Goal: Transaction & Acquisition: Purchase product/service

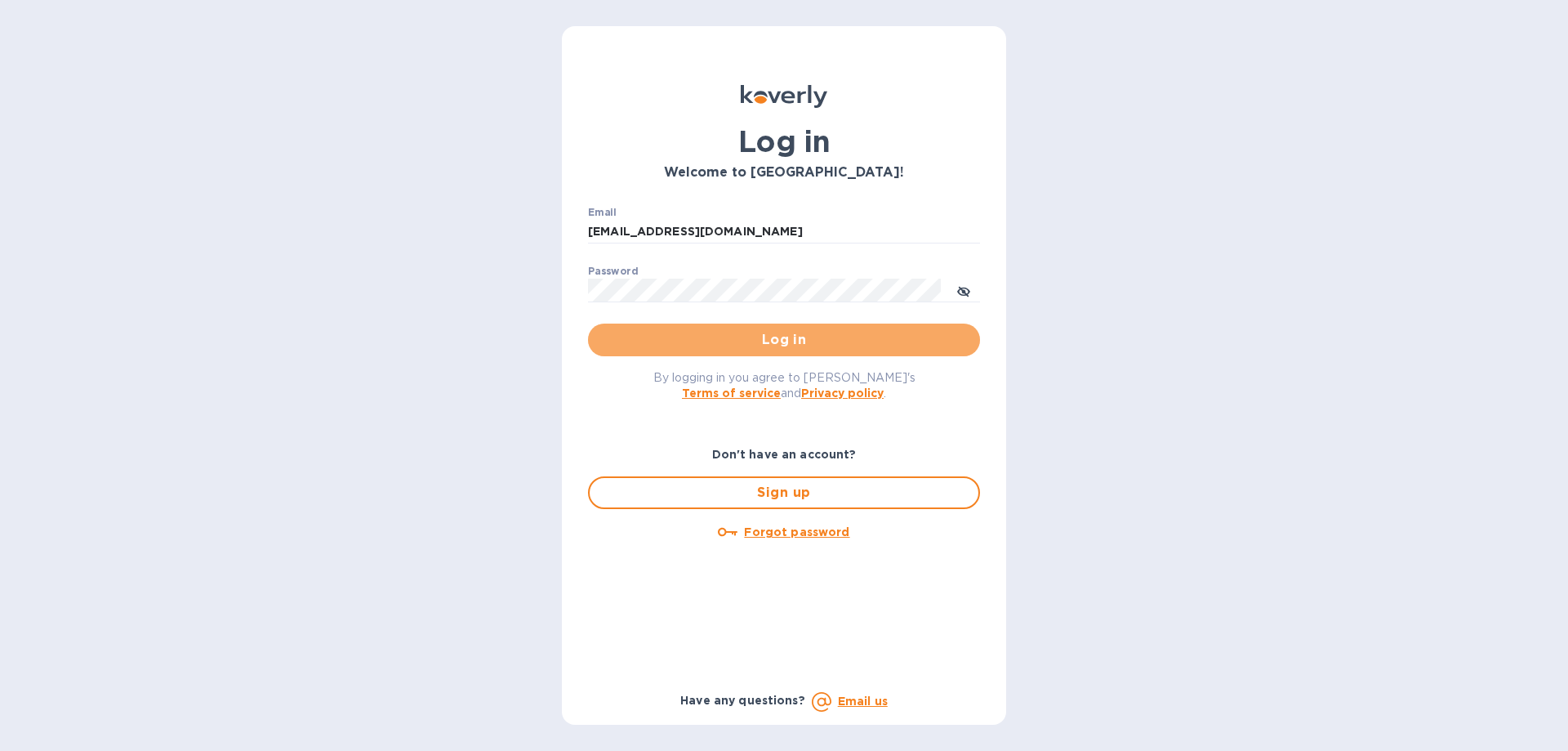
click at [831, 344] on span "Log in" at bounding box center [784, 339] width 366 height 19
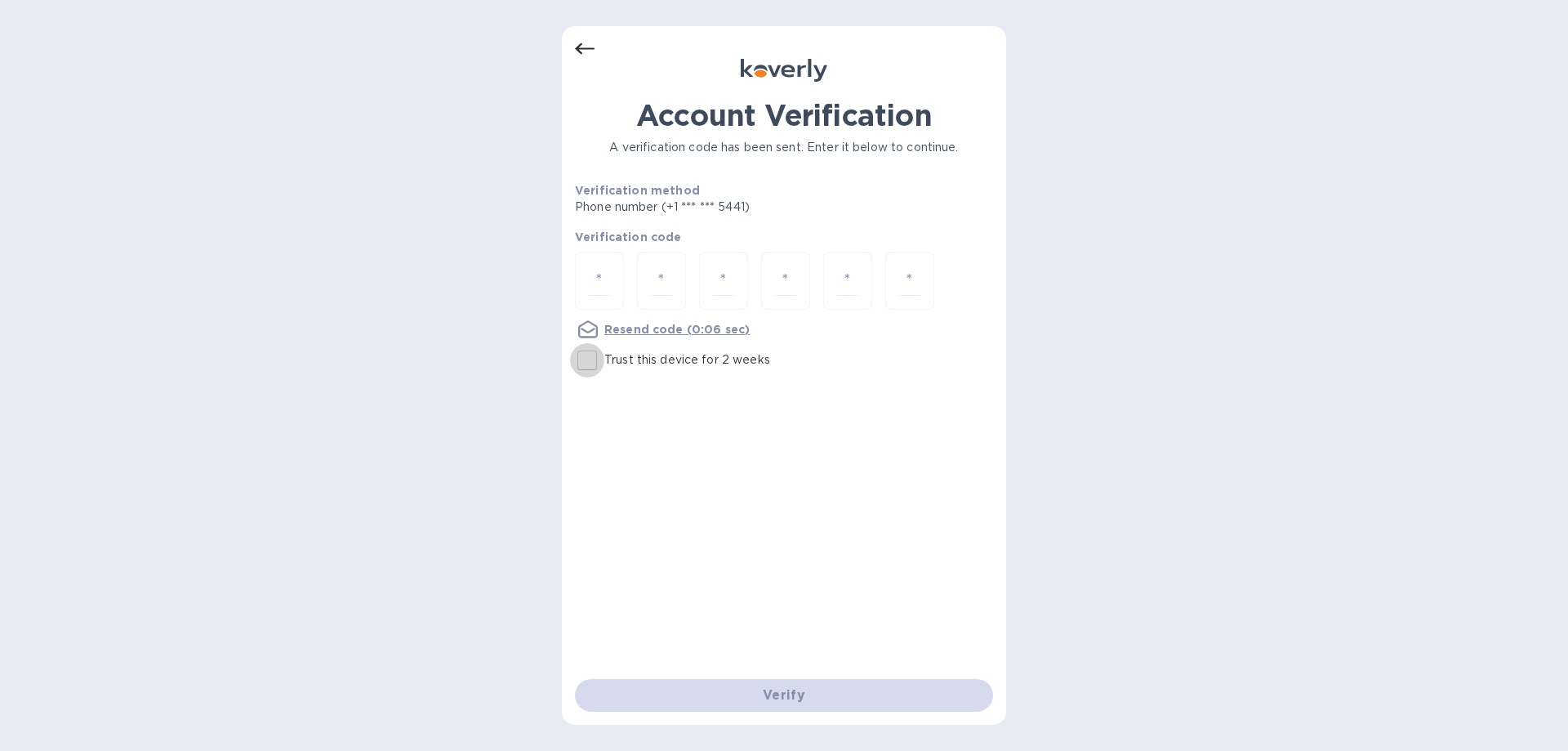
click at [591, 360] on input "Trust this device for 2 weeks" at bounding box center [587, 360] width 34 height 34
checkbox input "true"
click at [590, 269] on input "number" at bounding box center [599, 280] width 21 height 30
type input "3"
type input "6"
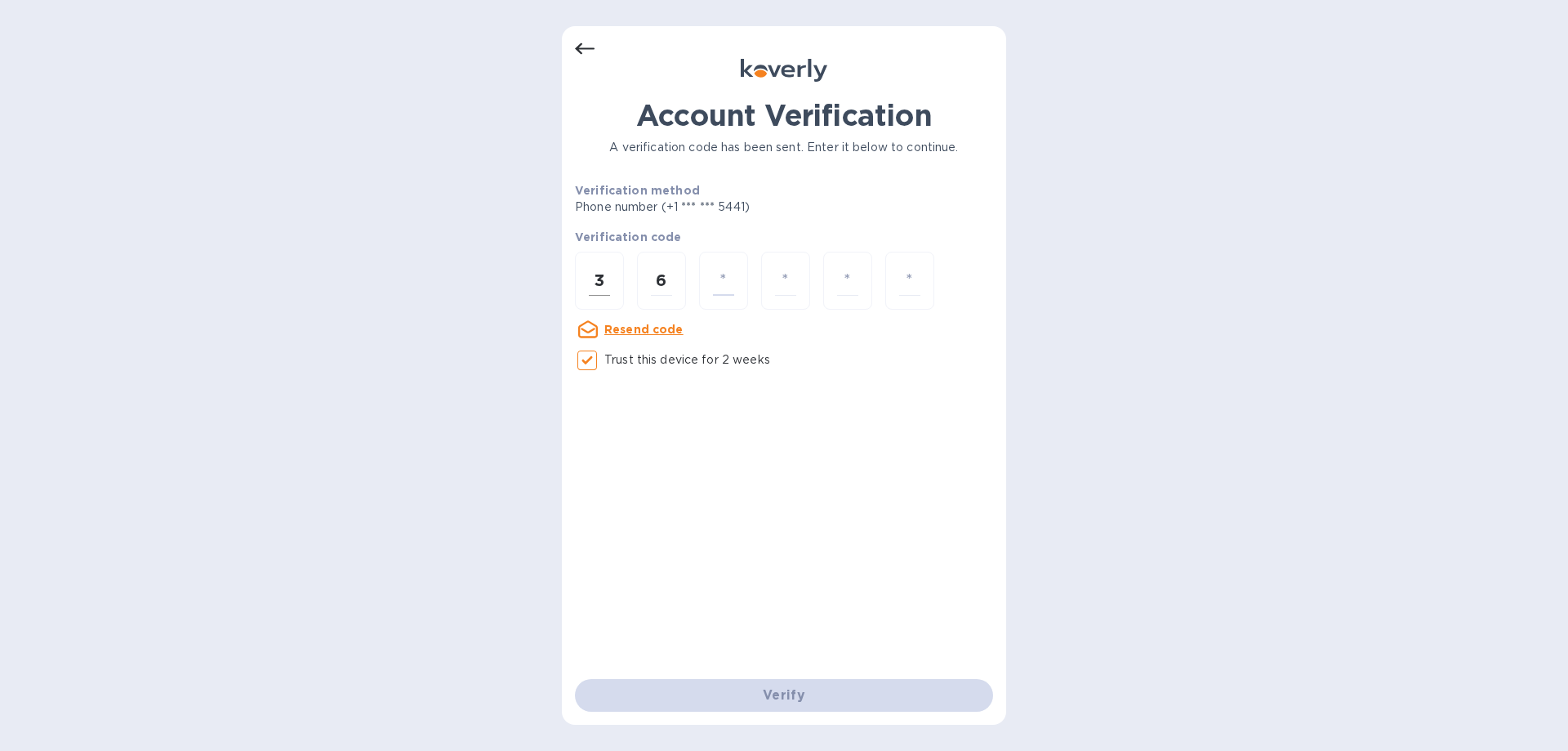
type input "7"
type input "8"
type input "1"
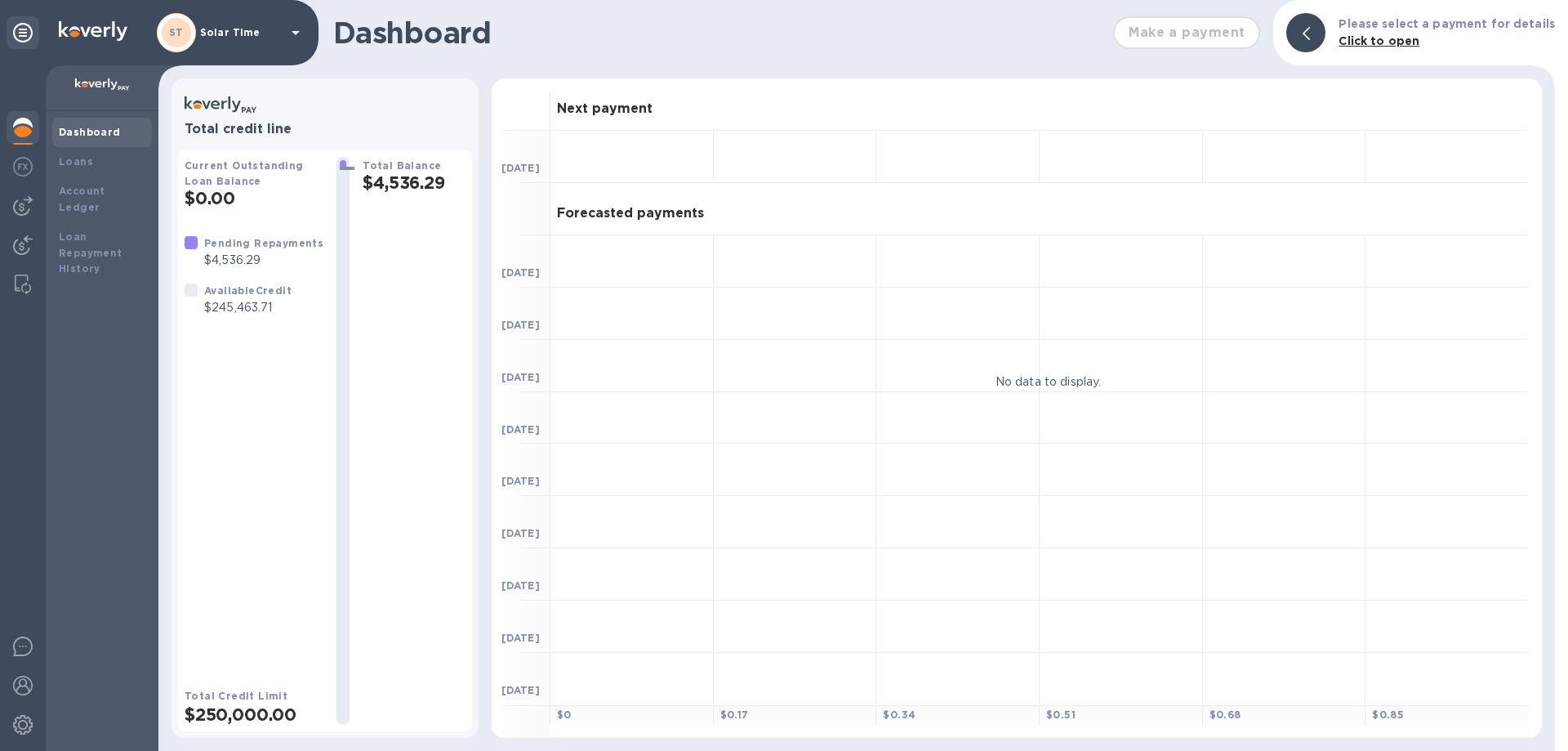
click at [87, 136] on b "Dashboard" at bounding box center [90, 132] width 62 height 13
click at [84, 154] on div "Loans" at bounding box center [102, 161] width 86 height 16
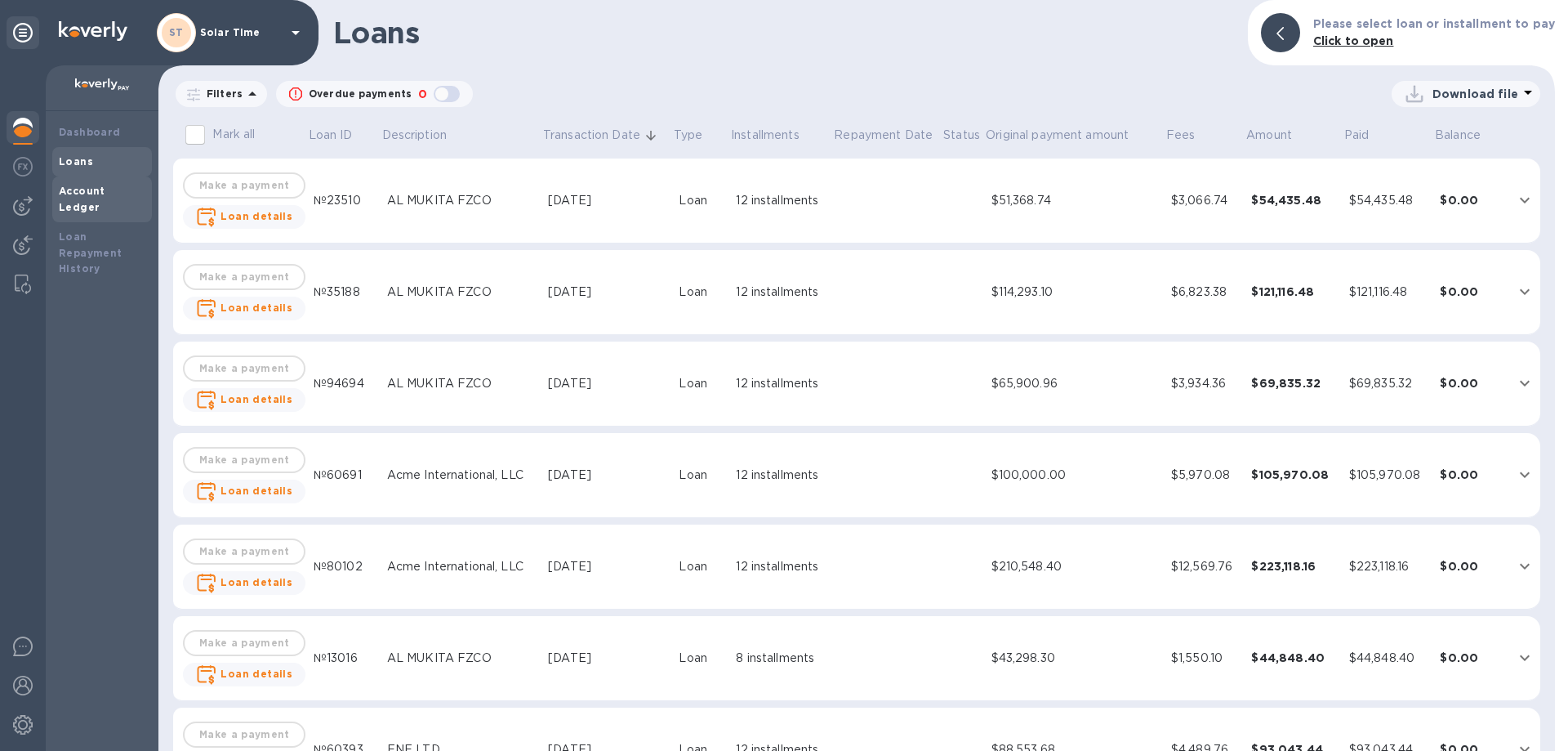
click at [88, 194] on b "Account Ledger" at bounding box center [81, 199] width 46 height 29
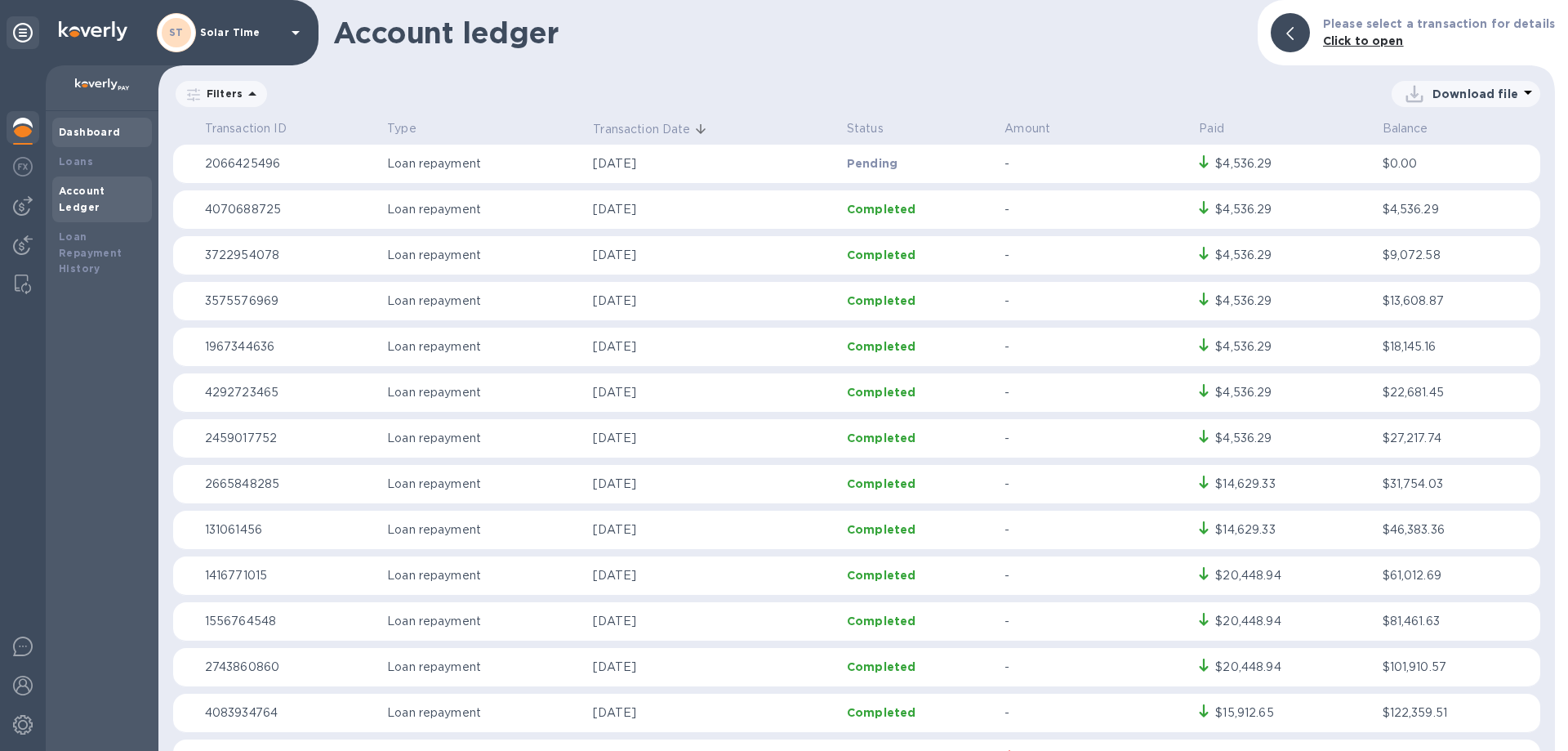
click at [80, 128] on b "Dashboard" at bounding box center [90, 132] width 62 height 13
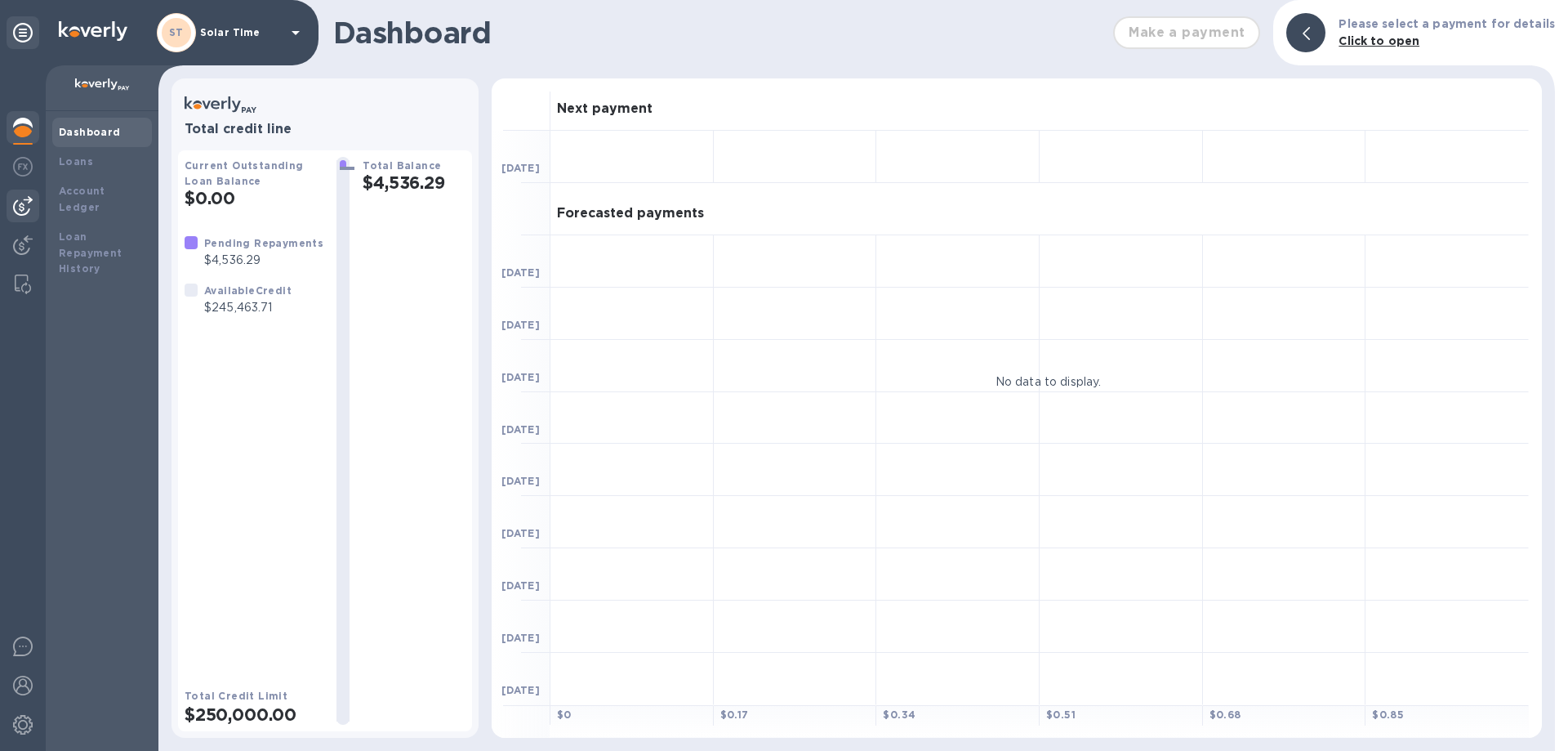
click at [26, 196] on img at bounding box center [23, 206] width 19 height 19
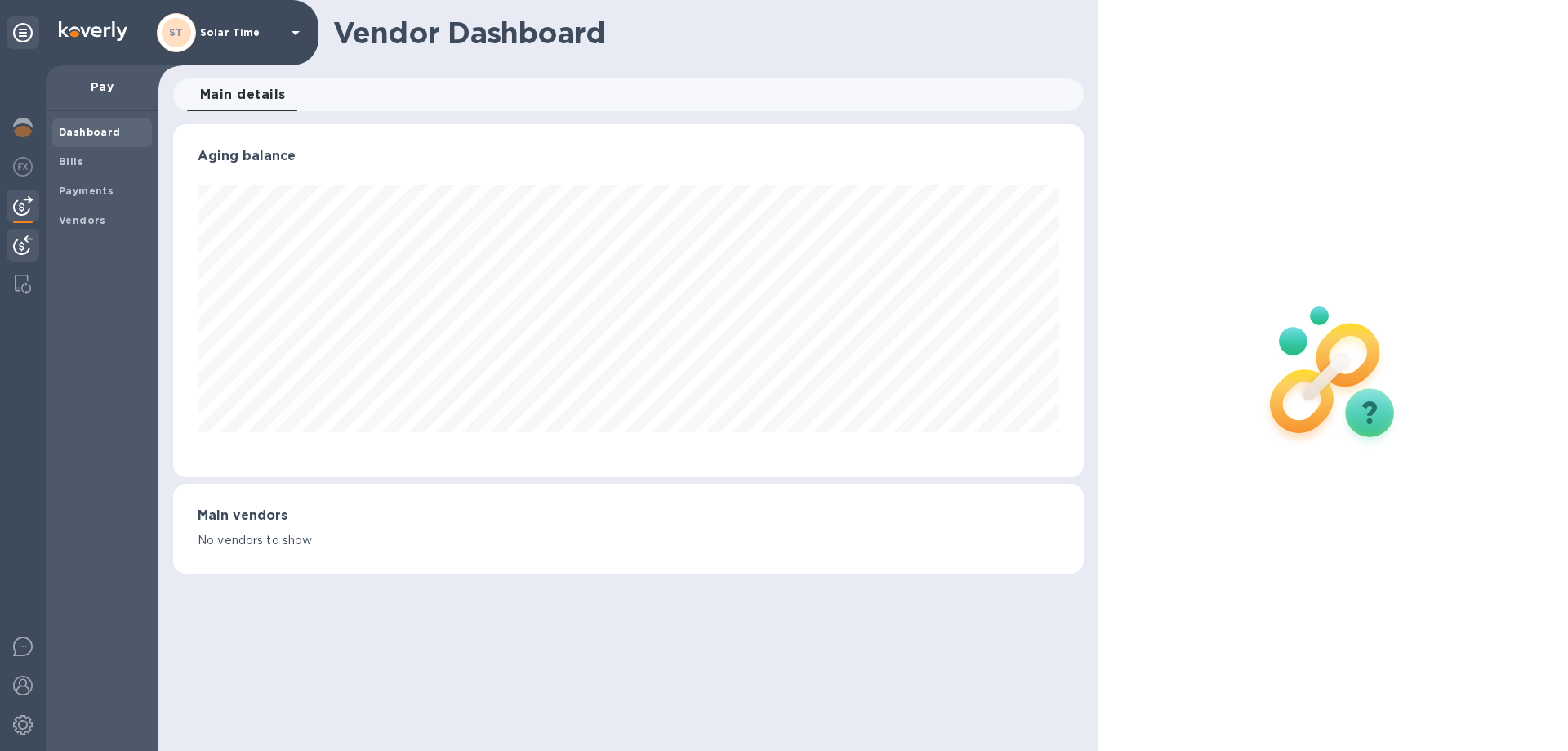
scroll to position [353, 910]
click at [26, 234] on div at bounding box center [23, 247] width 33 height 36
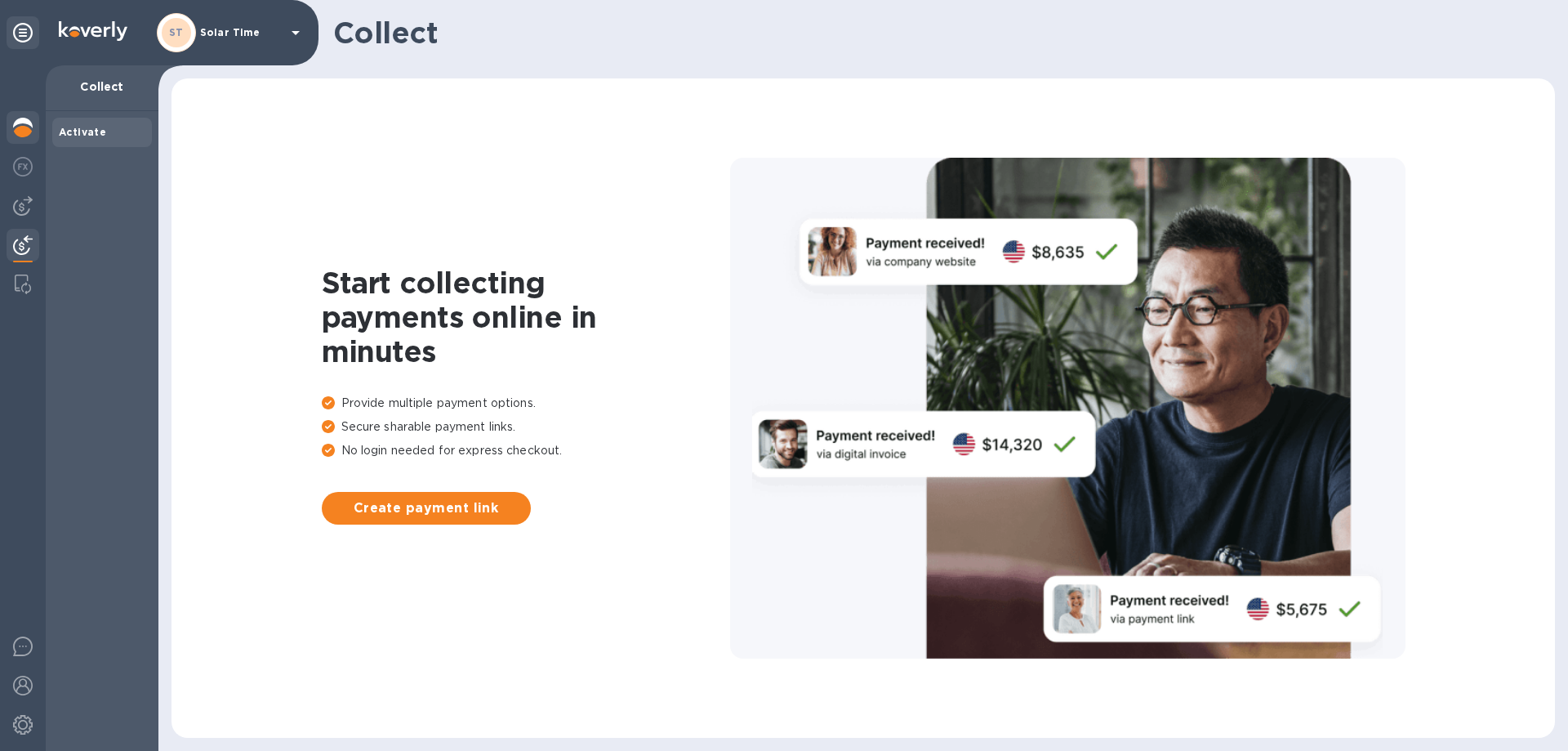
click at [27, 128] on img at bounding box center [23, 127] width 19 height 19
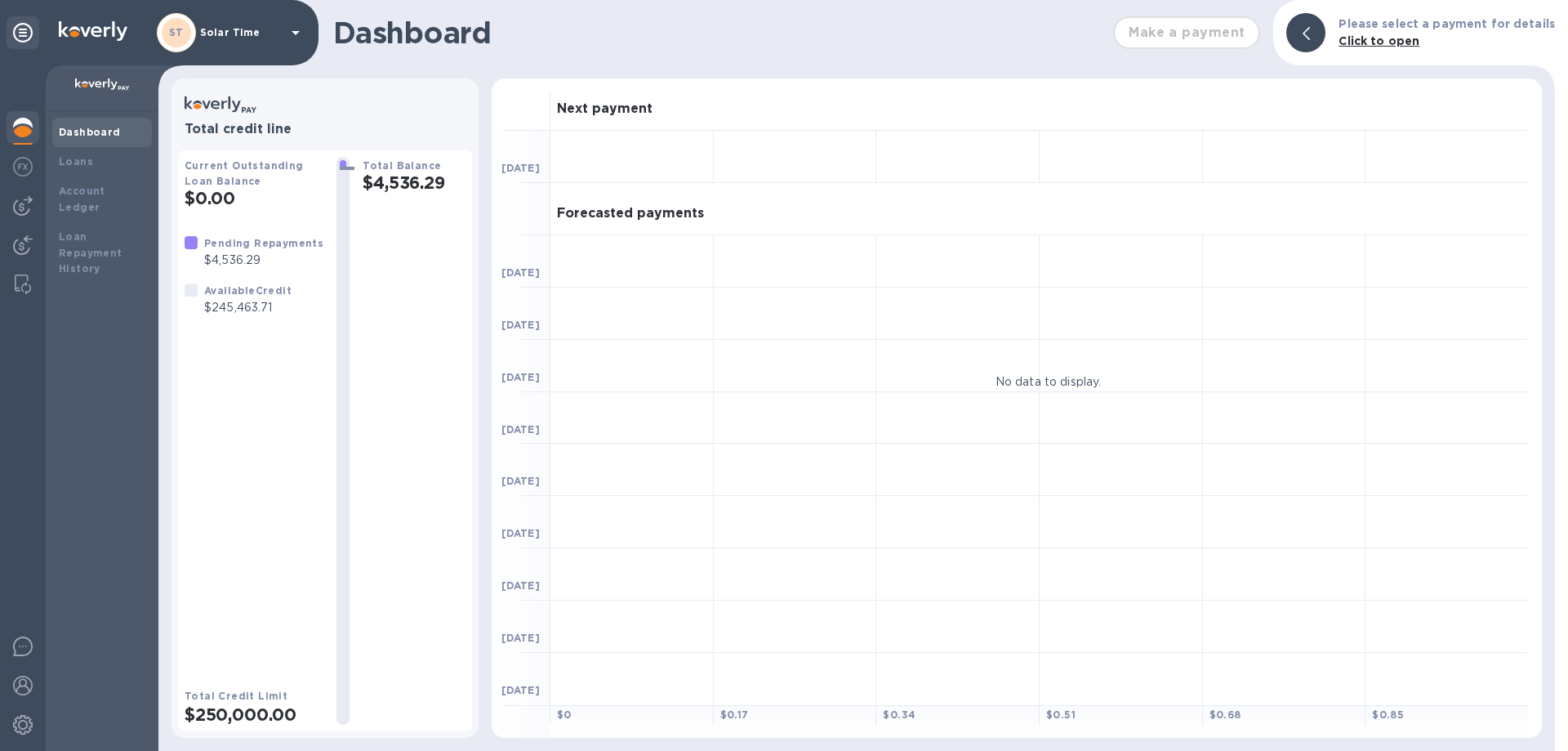
click at [295, 34] on icon at bounding box center [296, 33] width 8 height 4
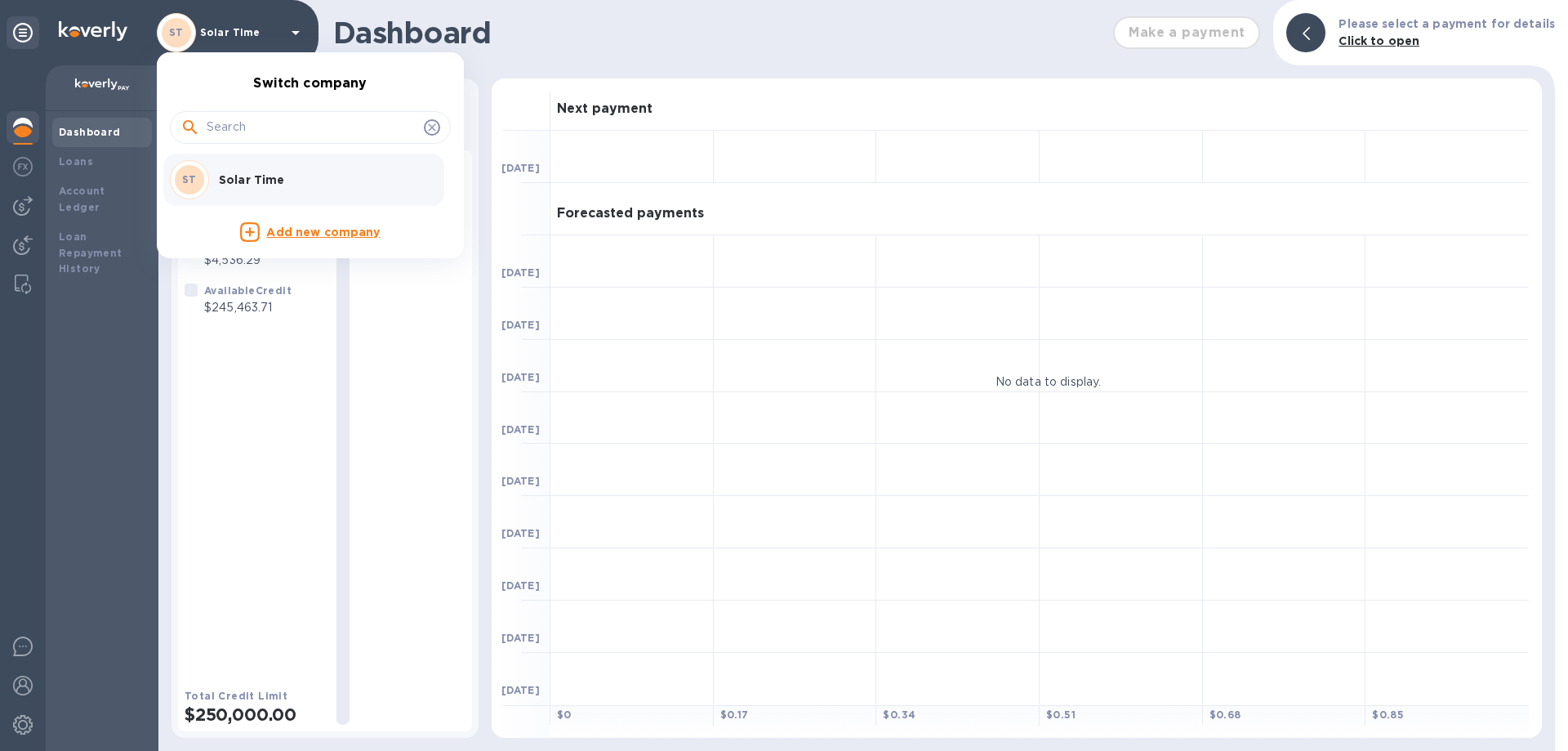
click at [295, 34] on div at bounding box center [784, 375] width 1568 height 751
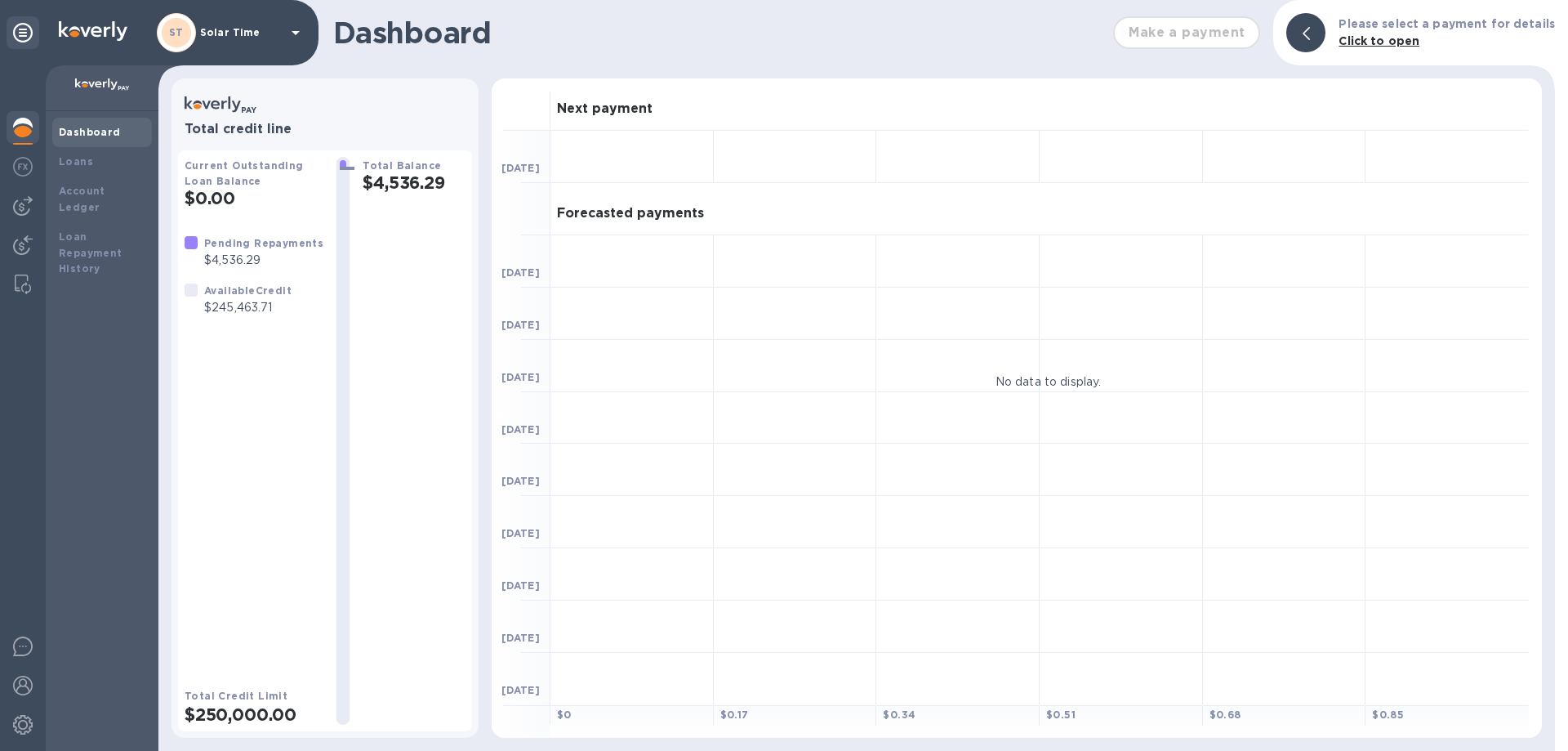
click at [21, 129] on img at bounding box center [23, 127] width 19 height 19
click at [20, 161] on img at bounding box center [23, 166] width 19 height 19
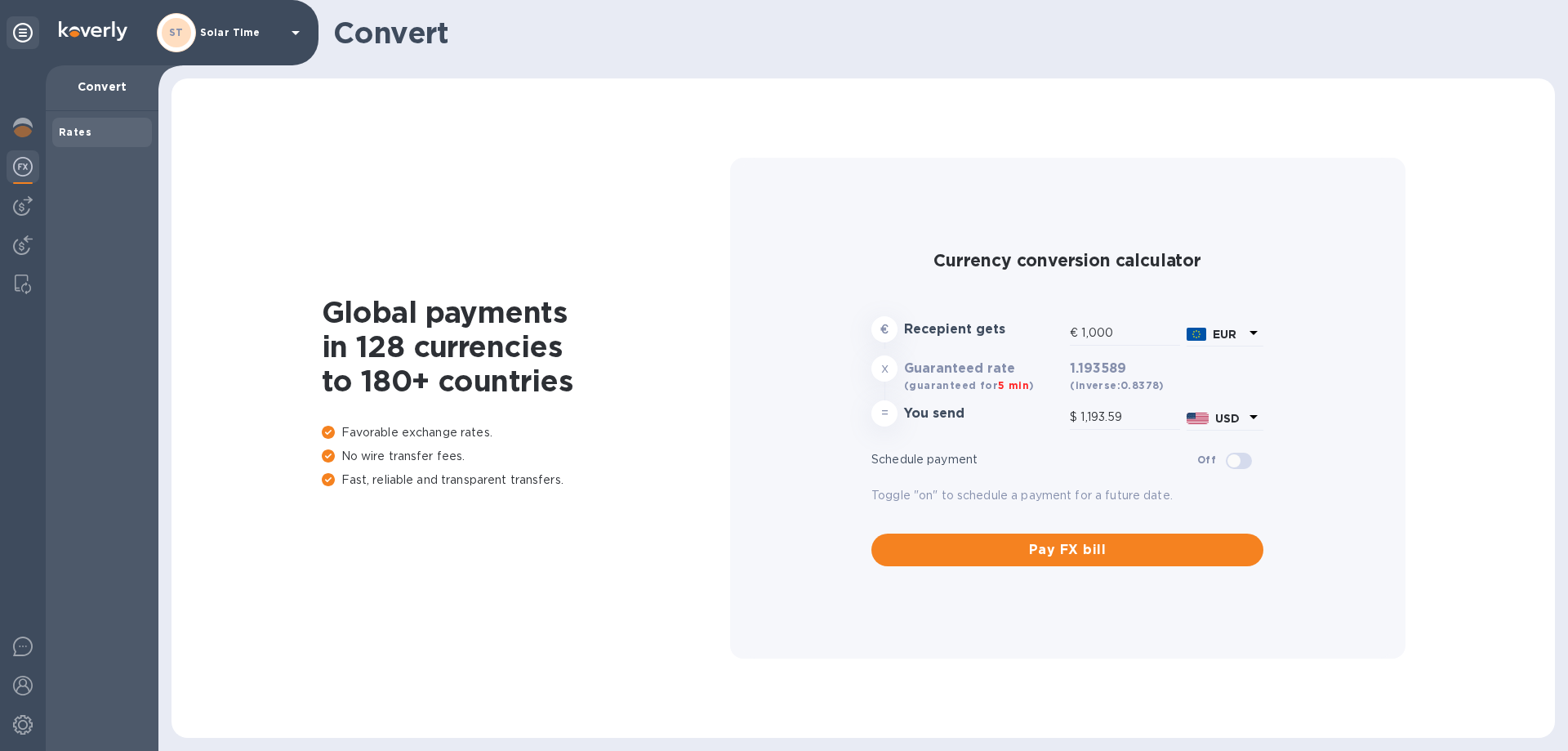
type input "1,193.59"
click at [24, 179] on div at bounding box center [23, 168] width 33 height 36
click at [17, 203] on img at bounding box center [23, 206] width 19 height 19
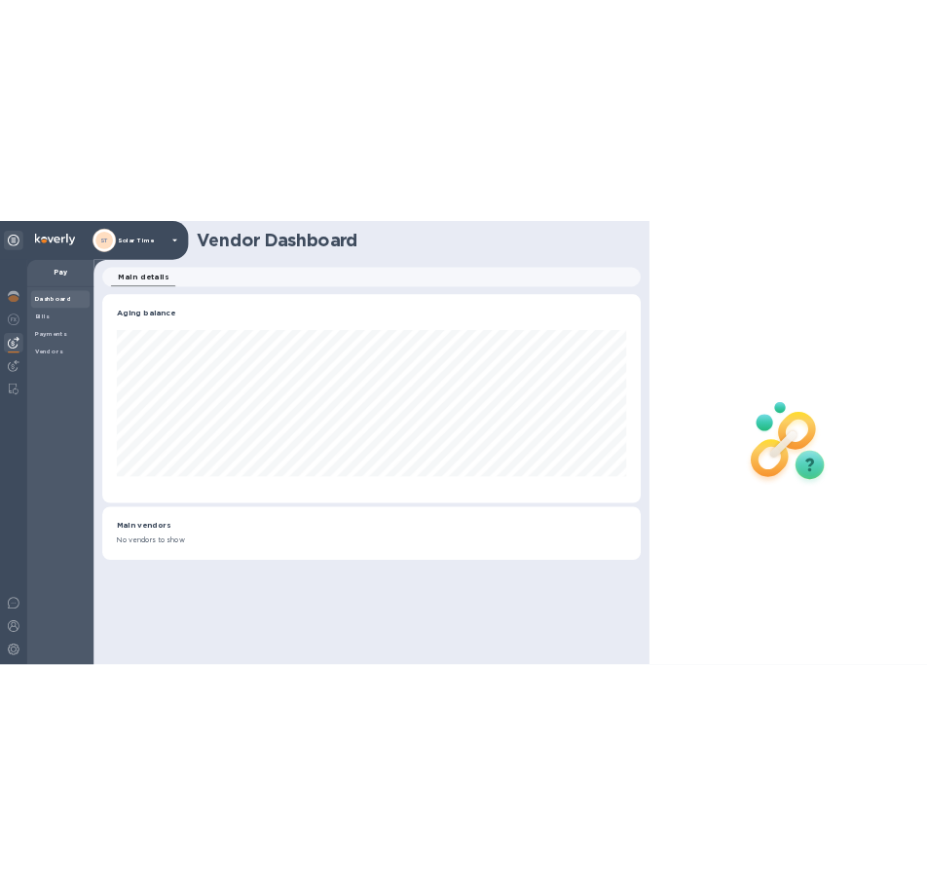
scroll to position [421, 1085]
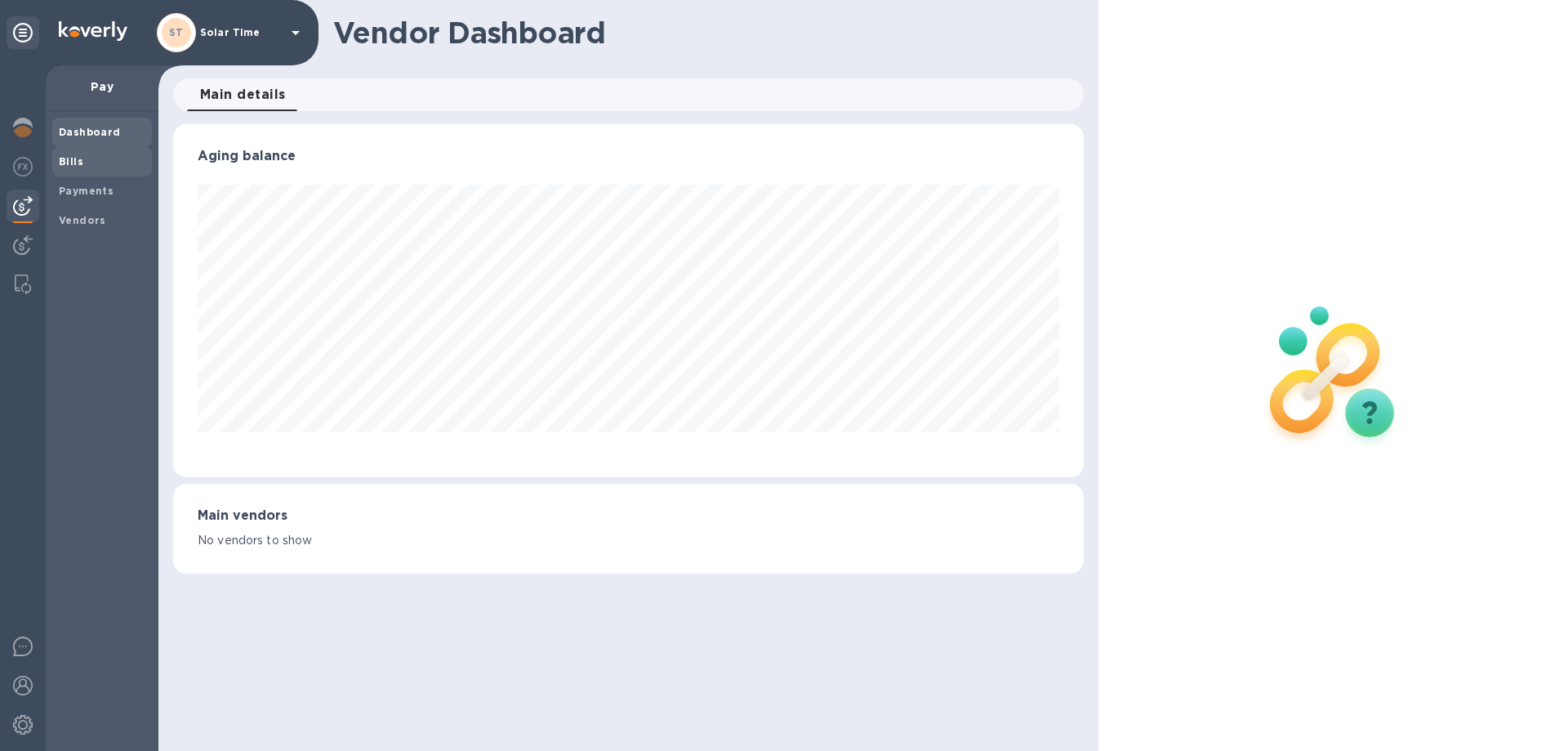
click at [77, 160] on b "Bills" at bounding box center [70, 161] width 24 height 13
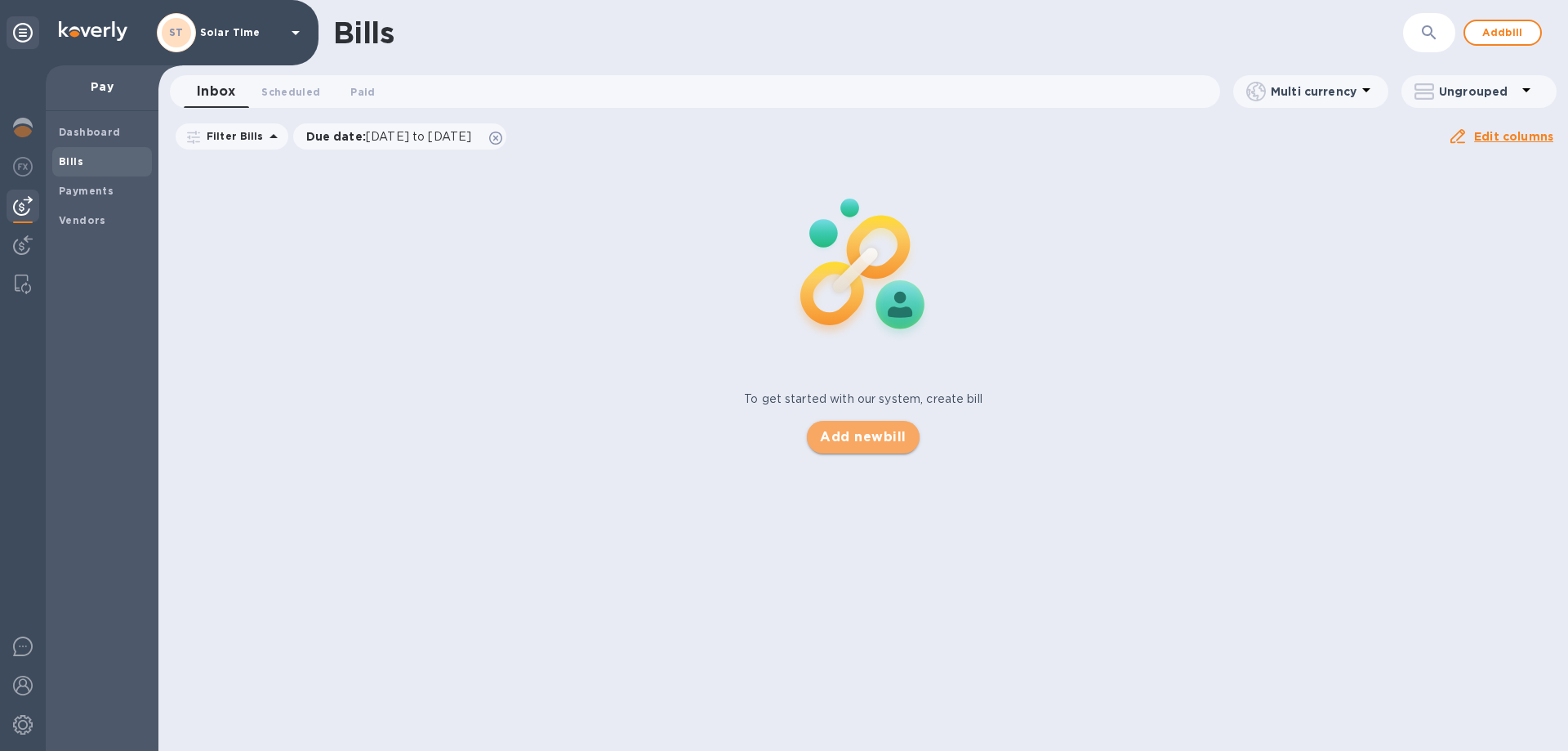
click at [869, 428] on span "Add new bill" at bounding box center [863, 436] width 86 height 19
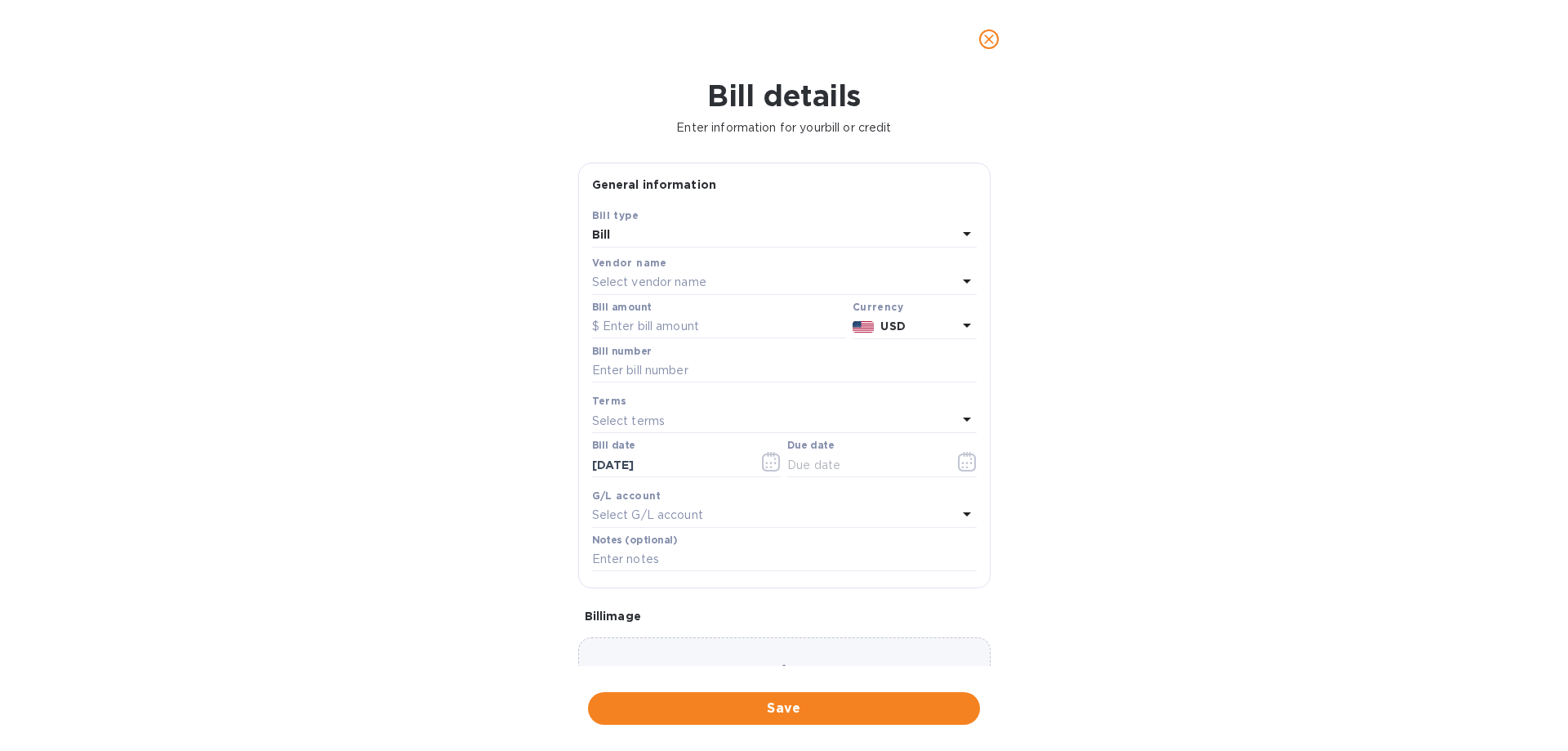
click at [724, 282] on div "Select vendor name" at bounding box center [774, 282] width 365 height 23
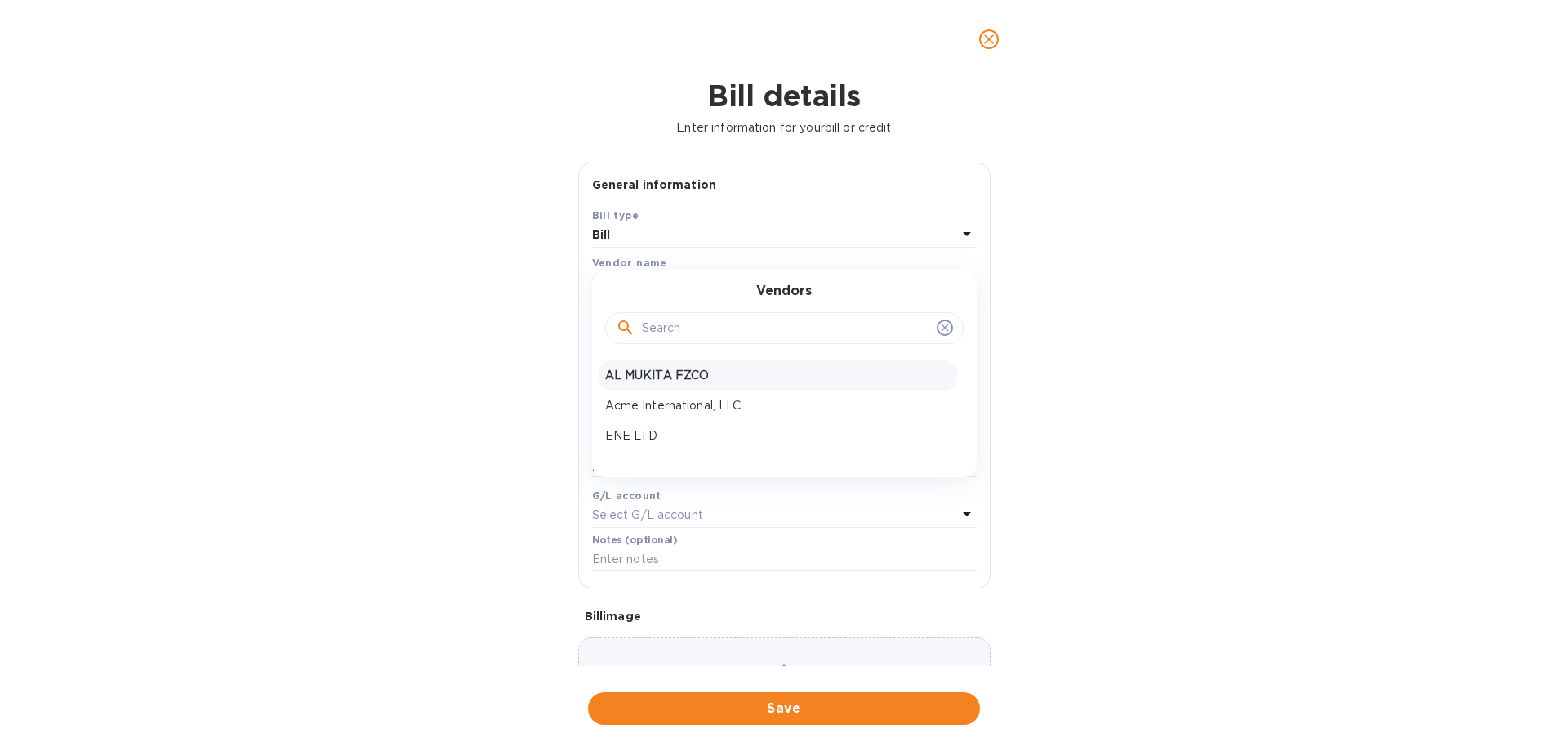
click at [722, 375] on p "AL MUKITA FZCO" at bounding box center [778, 375] width 346 height 17
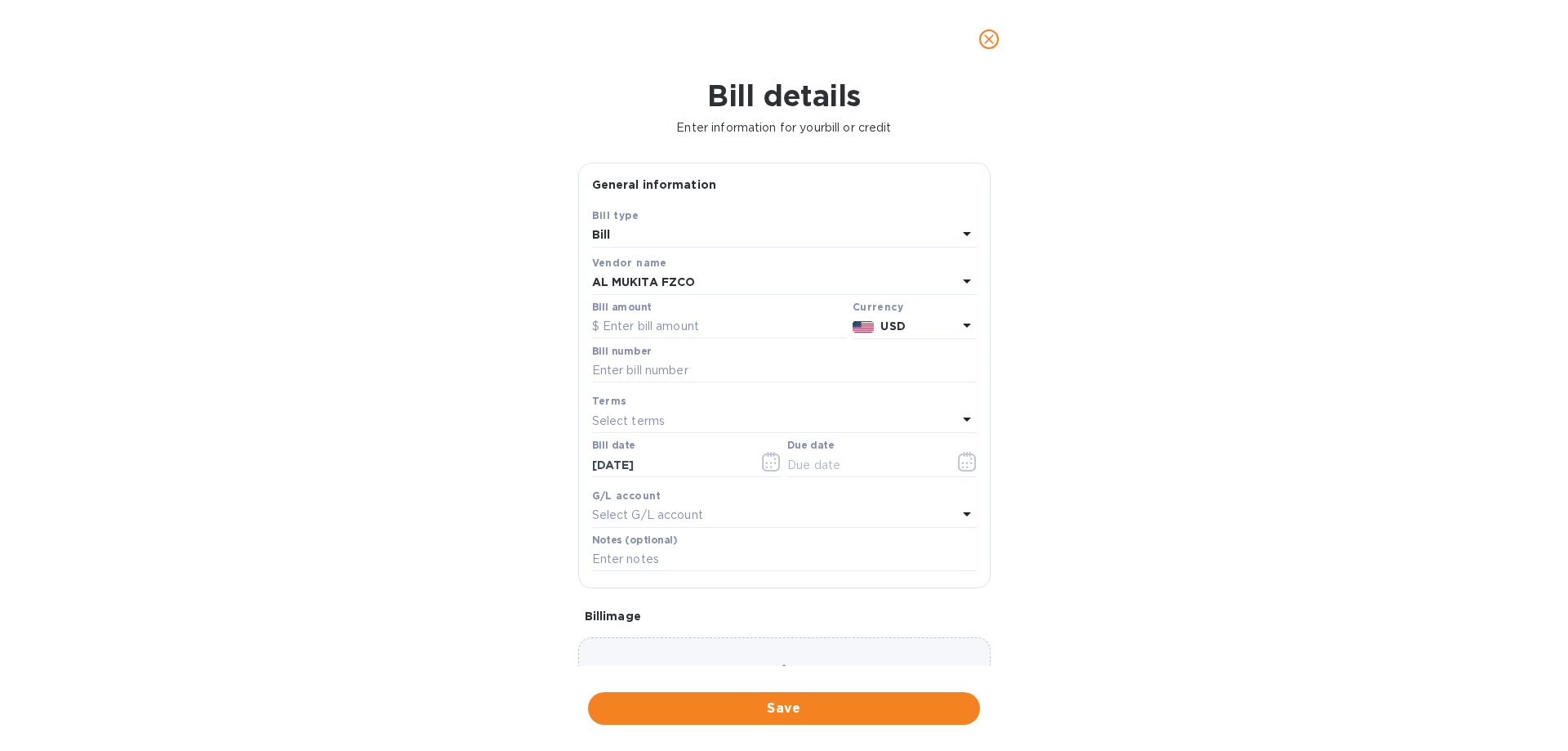
click at [957, 328] on icon at bounding box center [966, 325] width 19 height 19
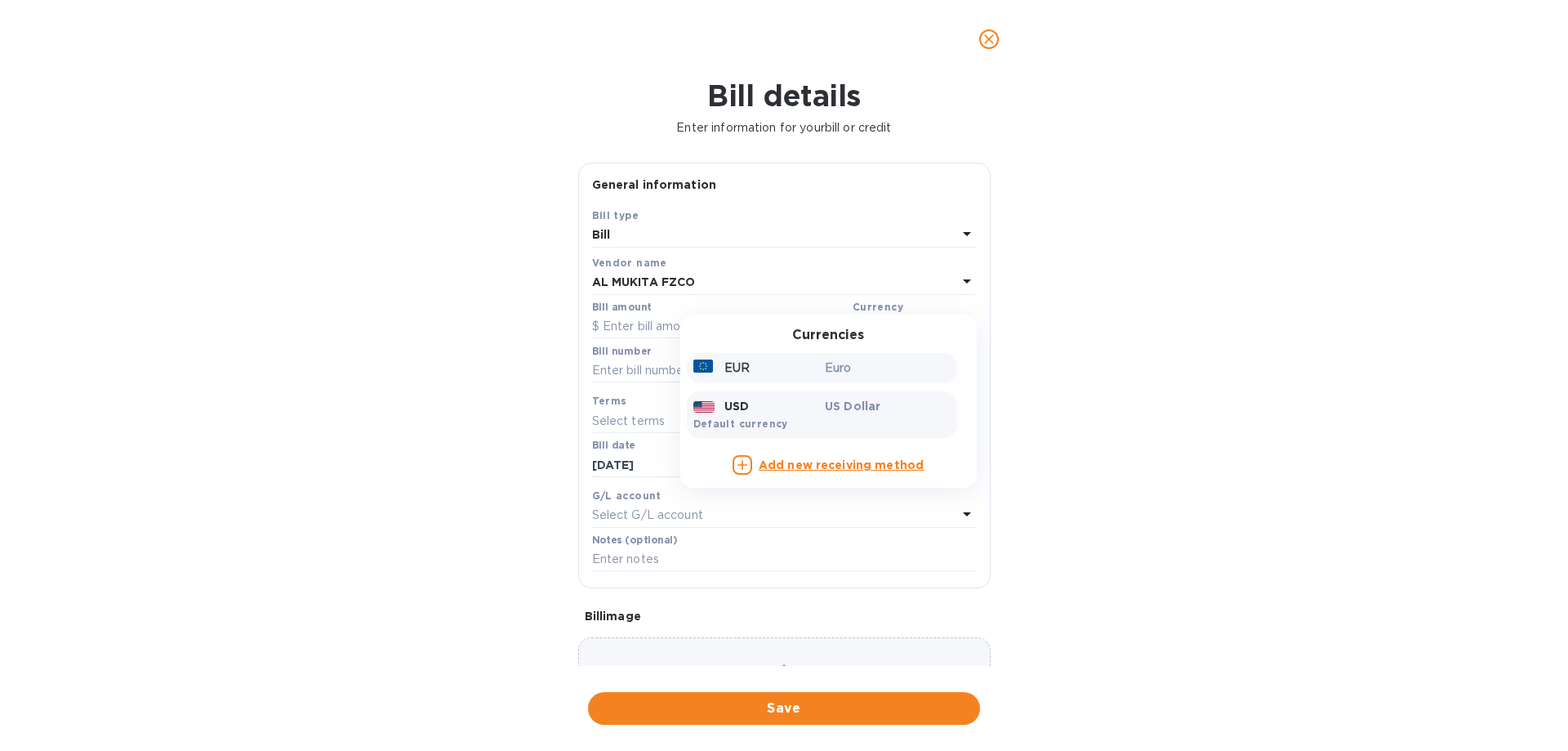
click at [839, 368] on p "Euro" at bounding box center [888, 368] width 126 height 17
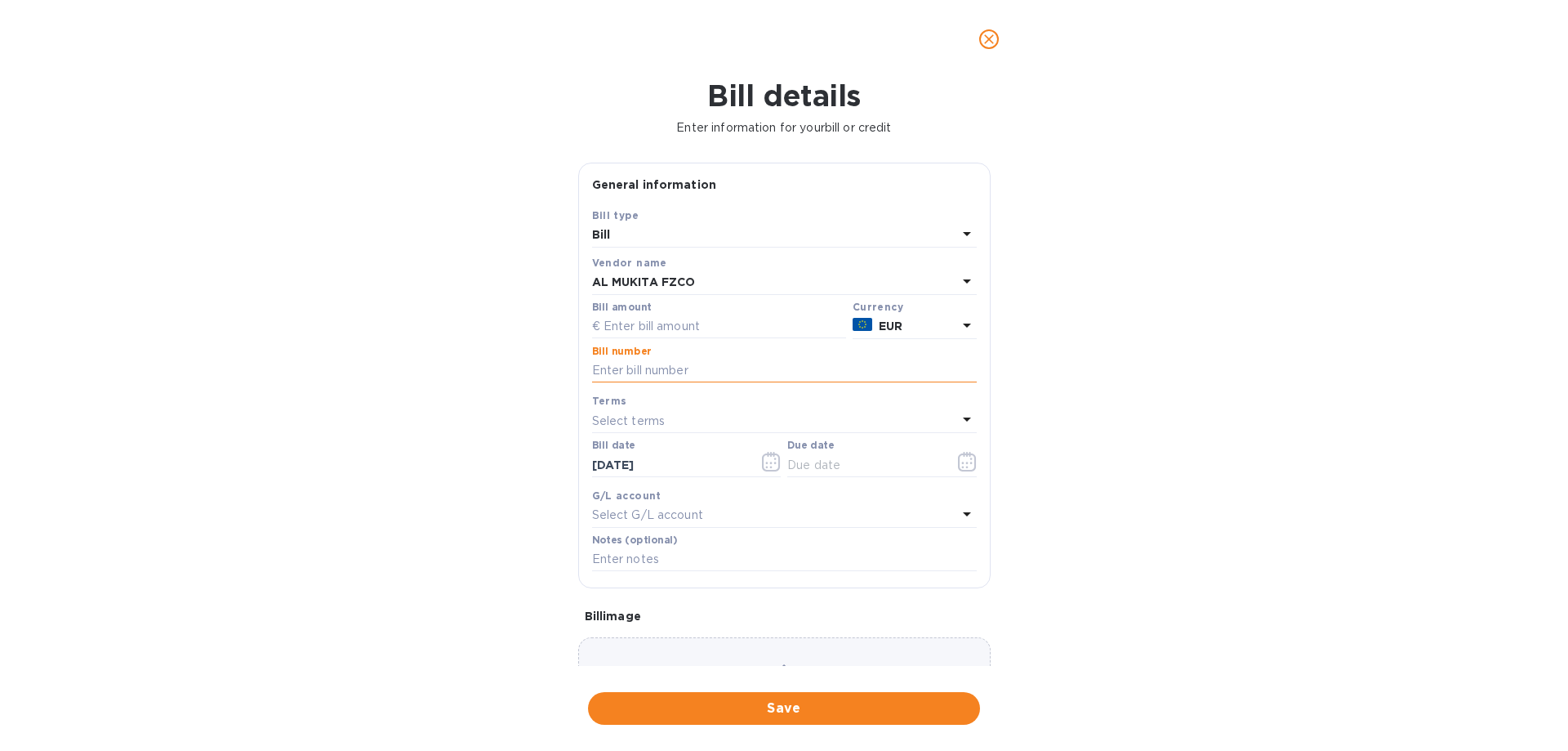
click at [795, 370] on input "text" at bounding box center [784, 370] width 385 height 24
click at [791, 371] on input "text" at bounding box center [784, 370] width 385 height 24
type input "35473"
click at [658, 421] on p "Select terms" at bounding box center [629, 421] width 74 height 17
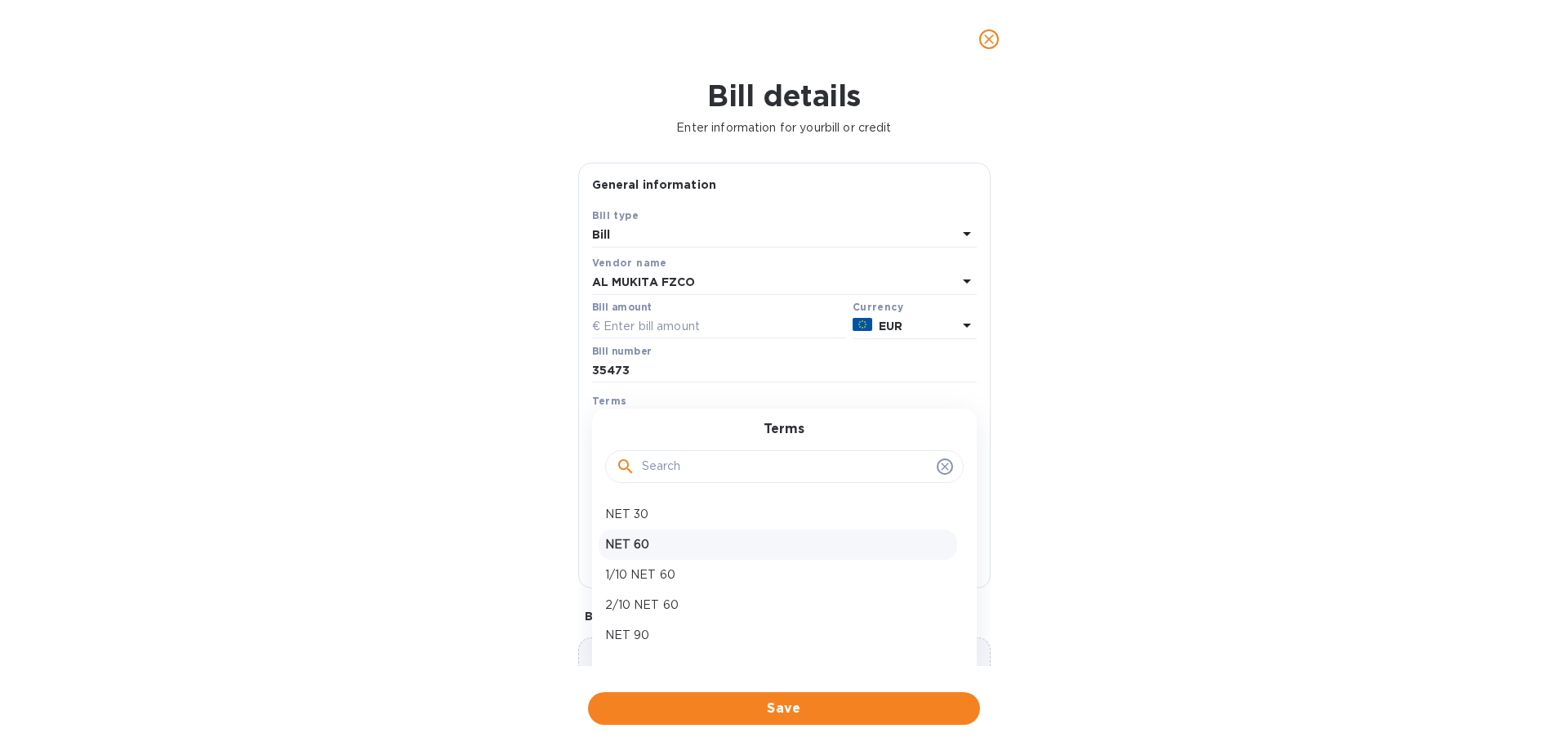
click at [641, 543] on p "NET 60" at bounding box center [778, 545] width 346 height 17
type input "[DATE]"
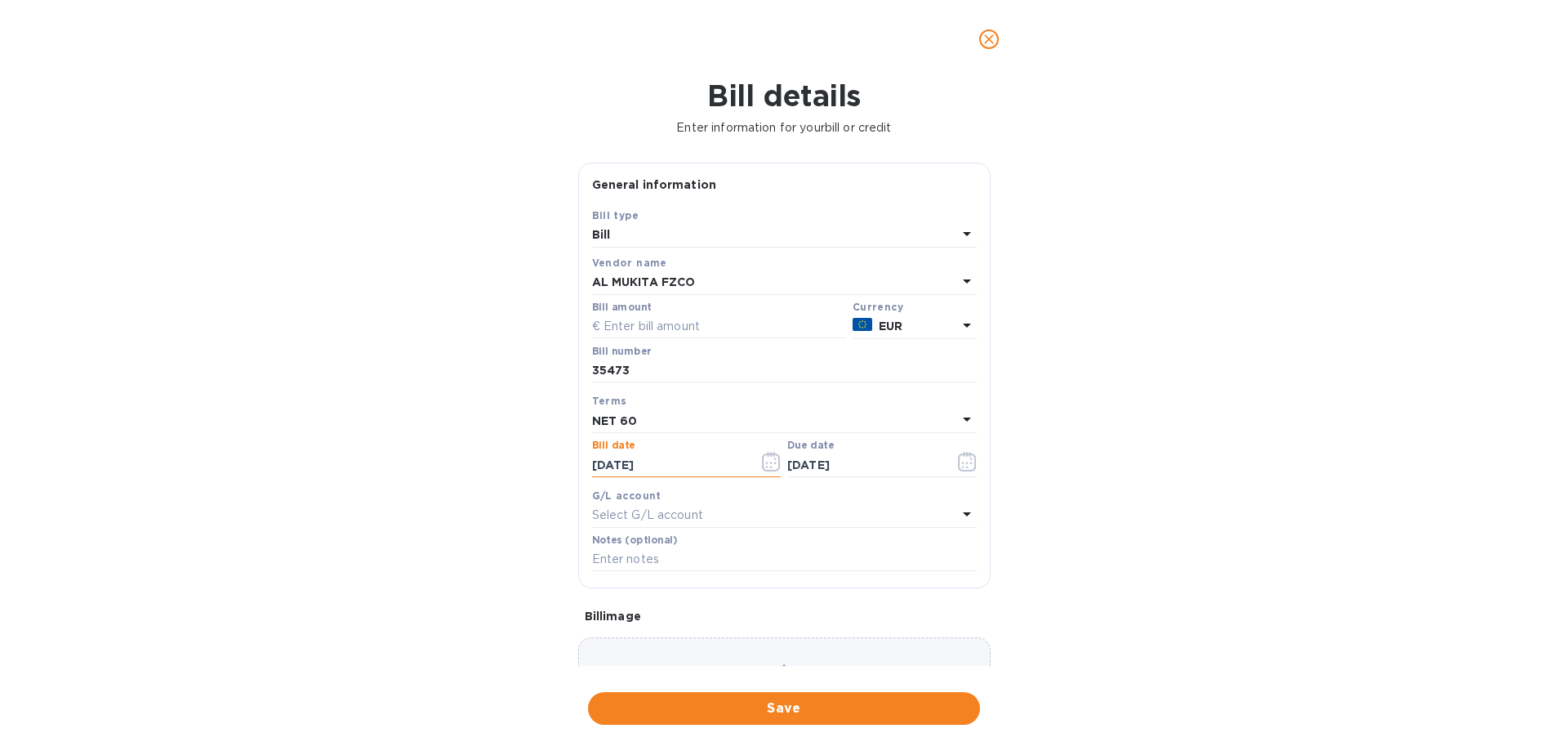
click at [657, 469] on input "[DATE]" at bounding box center [669, 464] width 154 height 24
click at [773, 456] on icon "button" at bounding box center [771, 461] width 18 height 19
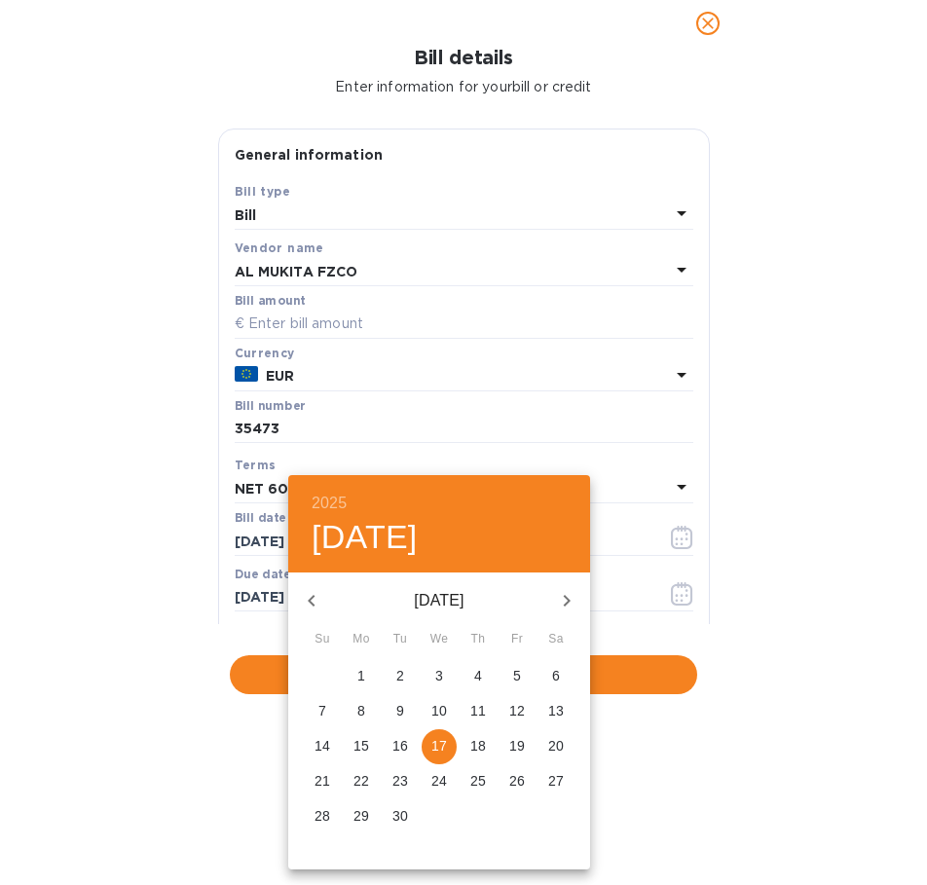
click at [406, 412] on div at bounding box center [463, 442] width 927 height 885
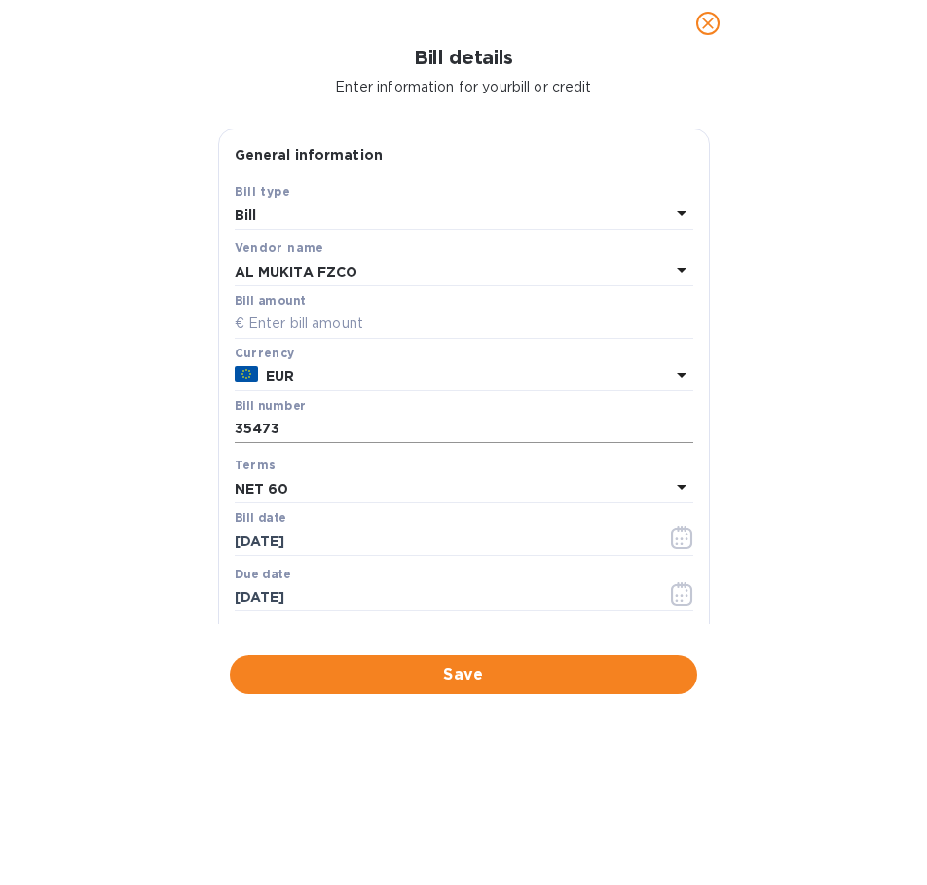
scroll to position [97, 0]
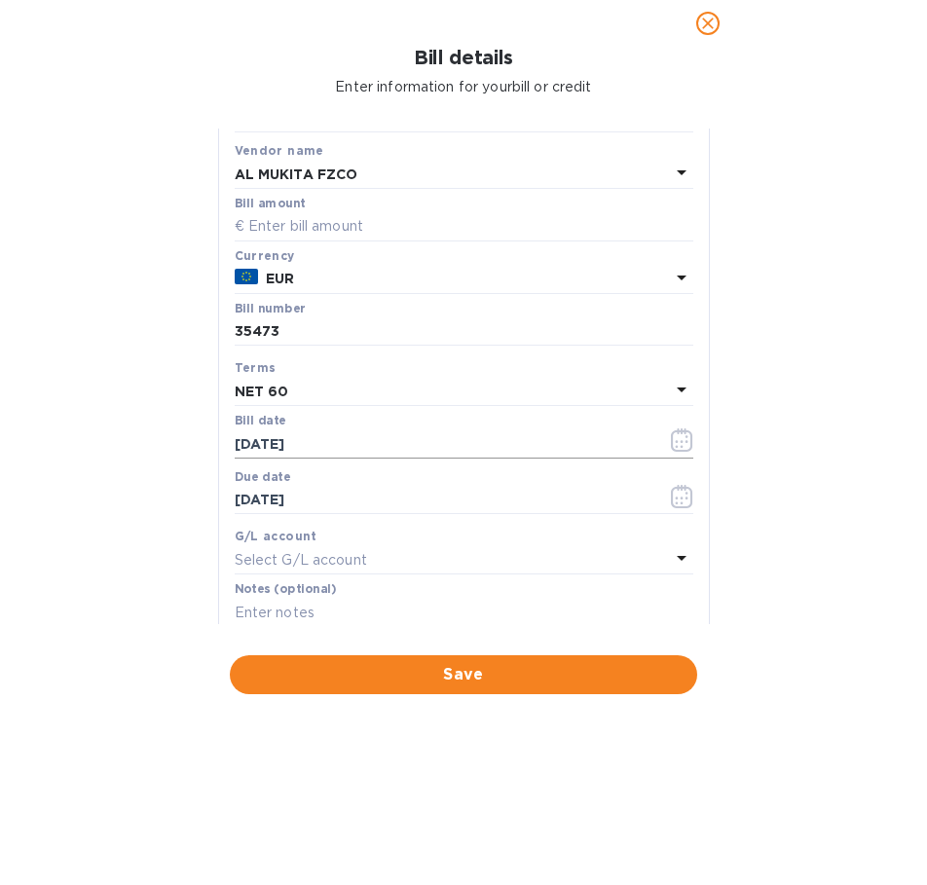
click at [671, 435] on icon "button" at bounding box center [682, 439] width 22 height 23
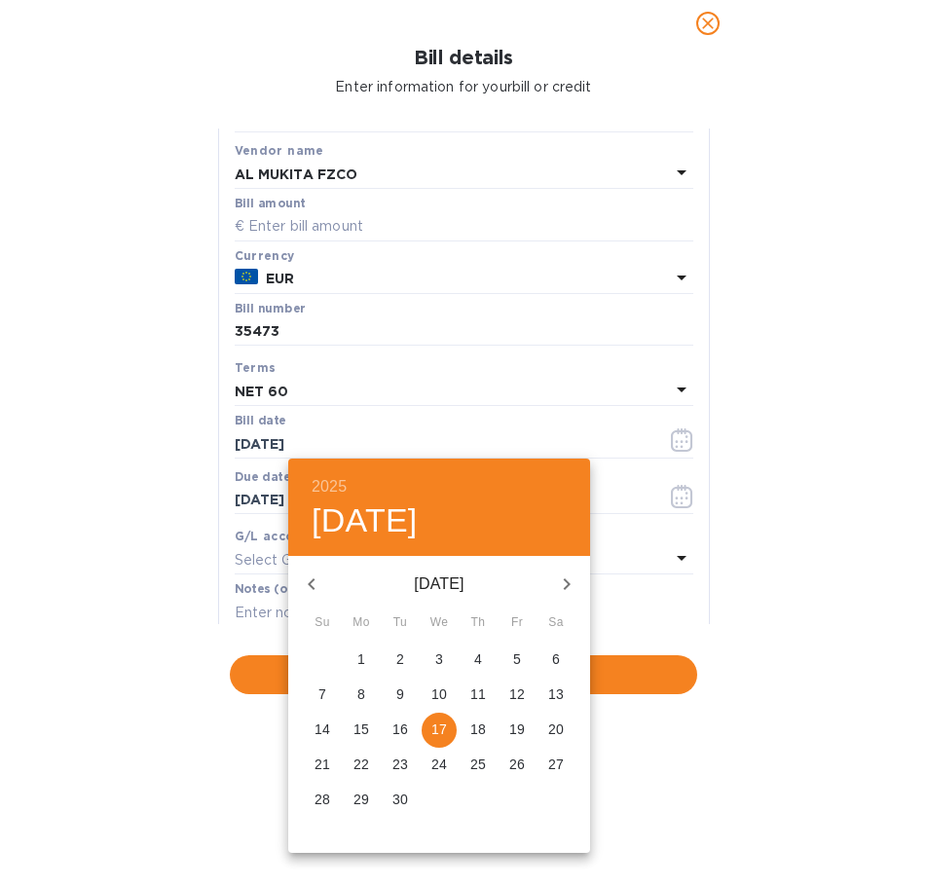
click at [501, 494] on div "2025 [DATE]" at bounding box center [439, 507] width 302 height 97
click at [315, 583] on icon "button" at bounding box center [311, 584] width 23 height 23
click at [516, 688] on p "11" at bounding box center [517, 693] width 16 height 19
type input "[DATE]"
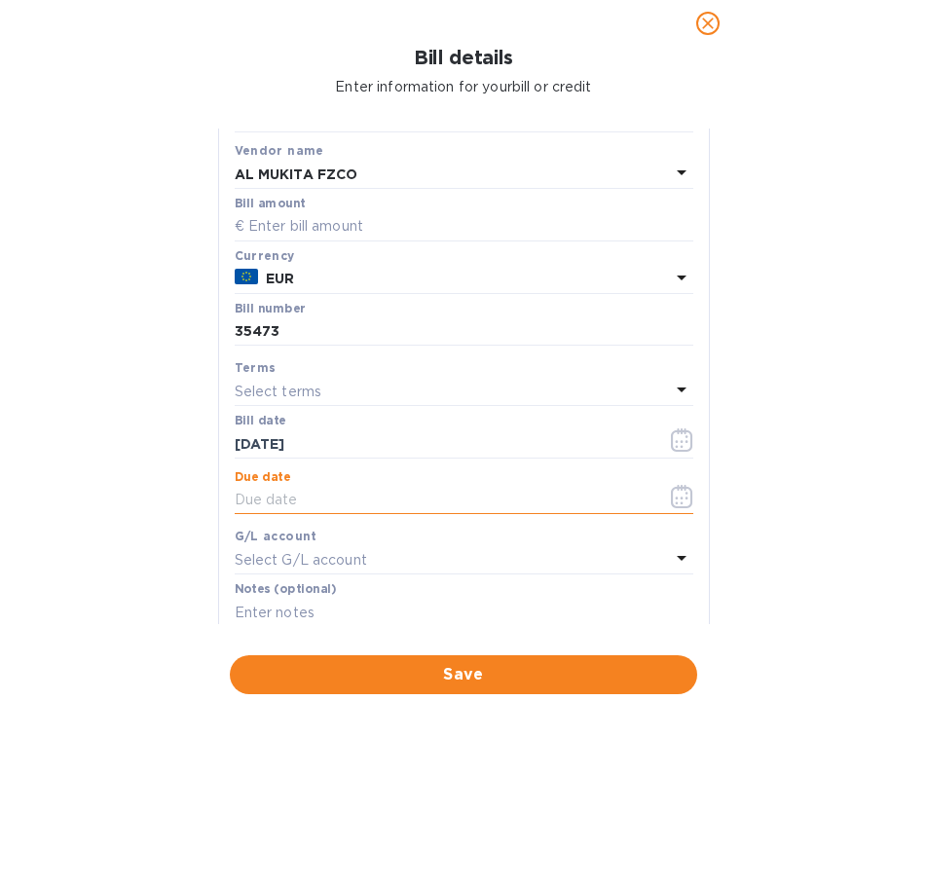
click at [388, 498] on input "text" at bounding box center [443, 500] width 417 height 29
drag, startPoint x: 368, startPoint y: 502, endPoint x: 130, endPoint y: 521, distance: 238.3
click at [130, 521] on div "Bill details Enter information for your bill or credit General information Save…" at bounding box center [463, 466] width 927 height 838
click at [260, 497] on input "09/__/____" at bounding box center [443, 500] width 417 height 29
click at [297, 494] on input "09/12/____" at bounding box center [443, 500] width 417 height 29
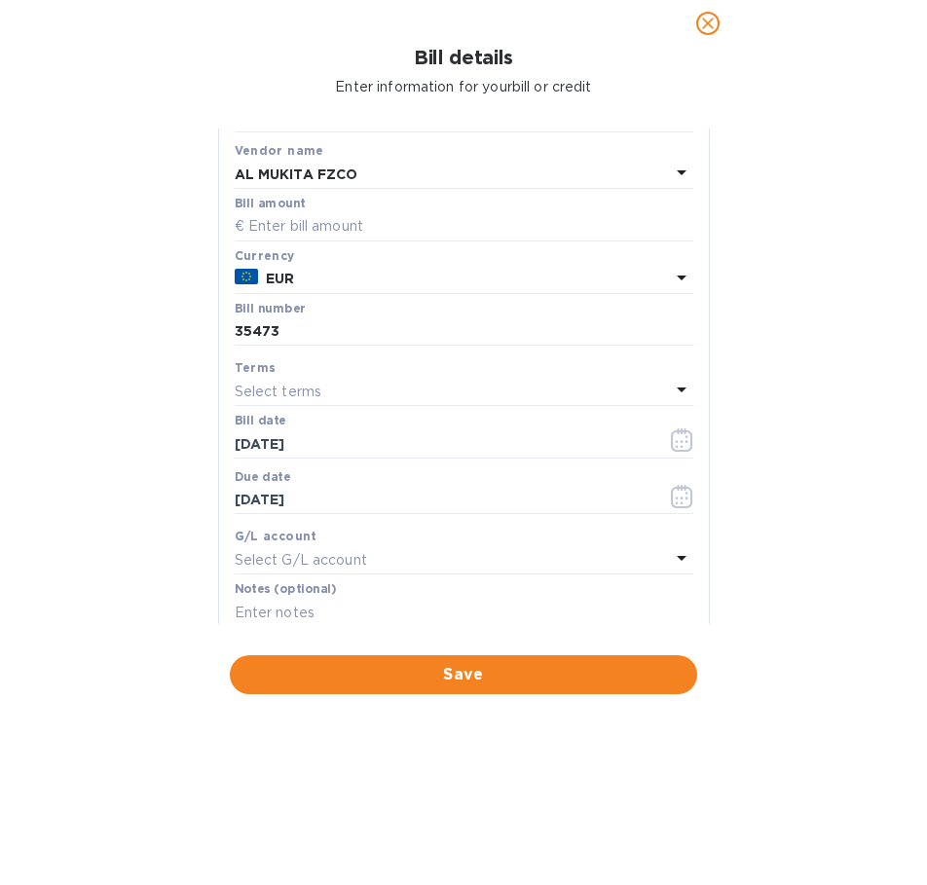
click at [670, 388] on icon at bounding box center [681, 389] width 23 height 23
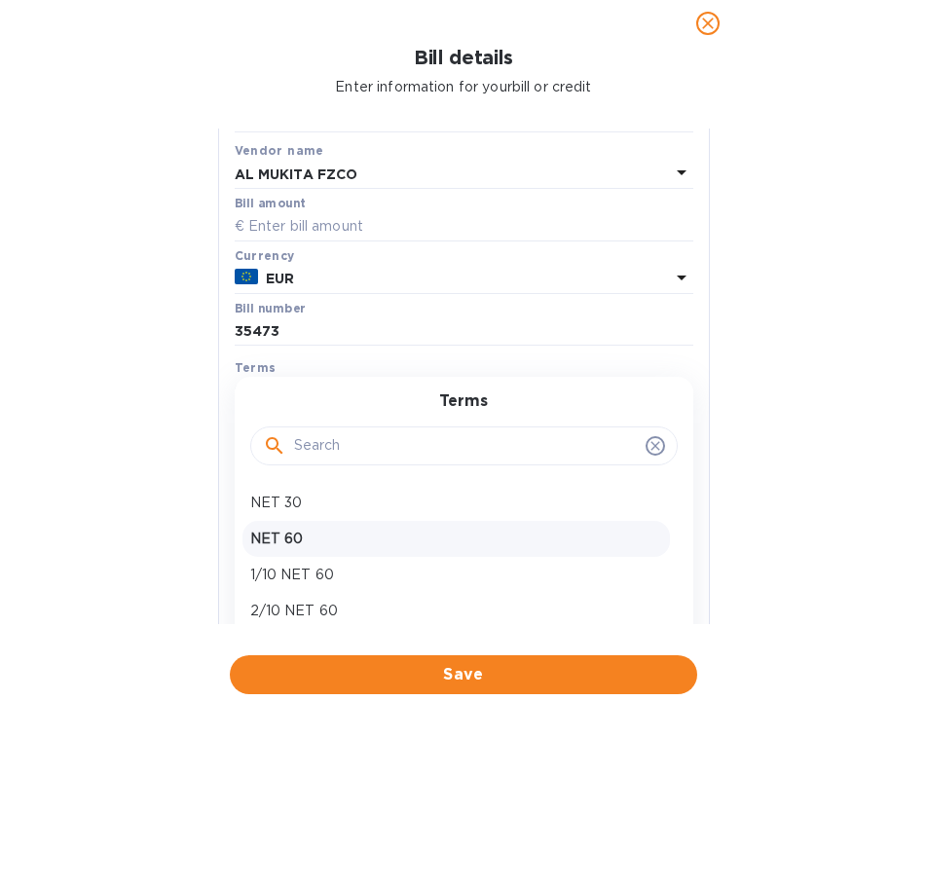
click at [328, 540] on p "NET 60" at bounding box center [456, 539] width 412 height 20
type input "[DATE]"
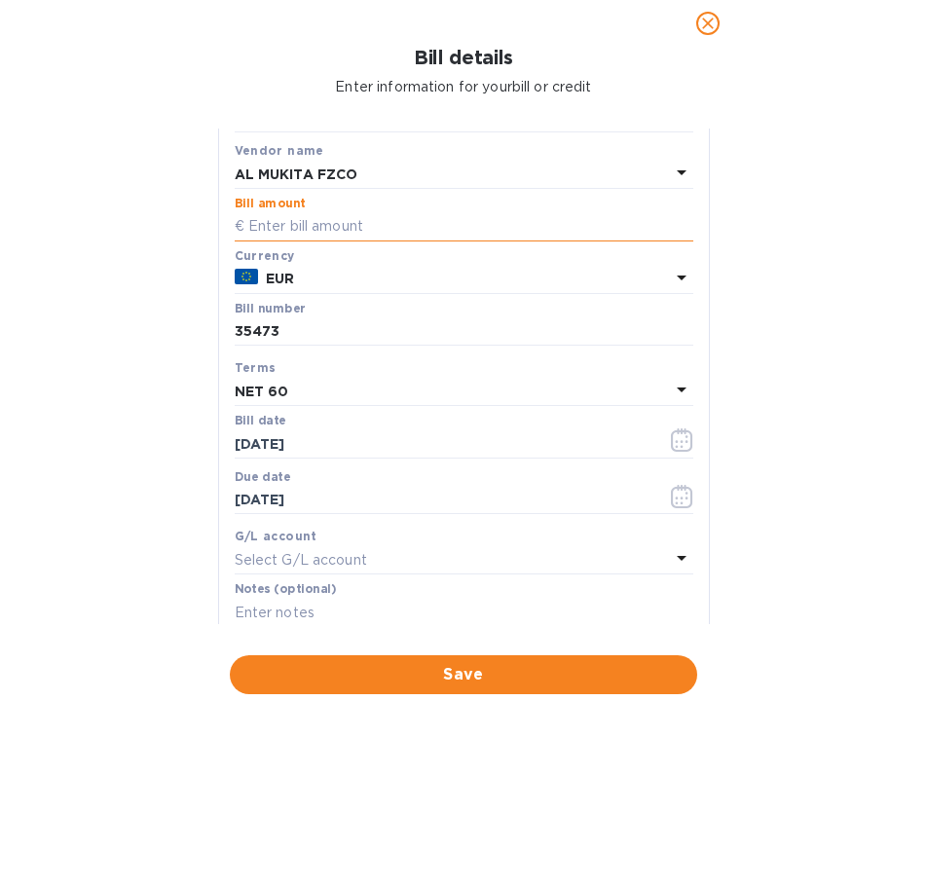
click at [392, 228] on input "text" at bounding box center [464, 226] width 459 height 29
type input "114,912"
click at [493, 666] on span "Save" at bounding box center [463, 674] width 436 height 23
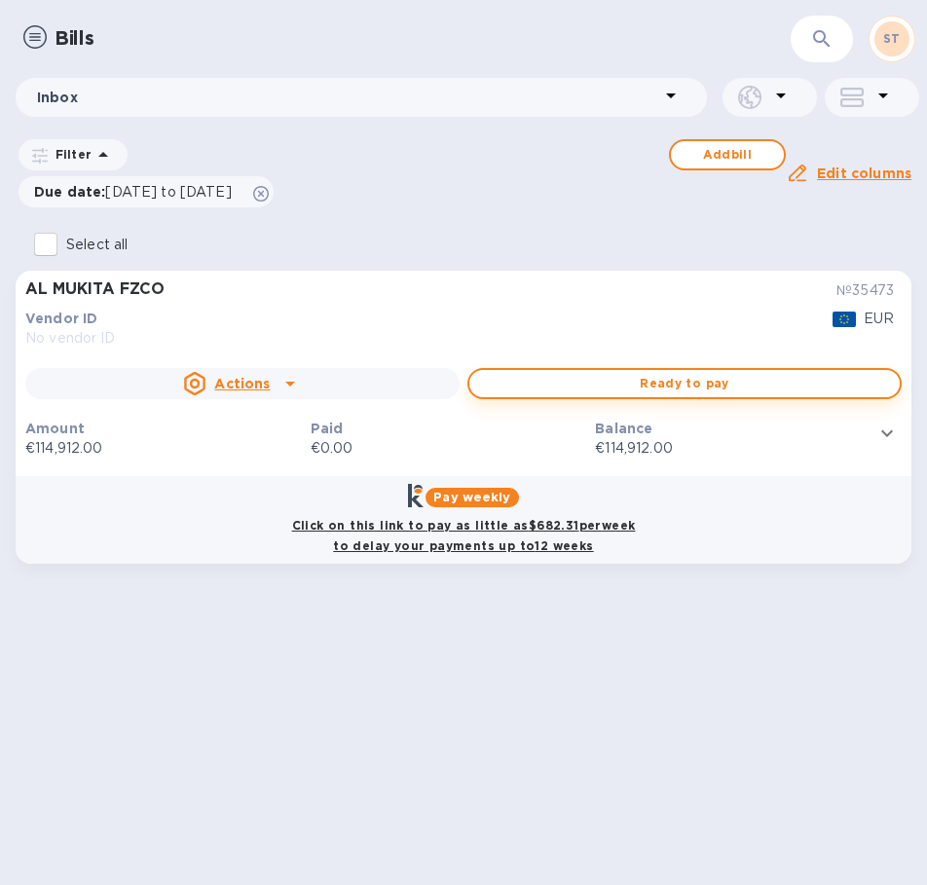
click at [643, 384] on span "Ready to pay" at bounding box center [684, 383] width 399 height 23
checkbox input "true"
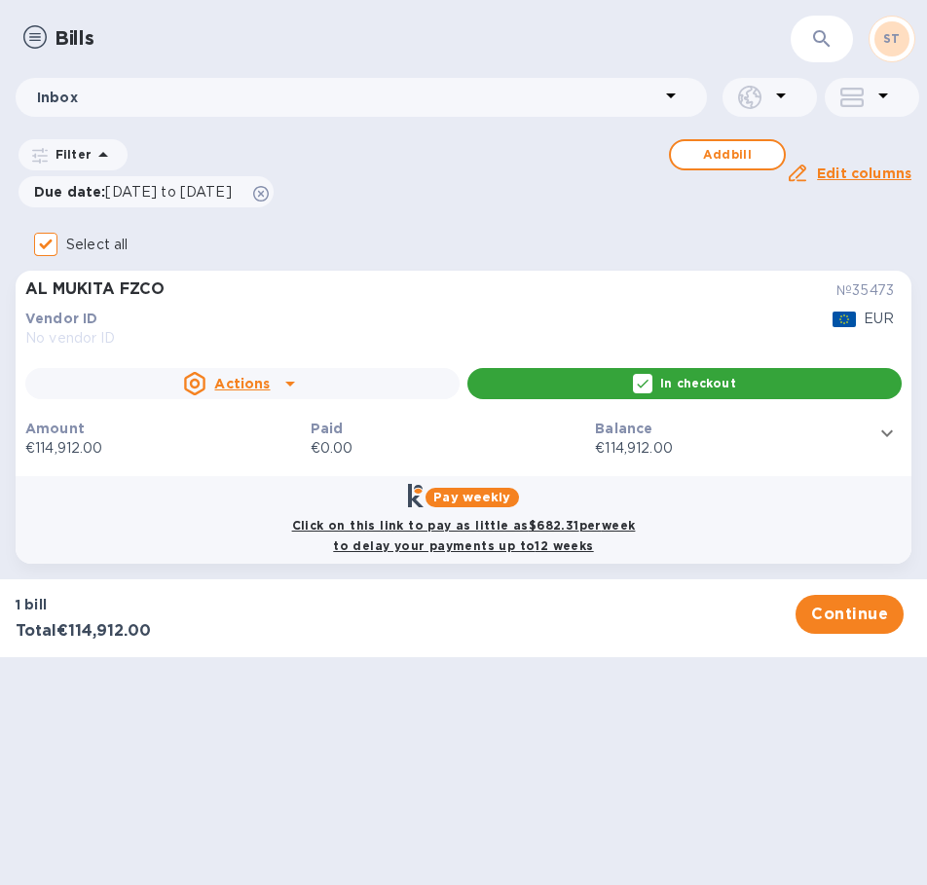
click at [174, 433] on p "Amount" at bounding box center [163, 428] width 277 height 19
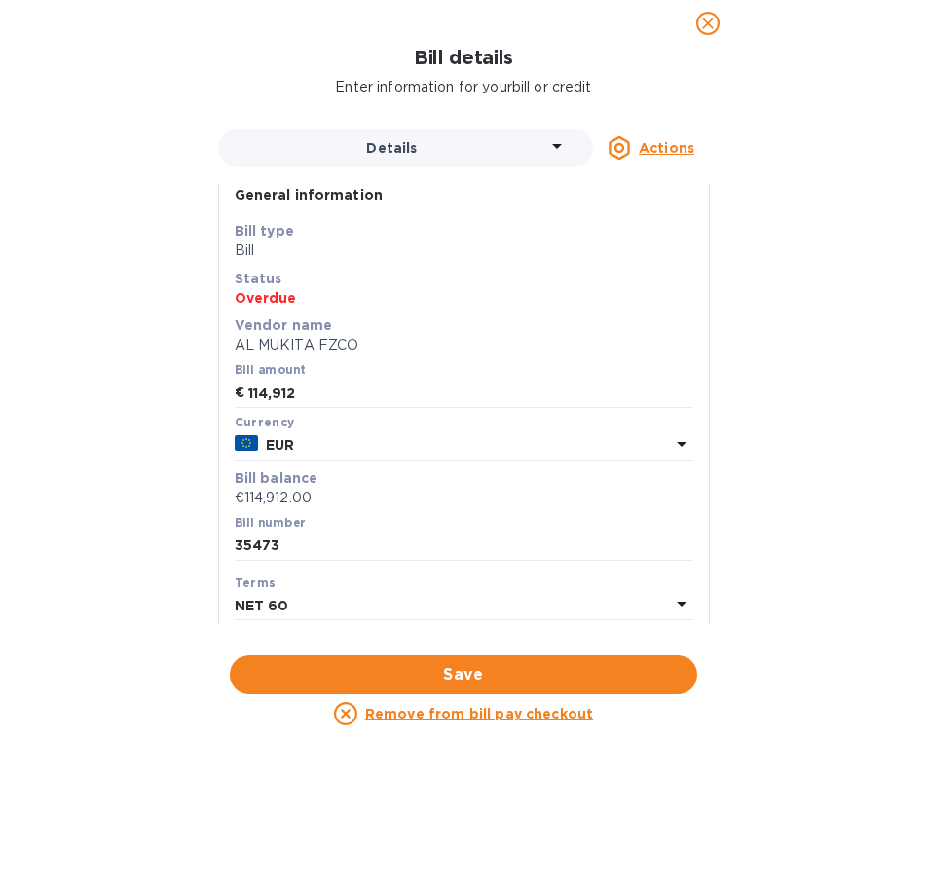
scroll to position [0, 0]
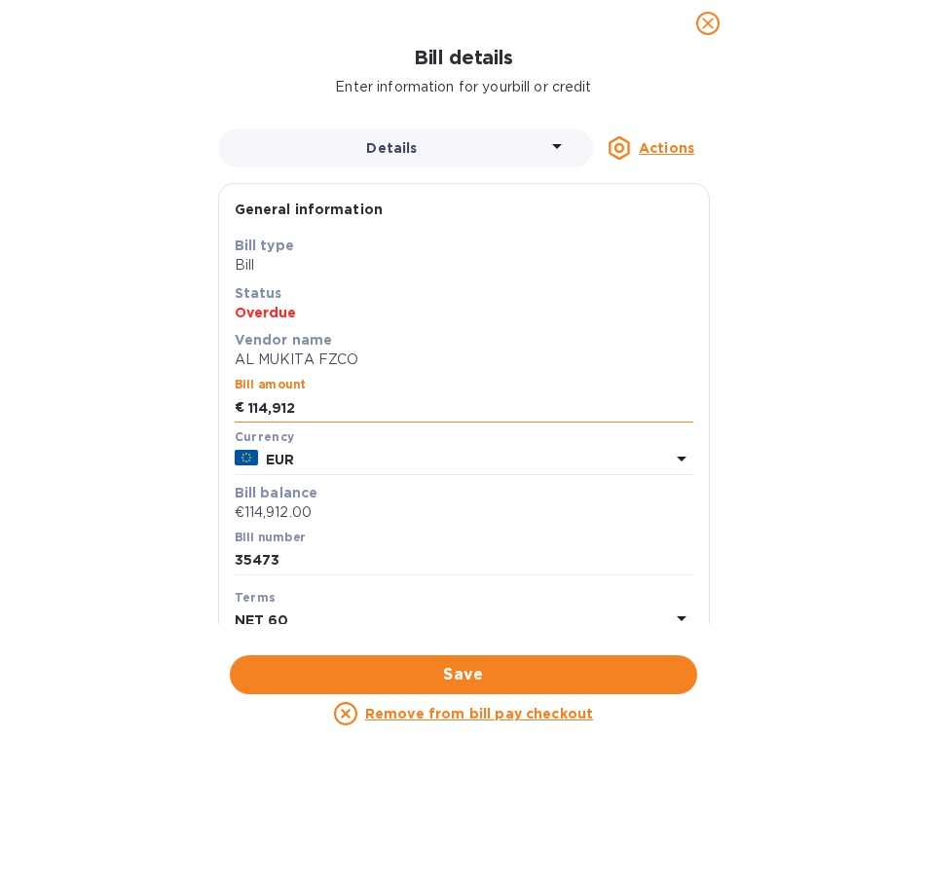
click at [342, 412] on input "114,912" at bounding box center [470, 407] width 445 height 29
click at [134, 391] on div "Bill details Enter information for your bill or credit Details Actions General …" at bounding box center [463, 466] width 927 height 838
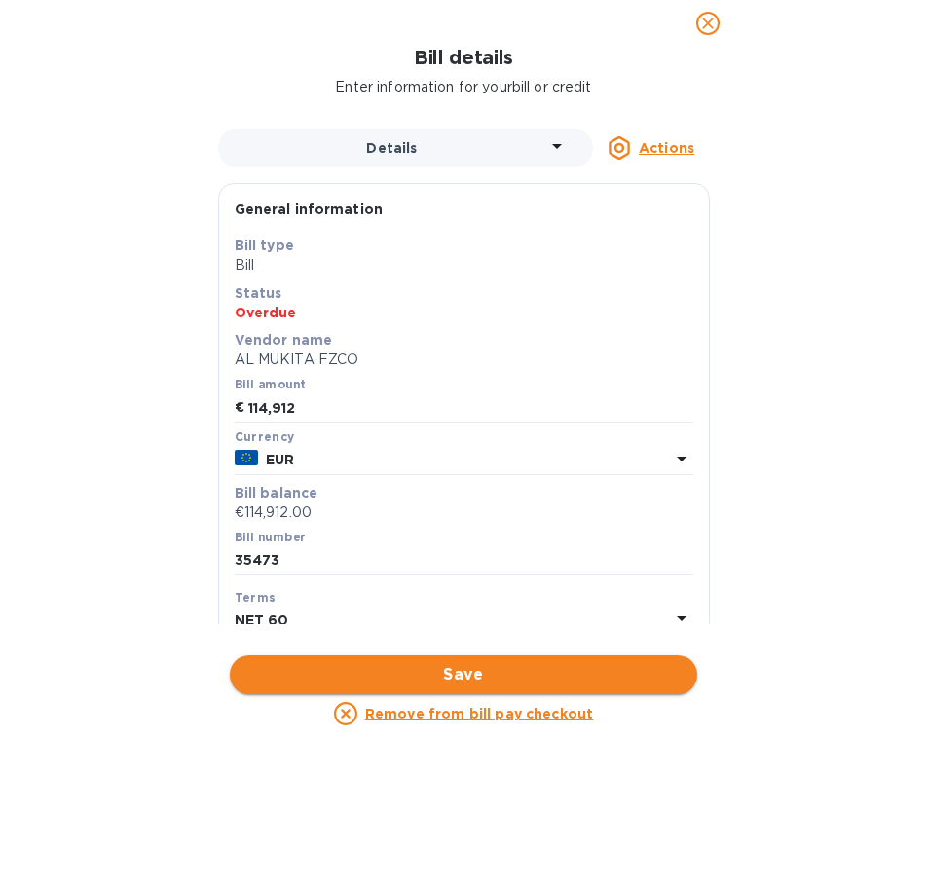
click at [564, 688] on button "Save" at bounding box center [463, 674] width 467 height 39
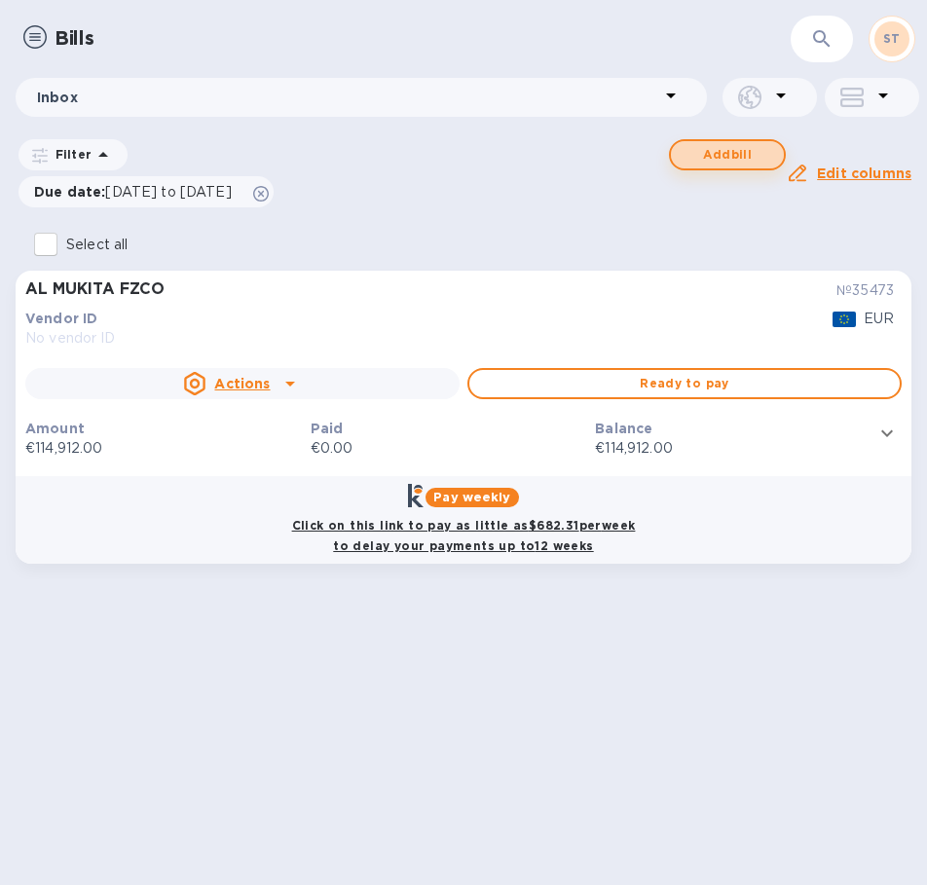
click at [747, 152] on span "Add bill" at bounding box center [727, 154] width 82 height 23
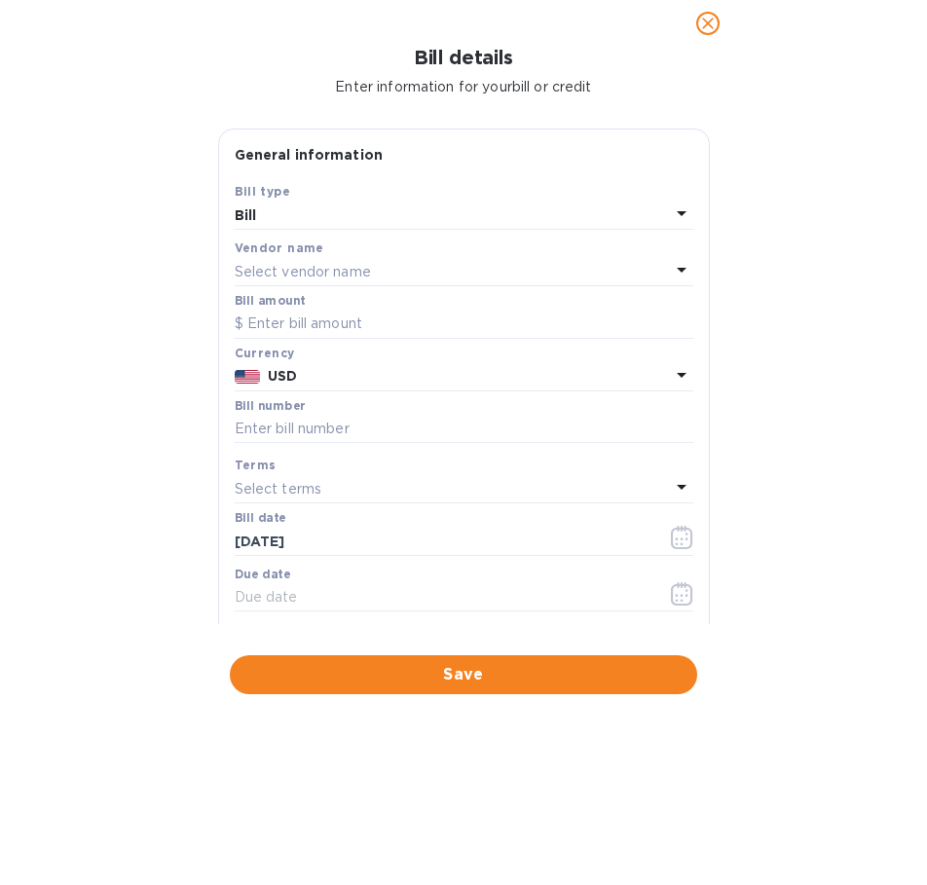
click at [390, 271] on div "Select vendor name" at bounding box center [452, 271] width 435 height 27
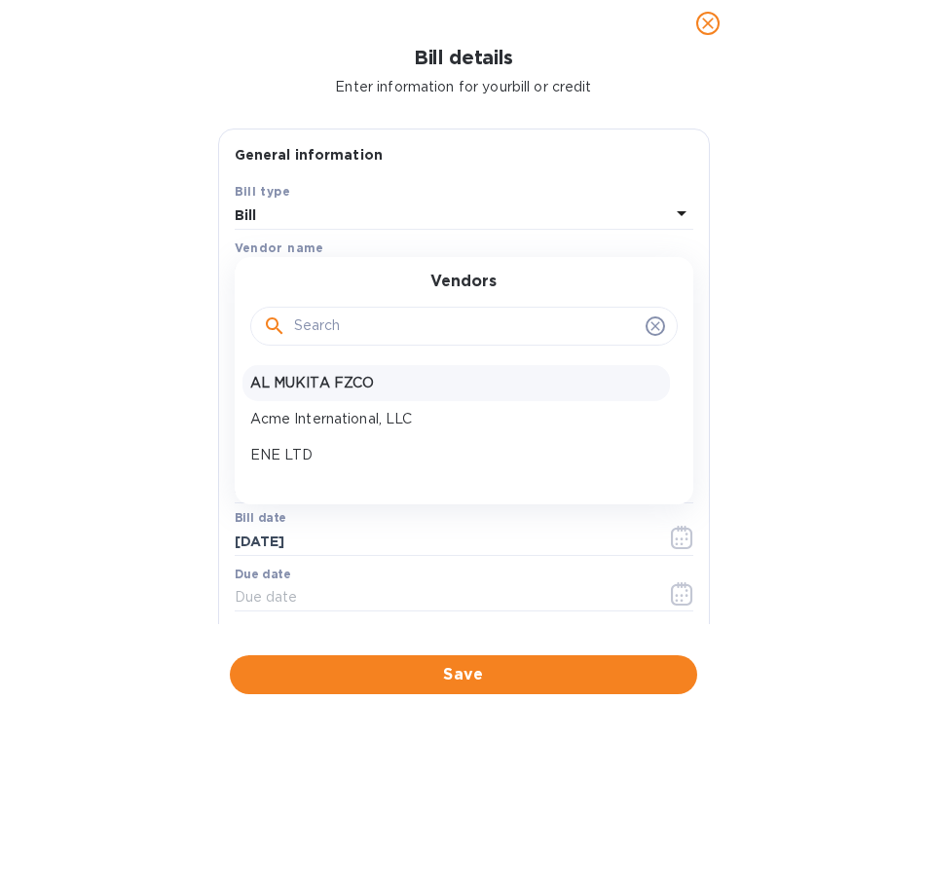
click at [321, 385] on p "AL MUKITA FZCO" at bounding box center [456, 383] width 412 height 20
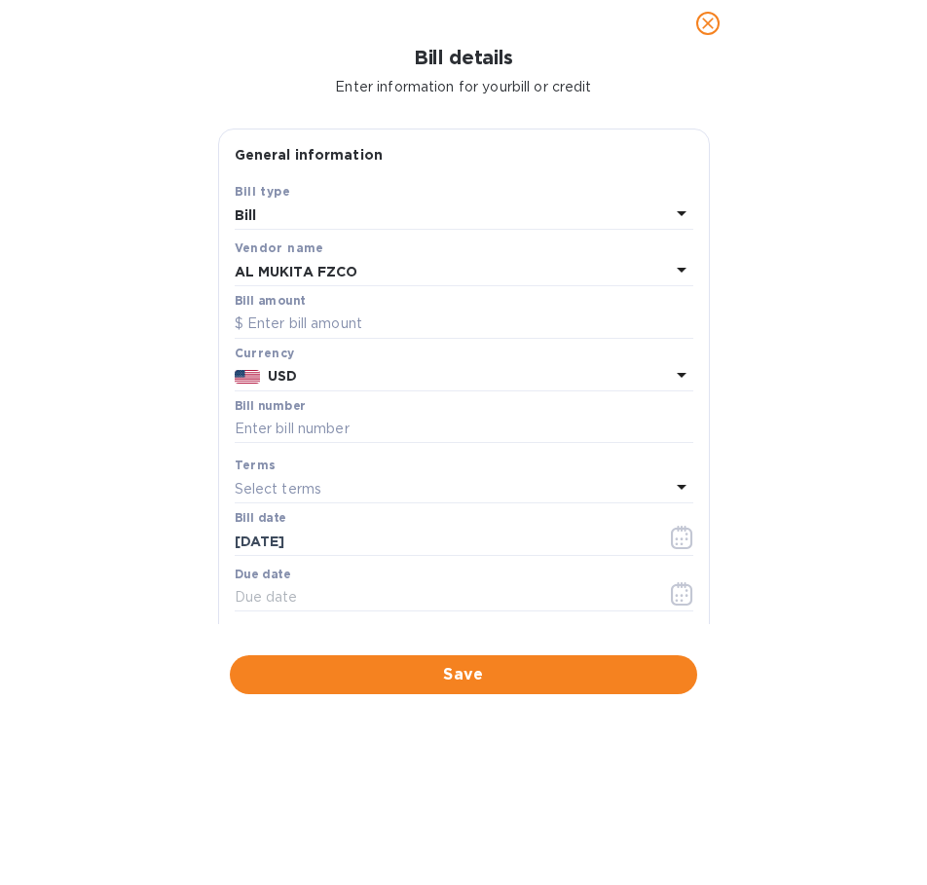
click at [683, 376] on icon at bounding box center [681, 374] width 23 height 23
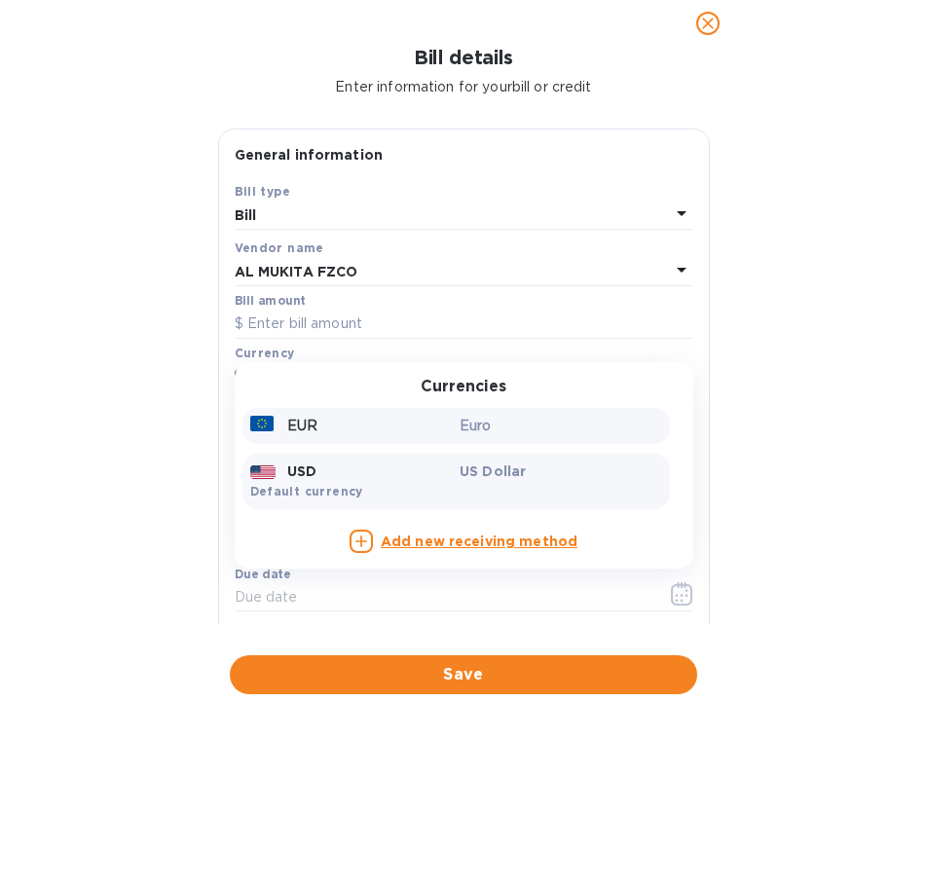
click at [494, 424] on p "Euro" at bounding box center [561, 426] width 203 height 20
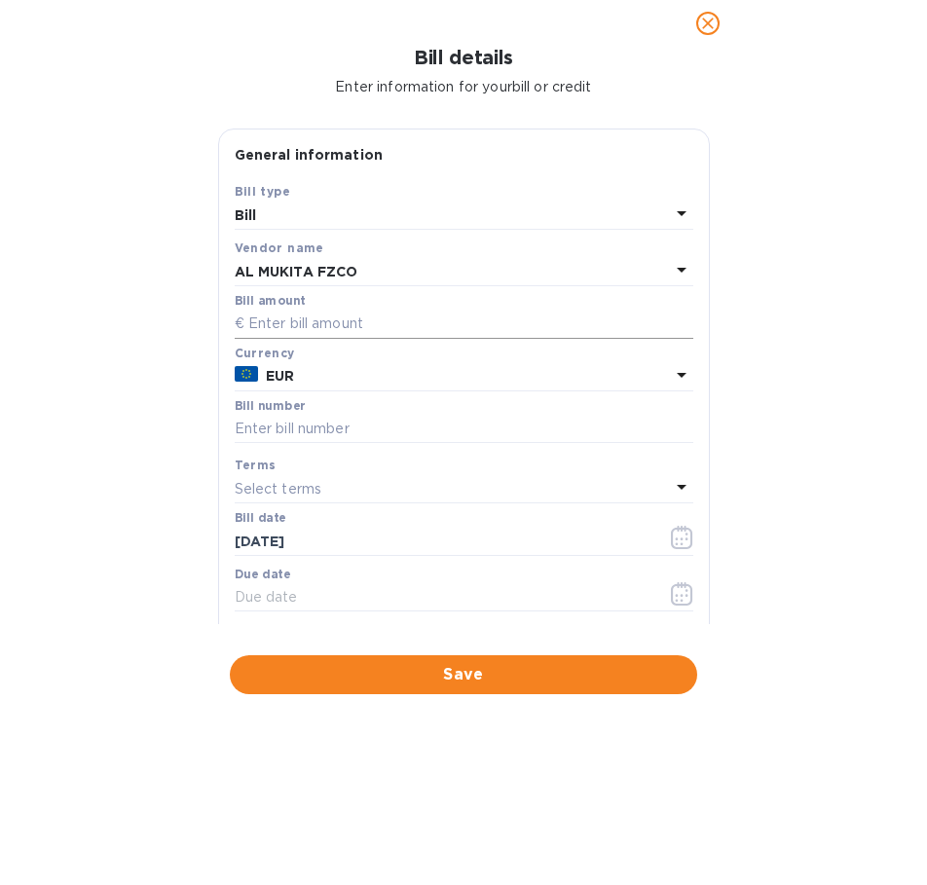
click at [359, 316] on input "text" at bounding box center [464, 324] width 459 height 29
type input "47,424"
click at [370, 422] on input "text" at bounding box center [464, 429] width 459 height 29
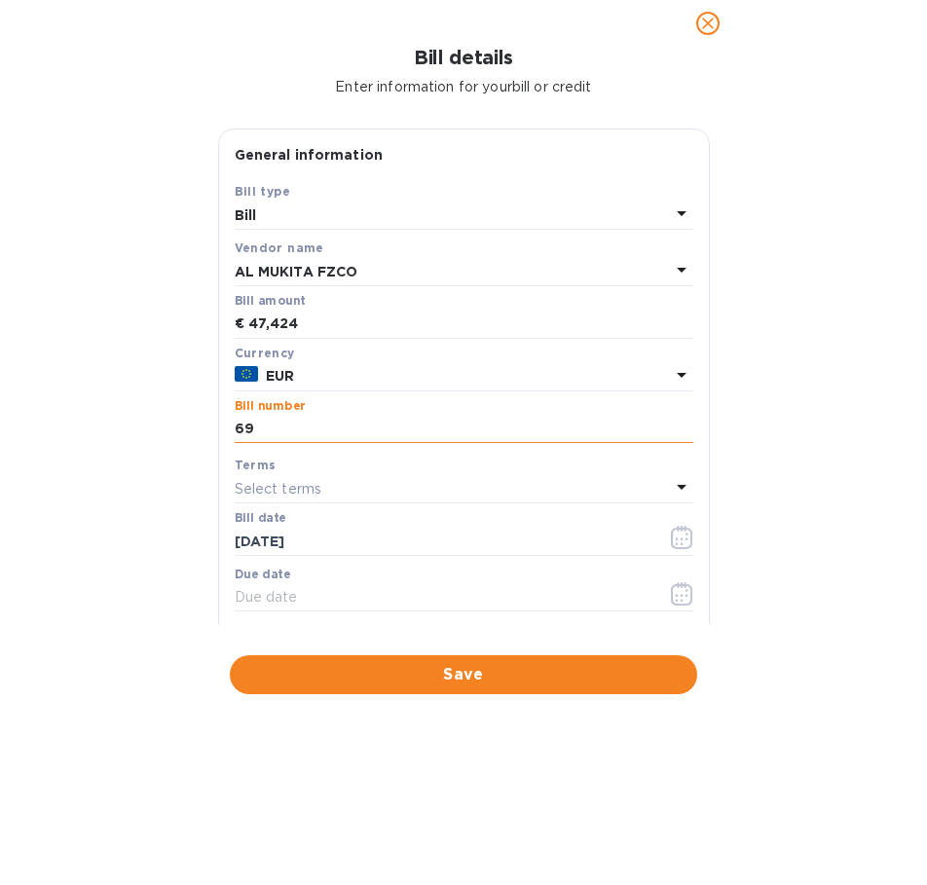
type input "6"
type input "36084"
click at [414, 491] on div "Select terms" at bounding box center [452, 488] width 435 height 27
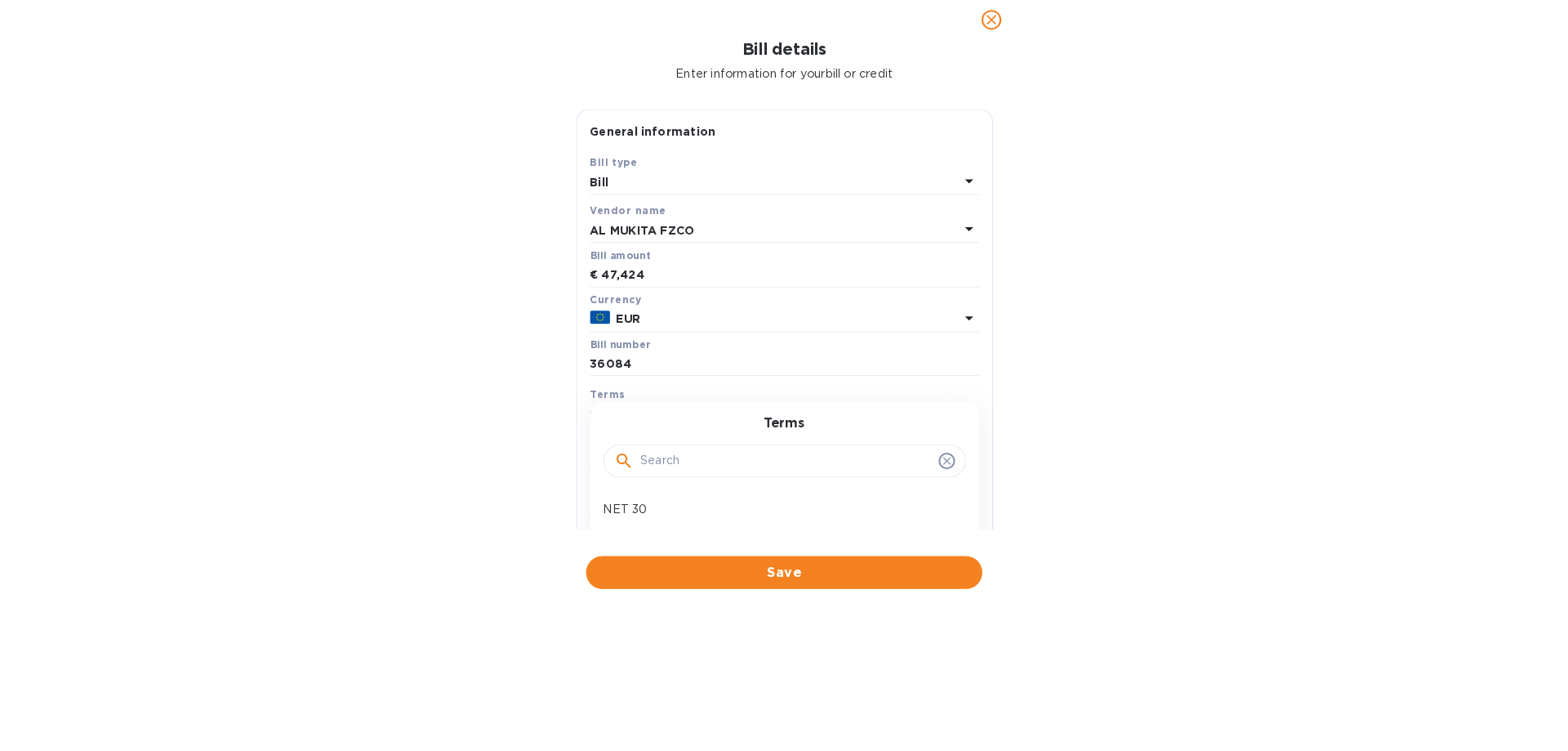
scroll to position [81, 0]
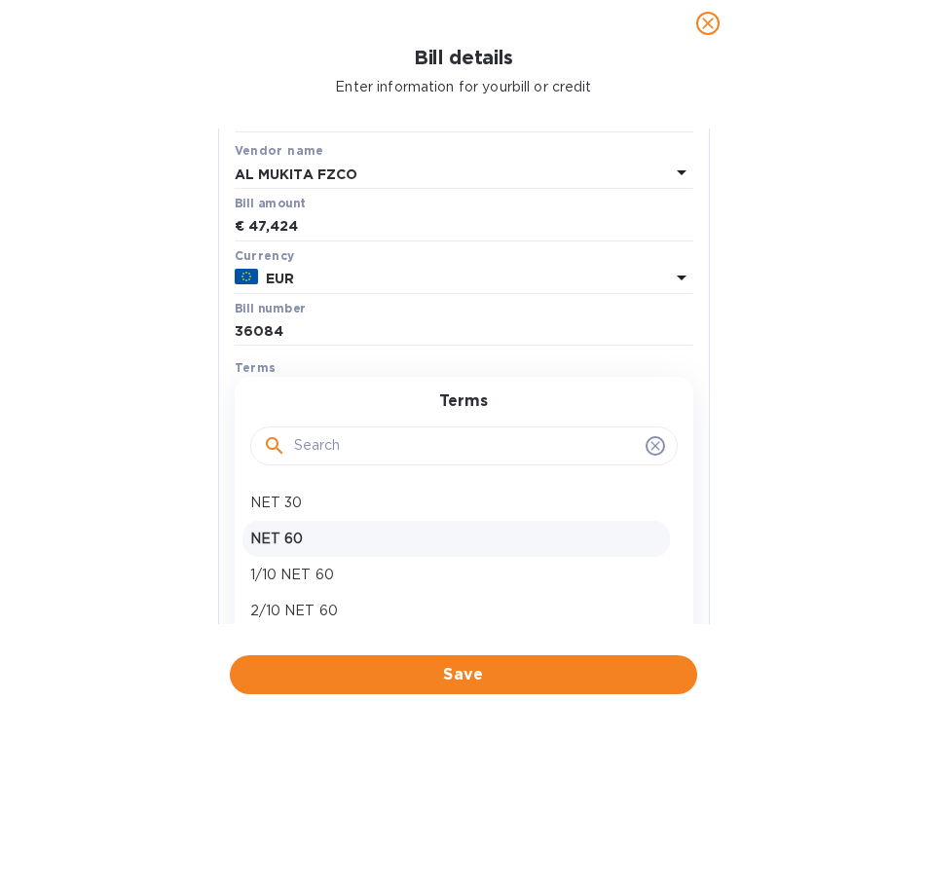
click at [357, 538] on p "NET 60" at bounding box center [456, 539] width 412 height 20
type input "[DATE]"
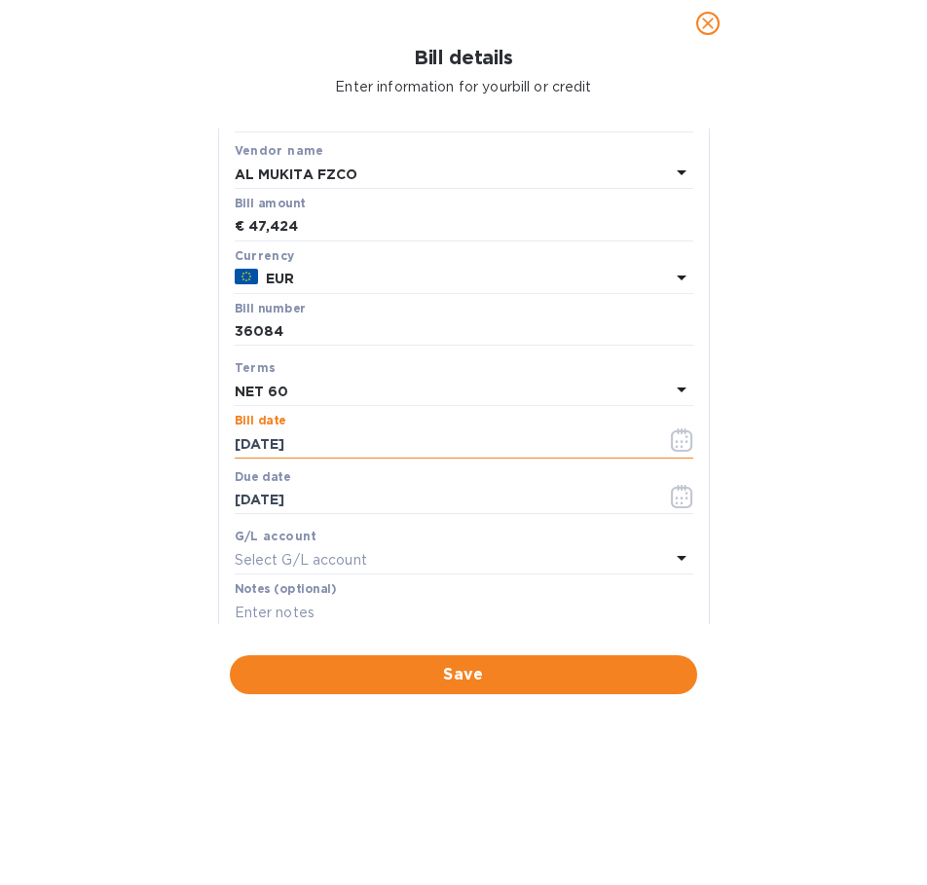
click at [386, 445] on input "[DATE]" at bounding box center [443, 443] width 417 height 29
click at [245, 441] on input "[DATE]" at bounding box center [443, 443] width 417 height 29
click at [244, 440] on input "[DATE]" at bounding box center [443, 443] width 417 height 29
type input "[DATE]"
click at [266, 445] on input "[DATE]" at bounding box center [443, 443] width 417 height 29
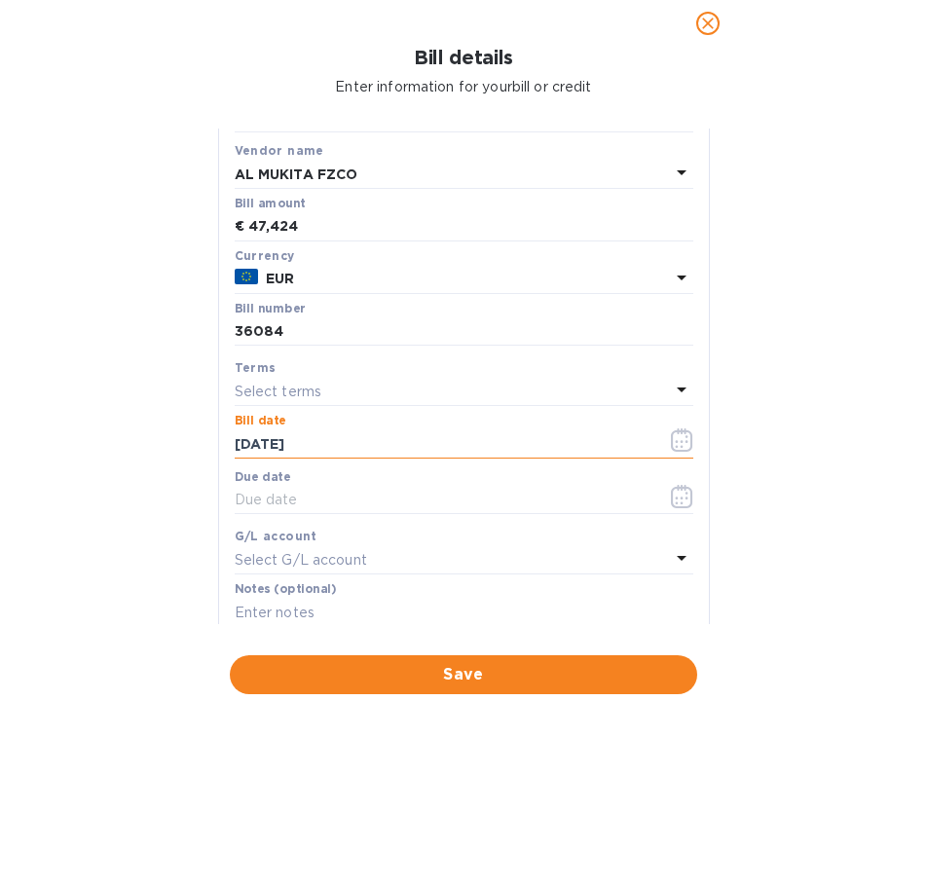
type input "[DATE]"
click at [271, 380] on div "Select terms" at bounding box center [452, 391] width 435 height 27
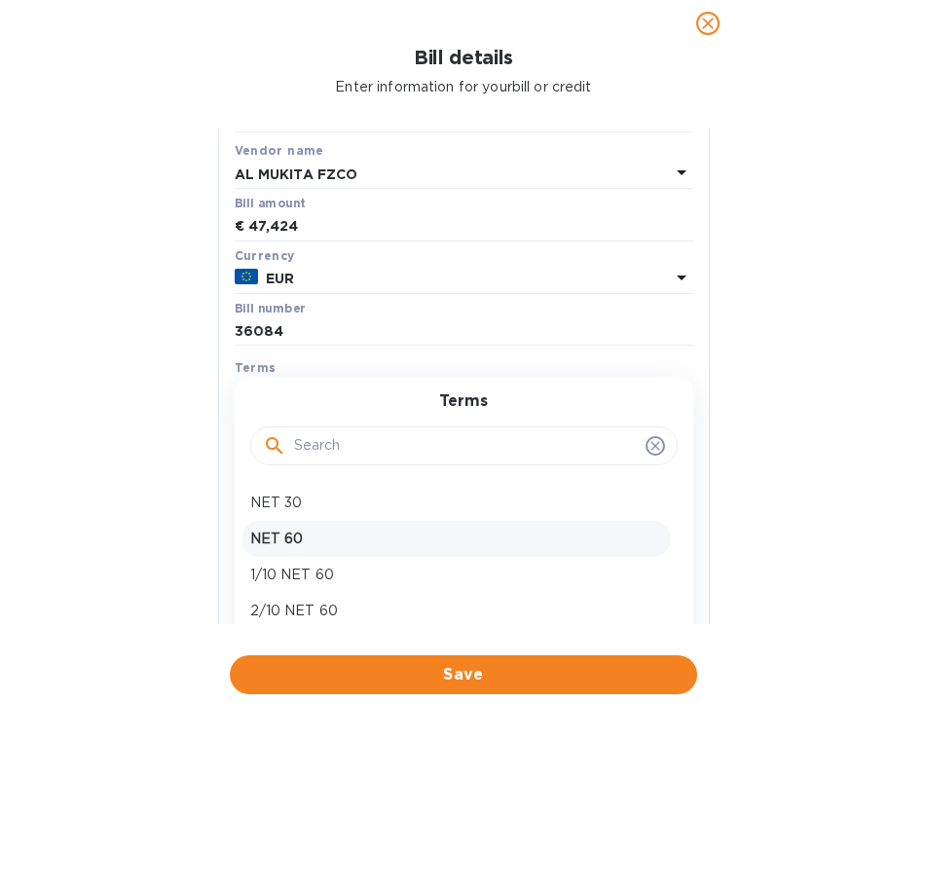
click at [305, 535] on p "NET 60" at bounding box center [456, 539] width 412 height 20
type input "[DATE]"
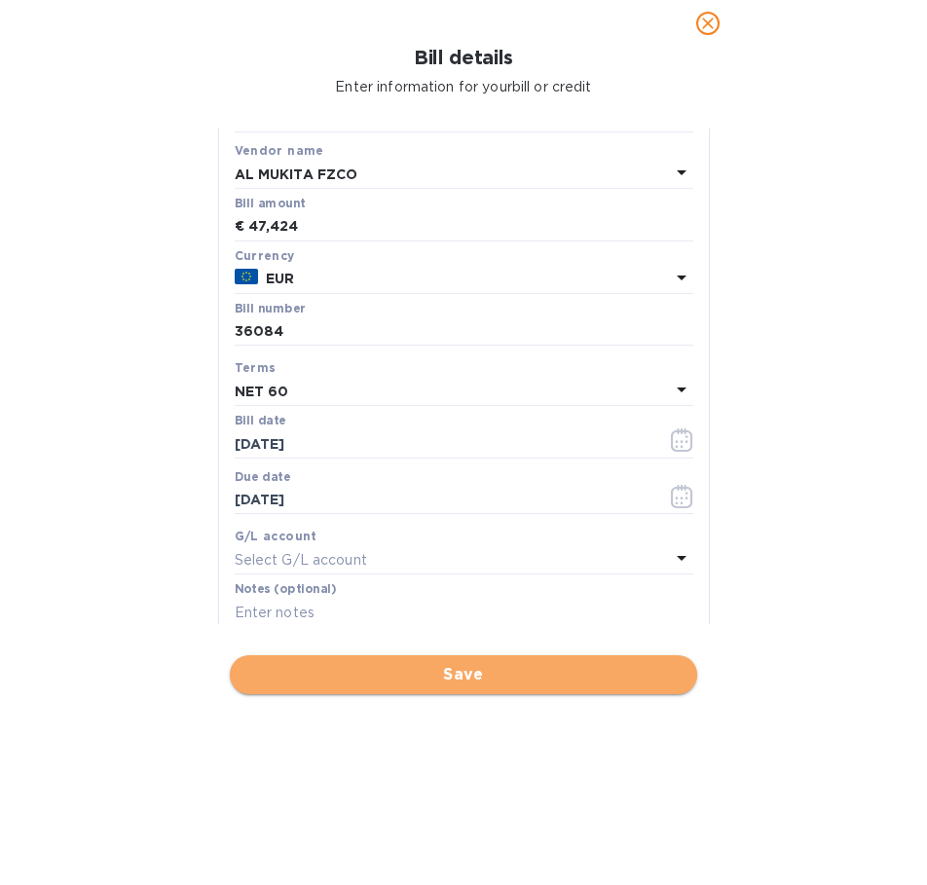
click at [507, 669] on span "Save" at bounding box center [463, 674] width 436 height 23
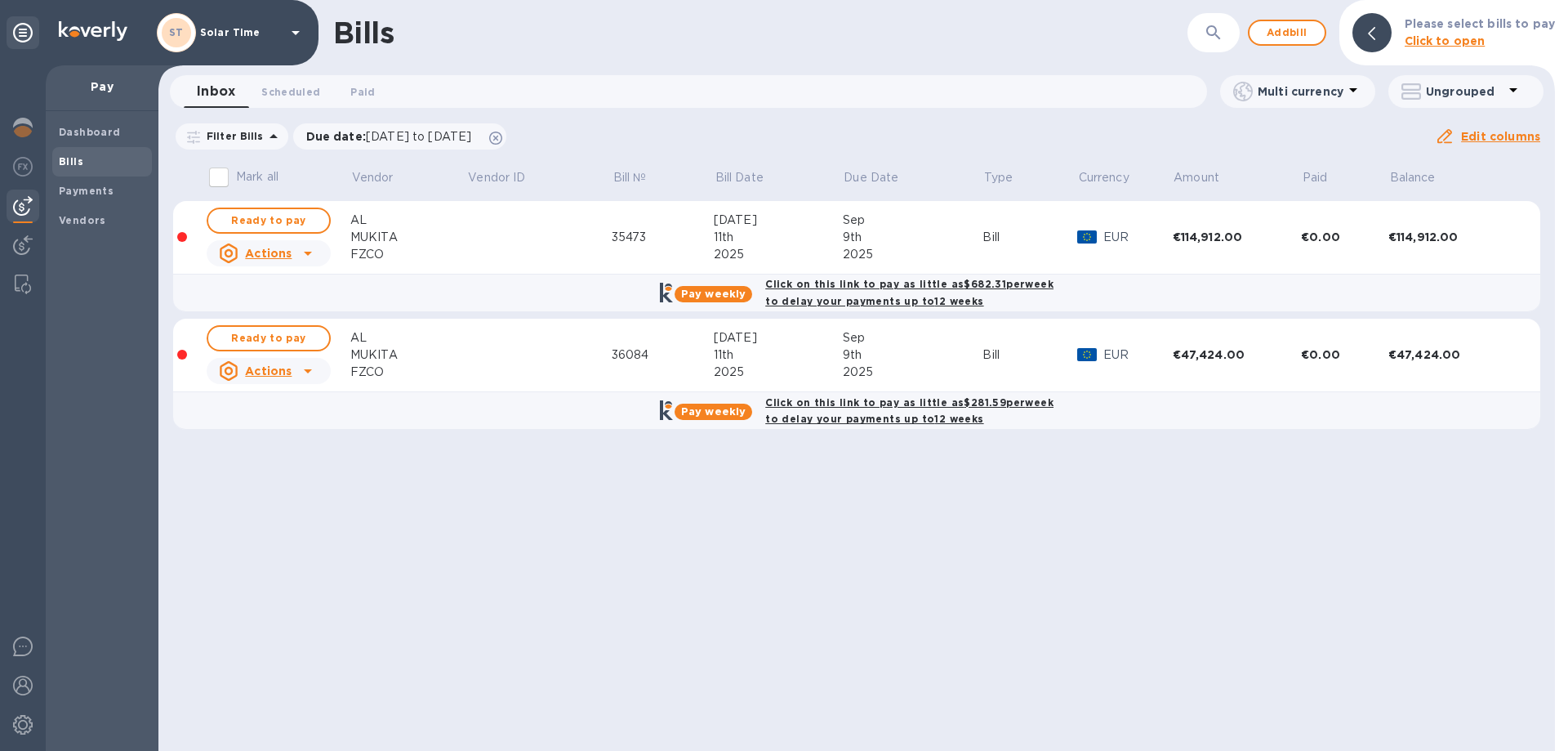
click at [568, 544] on div "Bills ​ Add bill Please select bills to pay Click to open Inbox 0 Scheduled 0 P…" at bounding box center [857, 375] width 1397 height 751
click at [100, 134] on b "Dashboard" at bounding box center [90, 132] width 62 height 13
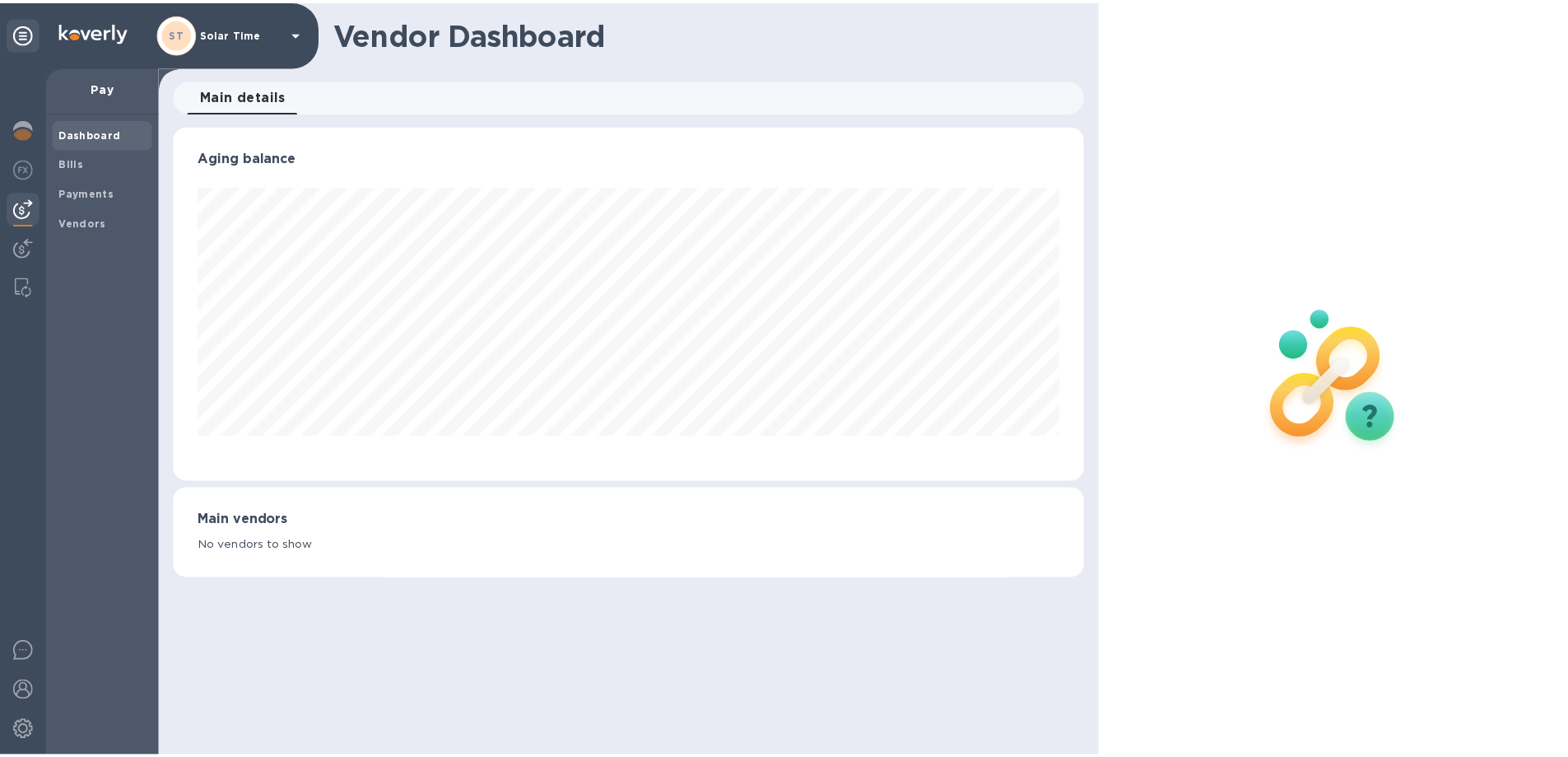
scroll to position [356, 917]
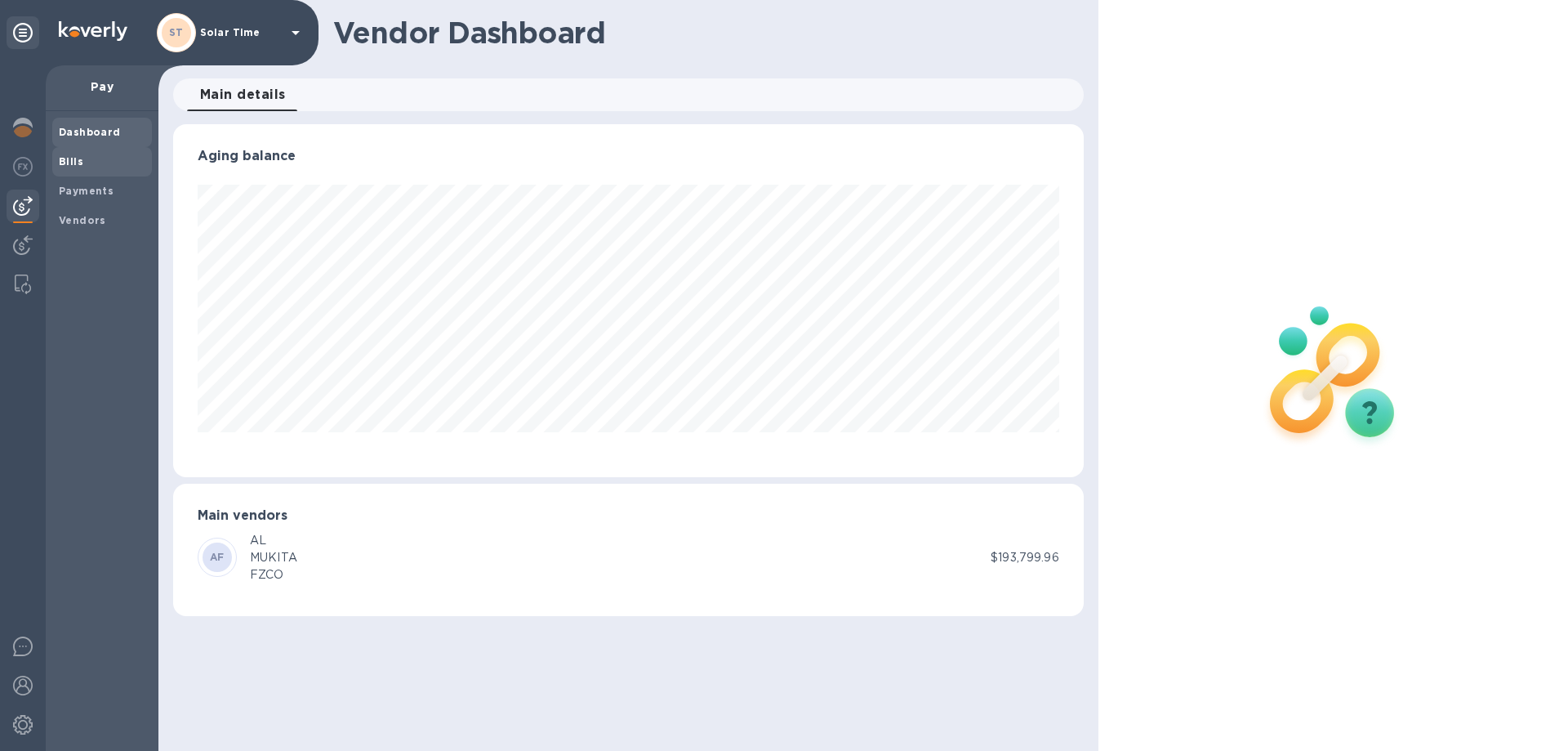
click at [81, 152] on div "Bills" at bounding box center [102, 161] width 100 height 29
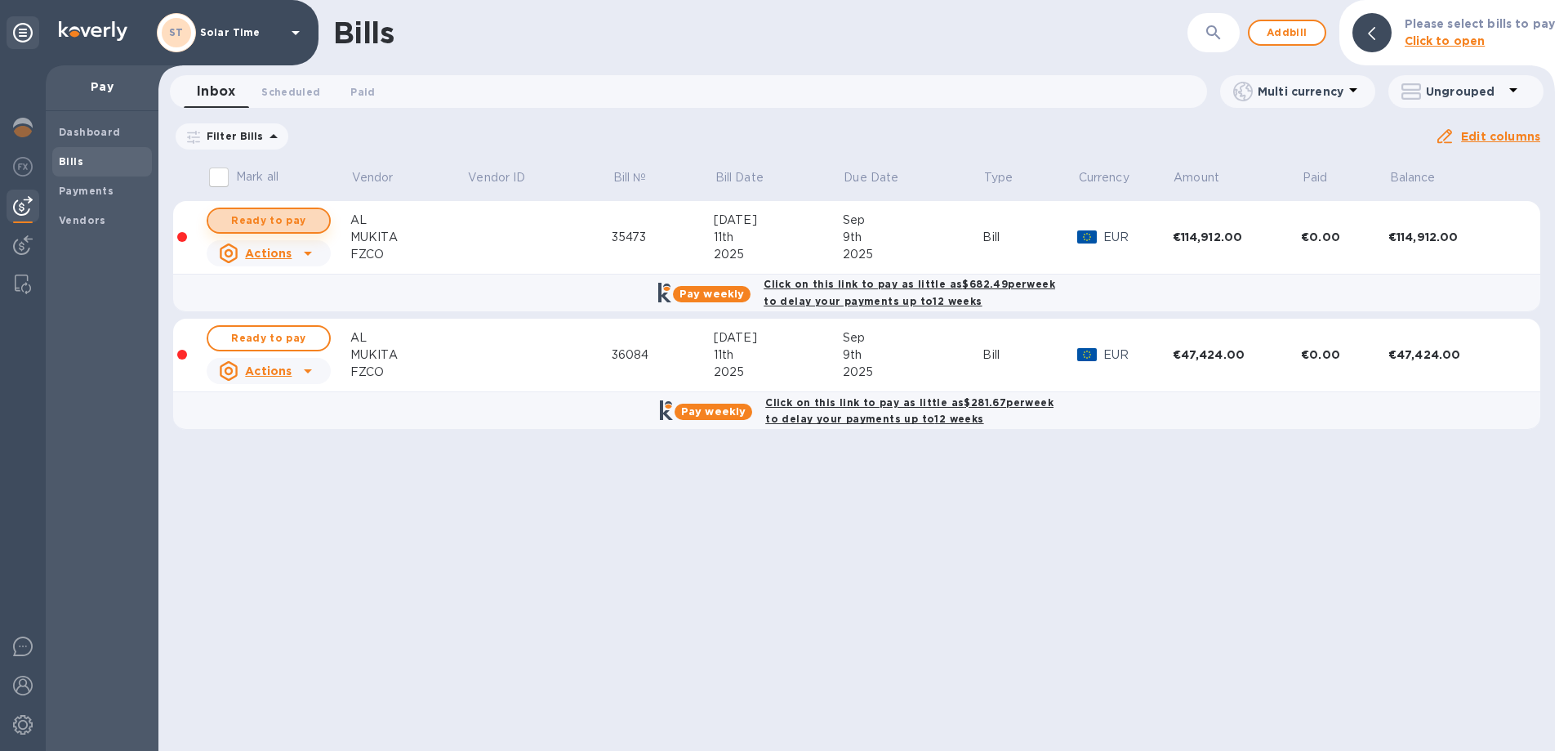
click at [294, 227] on span "Ready to pay" at bounding box center [268, 220] width 95 height 19
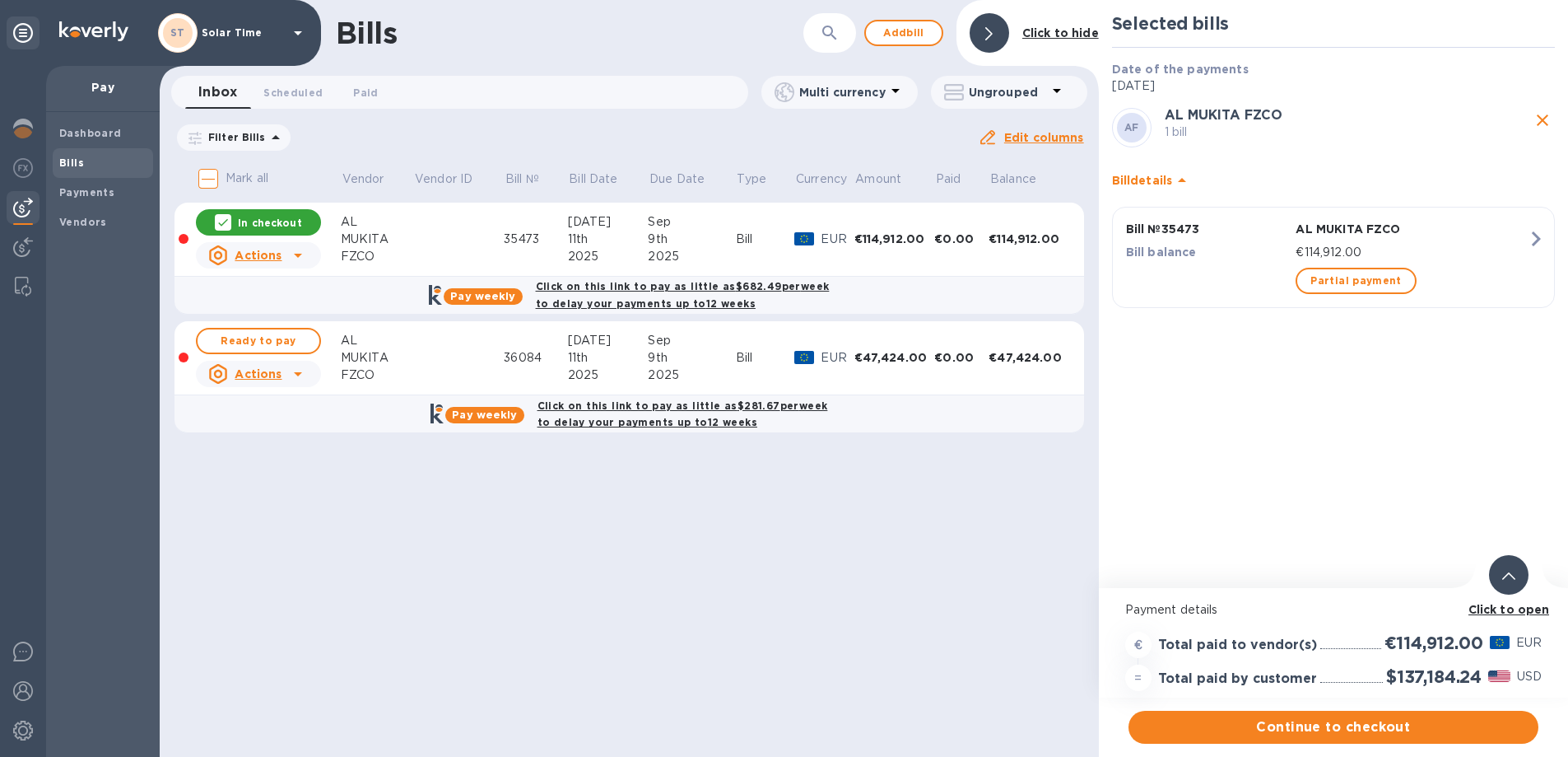
scroll to position [13, 0]
click at [1544, 110] on icon "close" at bounding box center [1542, 119] width 19 height 19
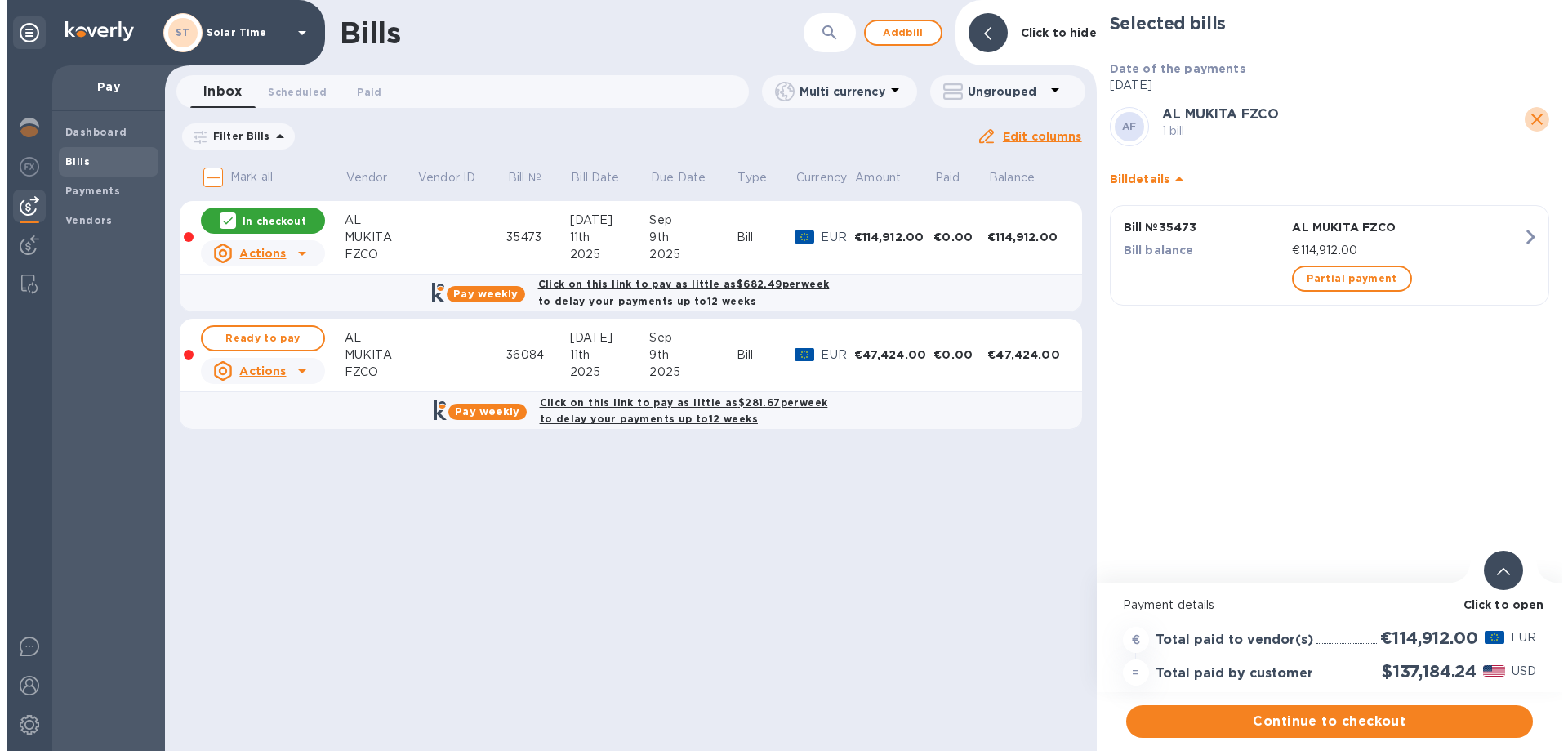
scroll to position [0, 0]
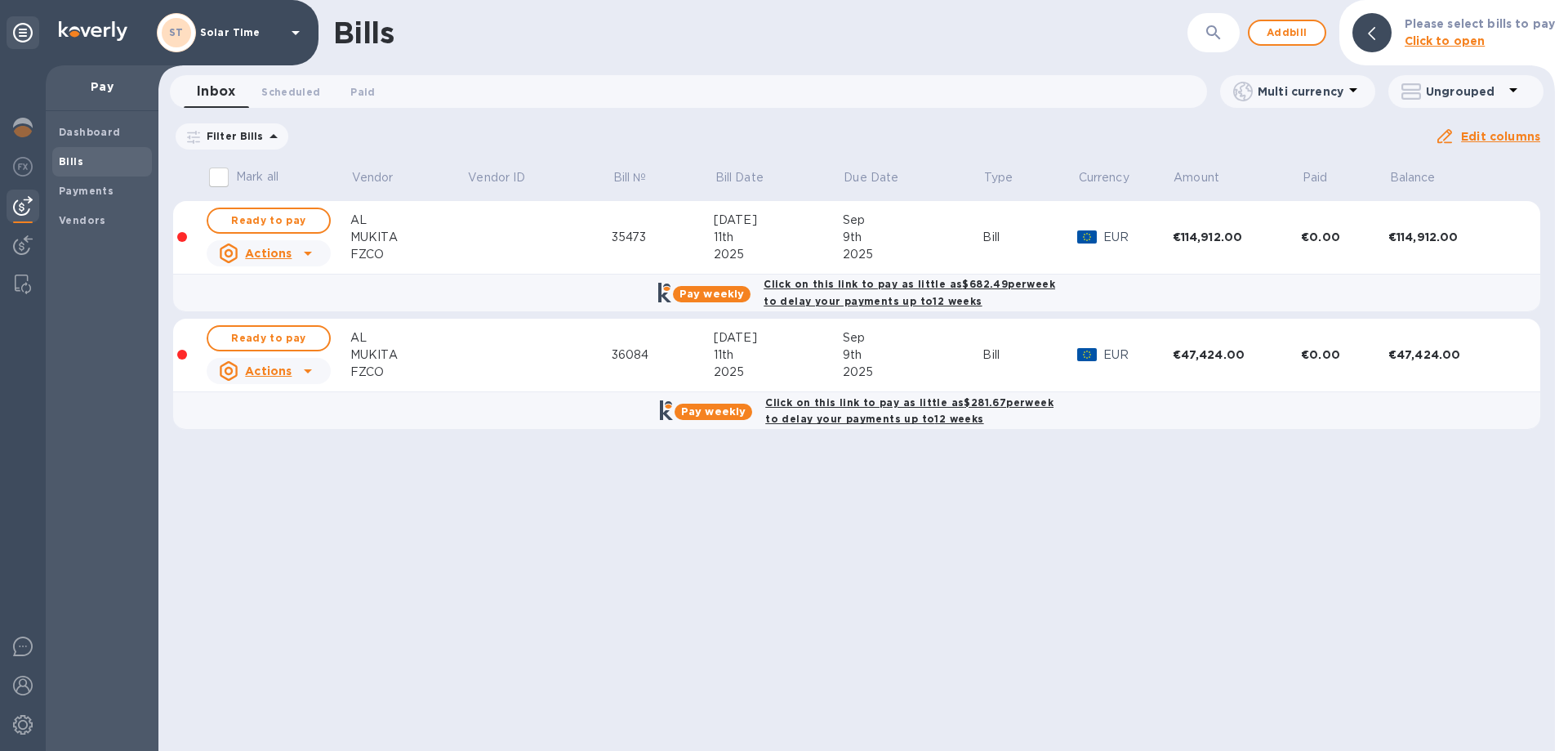
click at [1159, 460] on div "Bills ​ Add bill Please select bills to pay Click to open Inbox 0 Scheduled 0 P…" at bounding box center [857, 375] width 1397 height 751
click at [1414, 356] on div "€47,424.00" at bounding box center [1453, 354] width 129 height 16
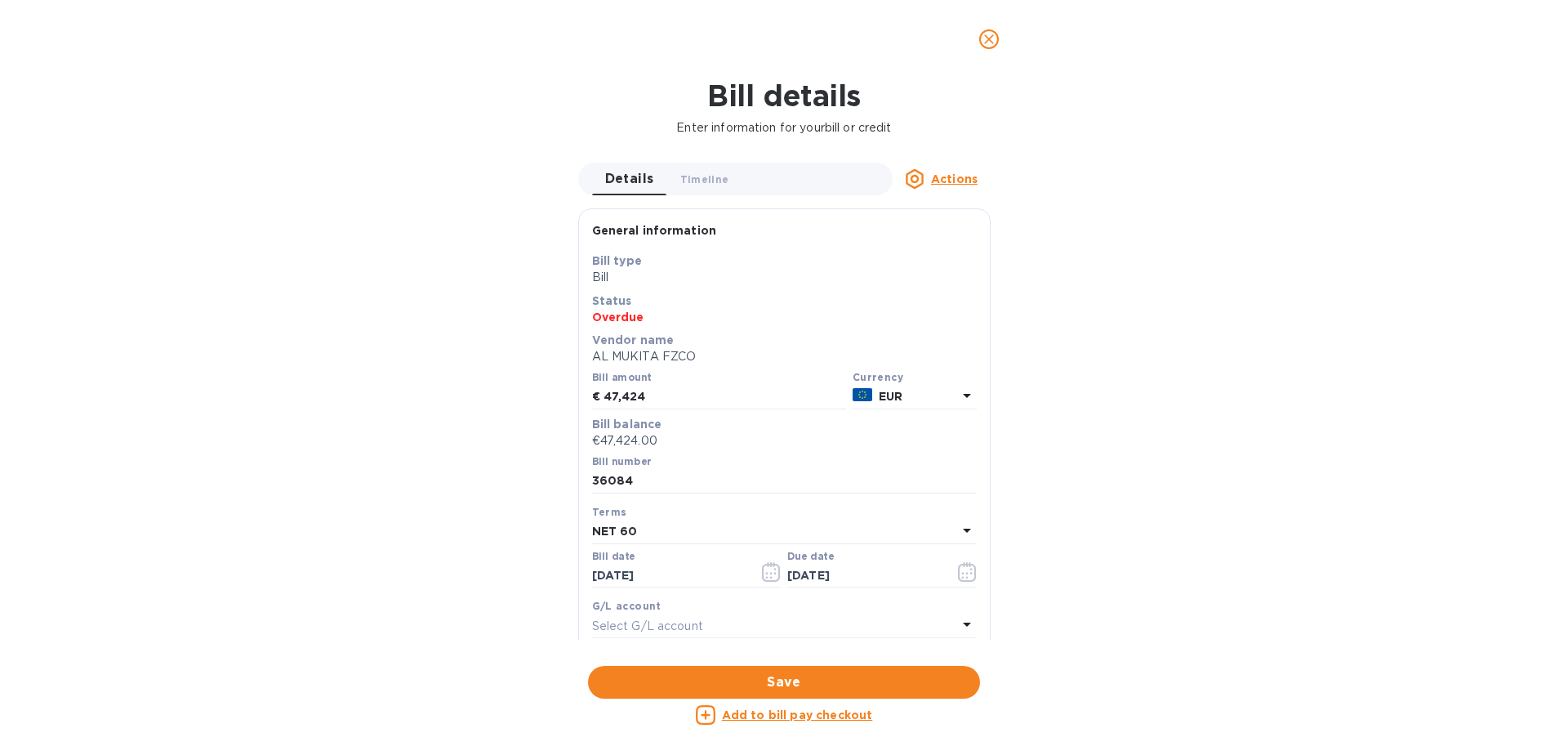
click at [991, 46] on icon "close" at bounding box center [988, 39] width 16 height 16
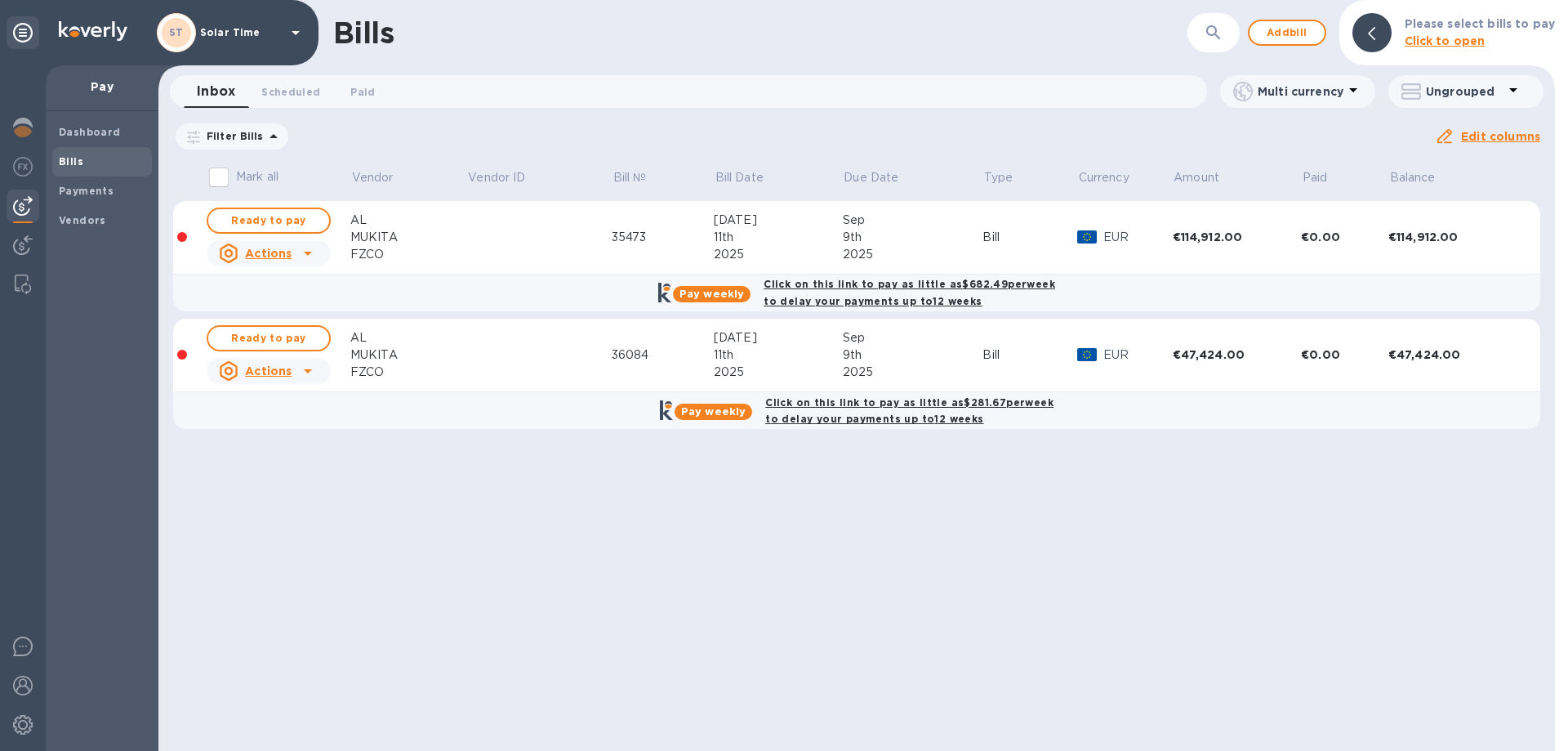
click at [1411, 237] on div "€114,912.00" at bounding box center [1453, 237] width 129 height 16
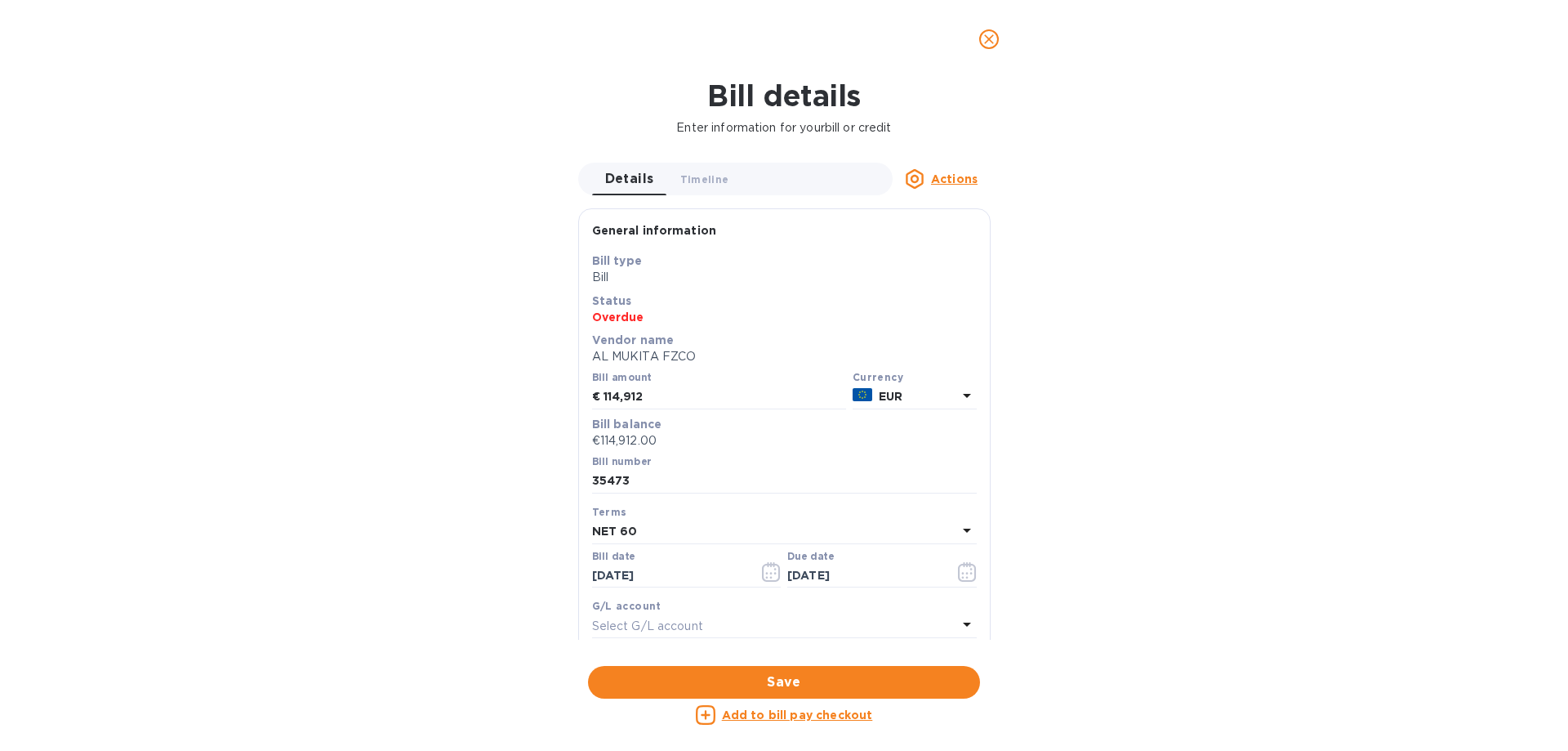
click at [815, 708] on u "Add to bill pay checkout" at bounding box center [798, 715] width 151 height 13
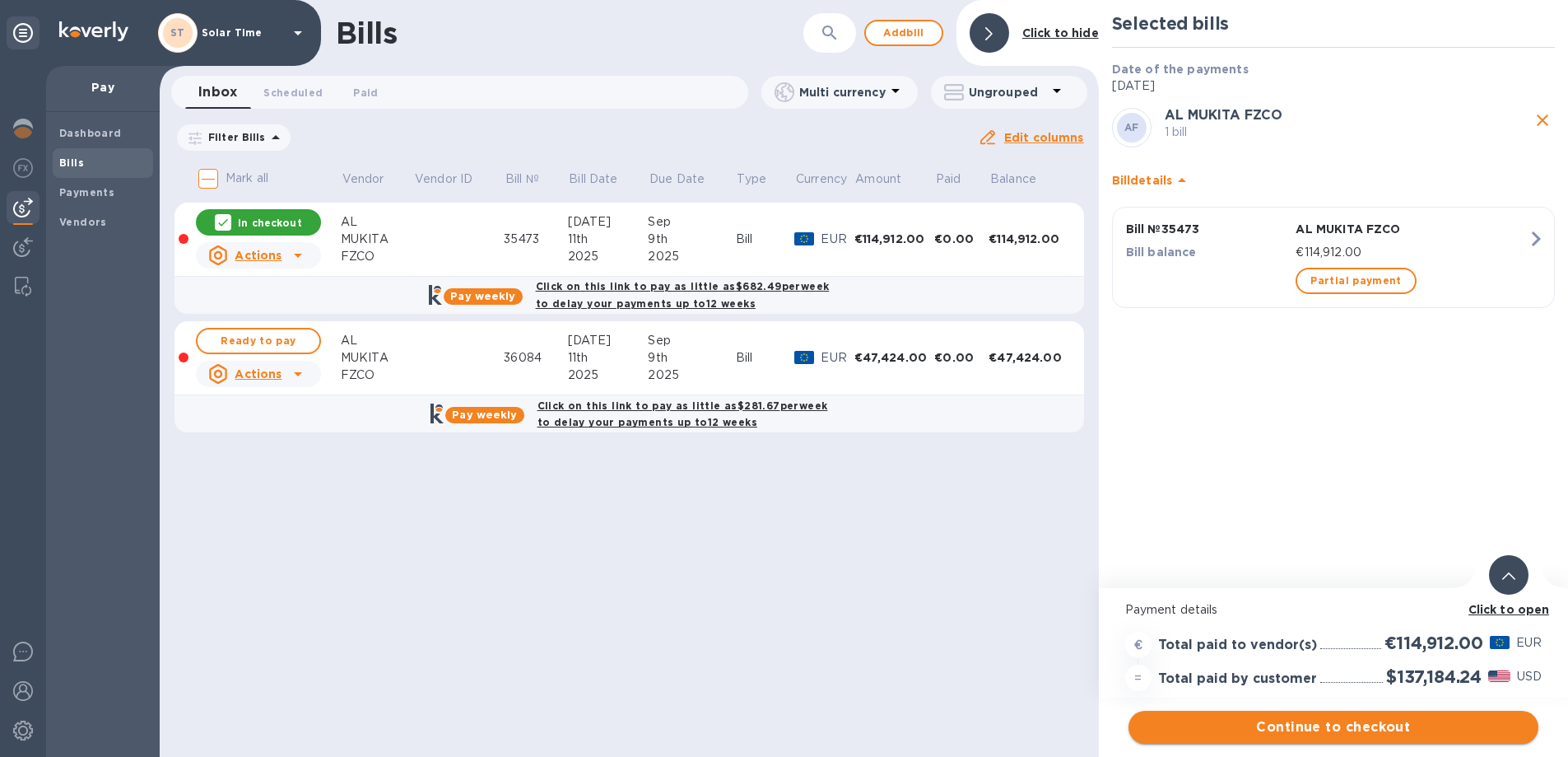
click at [1373, 730] on span "Continue to checkout" at bounding box center [1333, 727] width 384 height 19
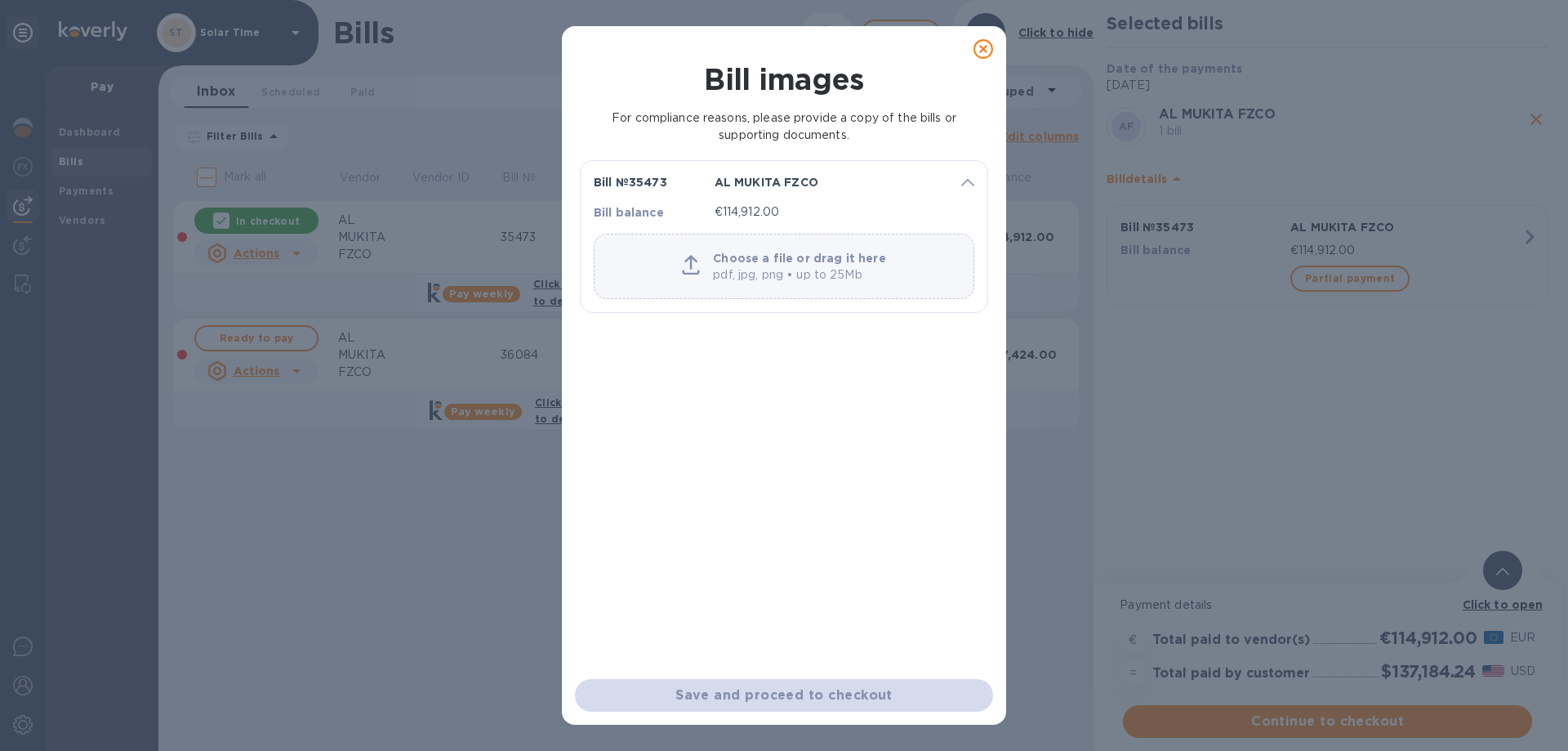
click at [815, 274] on p "pdf, jpg, png • up to 25Mb" at bounding box center [799, 274] width 172 height 17
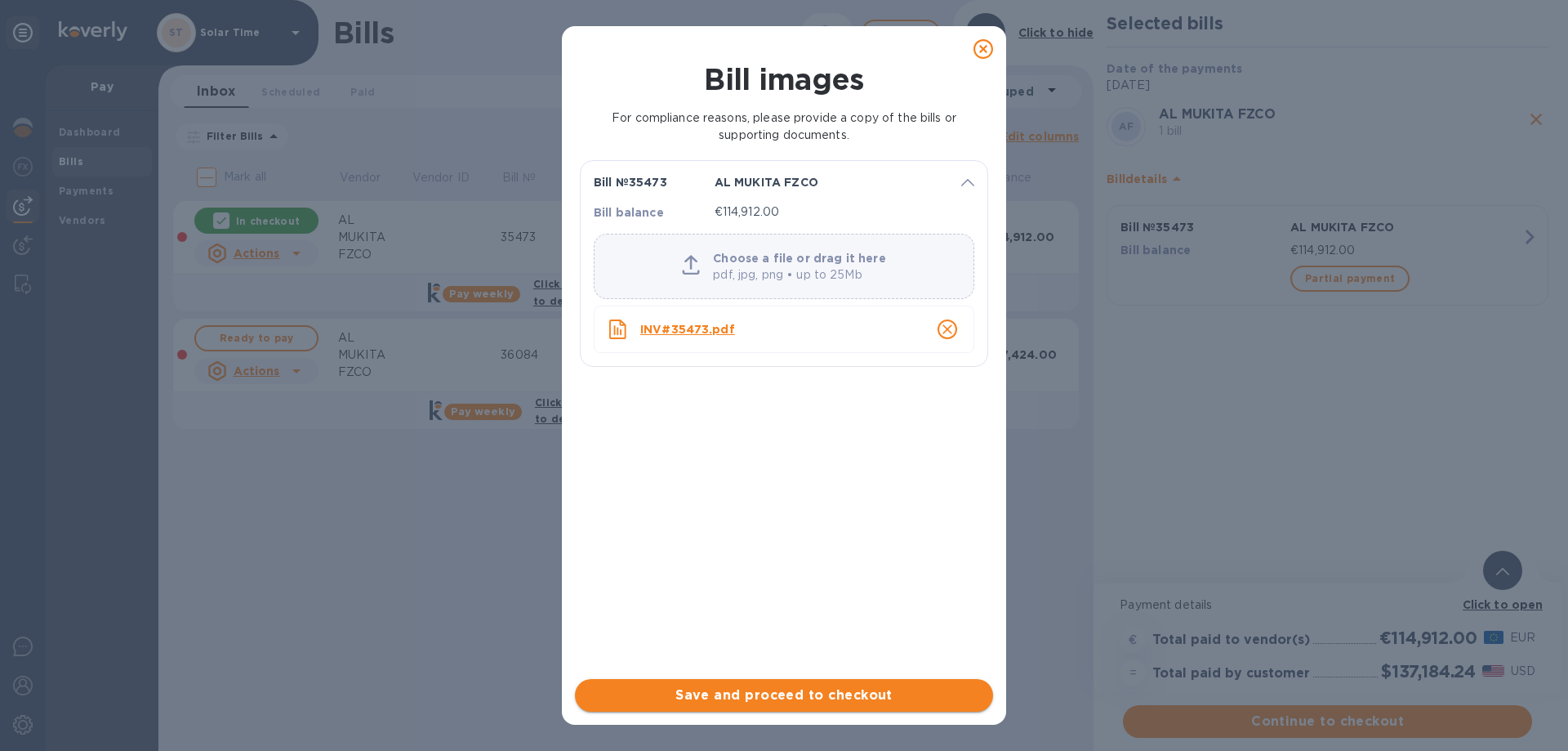
click at [869, 695] on span "Save and proceed to checkout" at bounding box center [784, 695] width 392 height 19
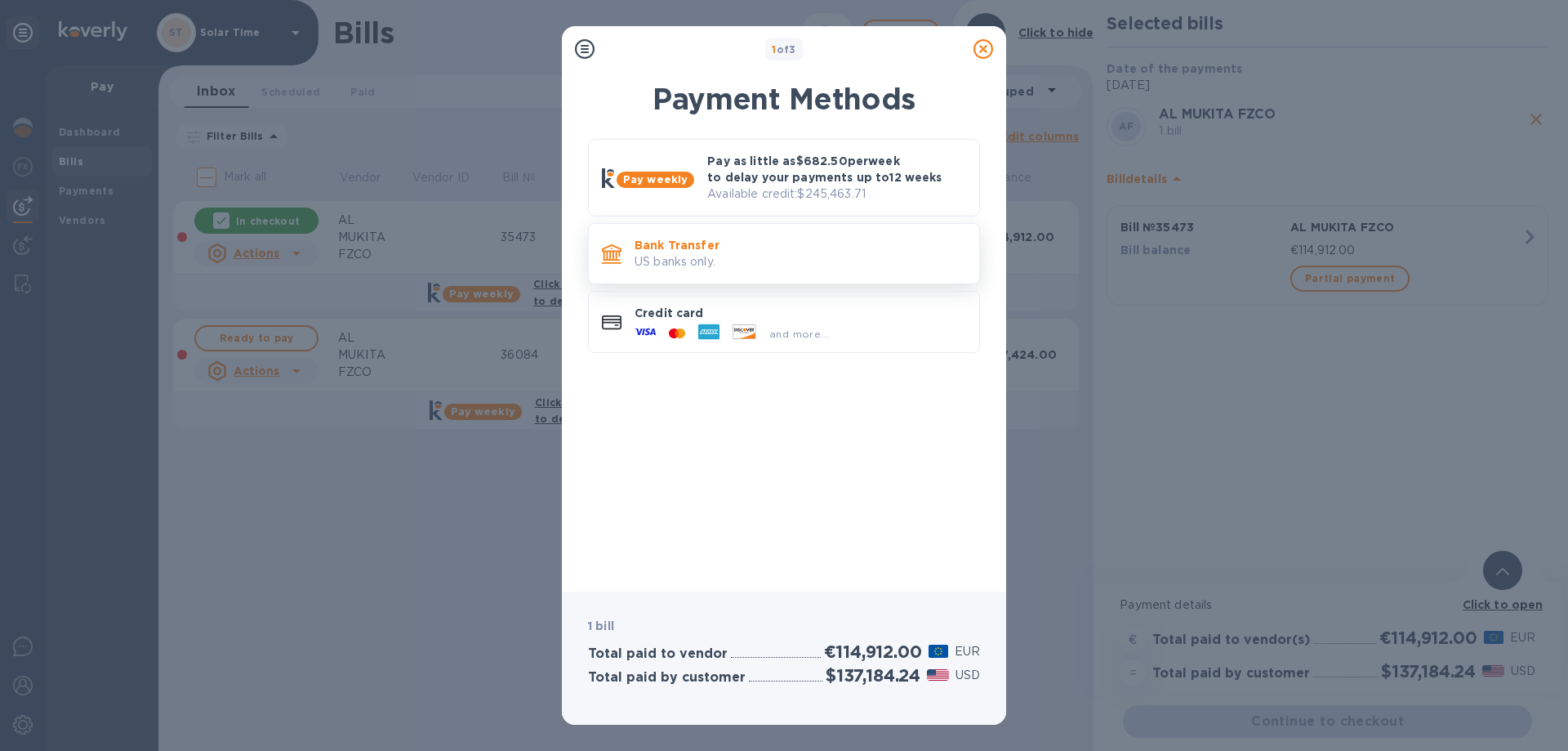
click at [753, 279] on div "Bank Transfer US banks only." at bounding box center [784, 253] width 392 height 61
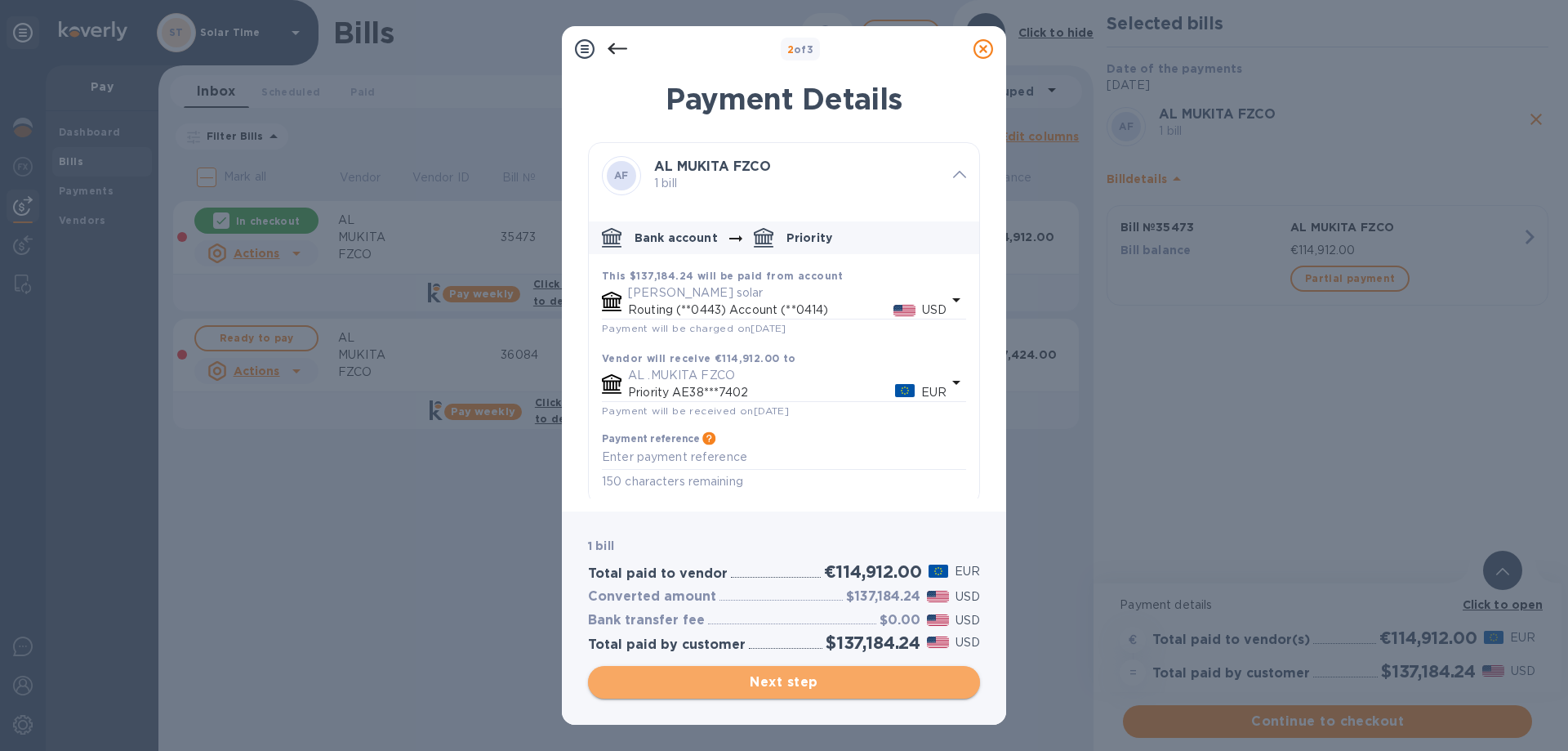
click at [889, 681] on span "Next step" at bounding box center [784, 681] width 366 height 19
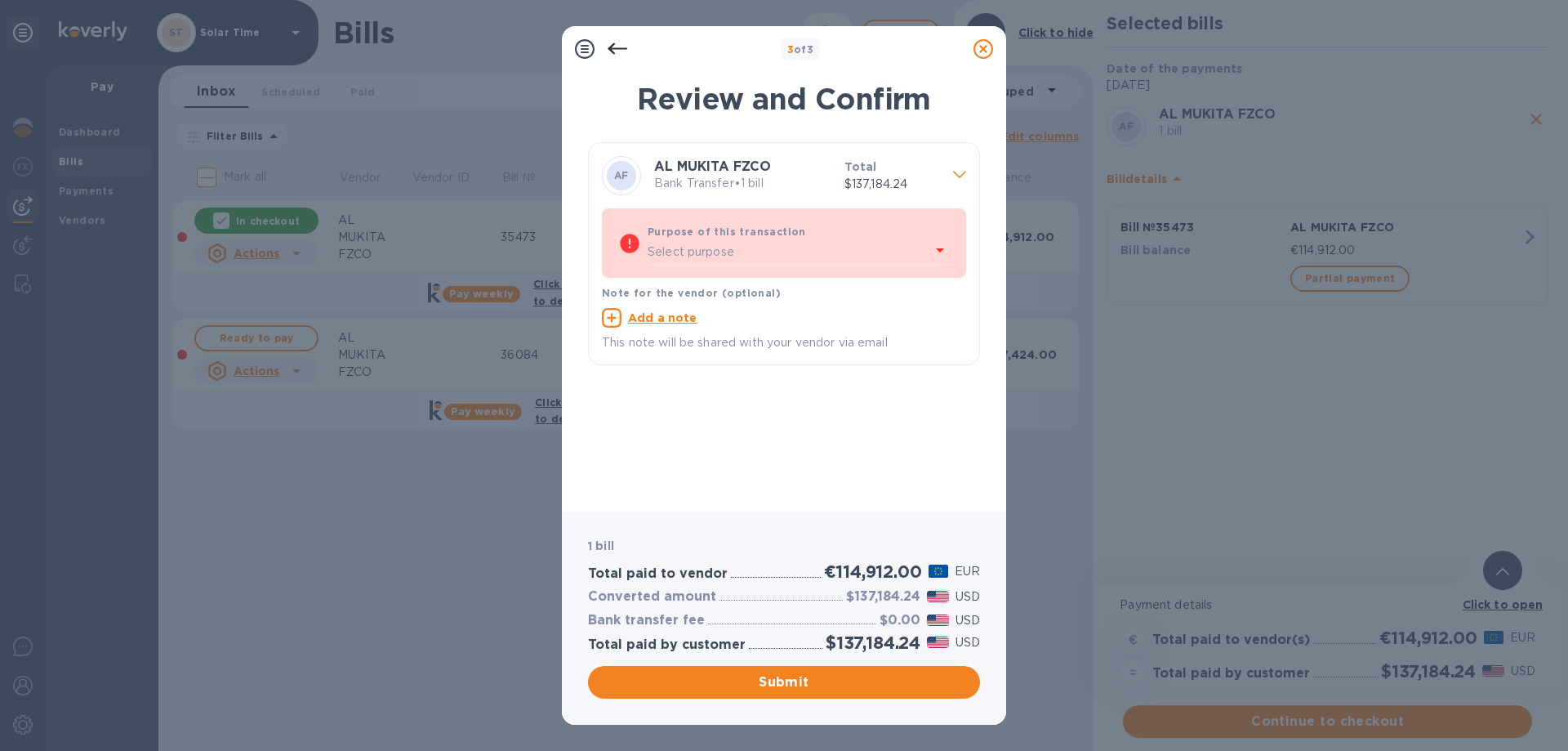
click at [813, 259] on div "Select purpose" at bounding box center [789, 252] width 283 height 24
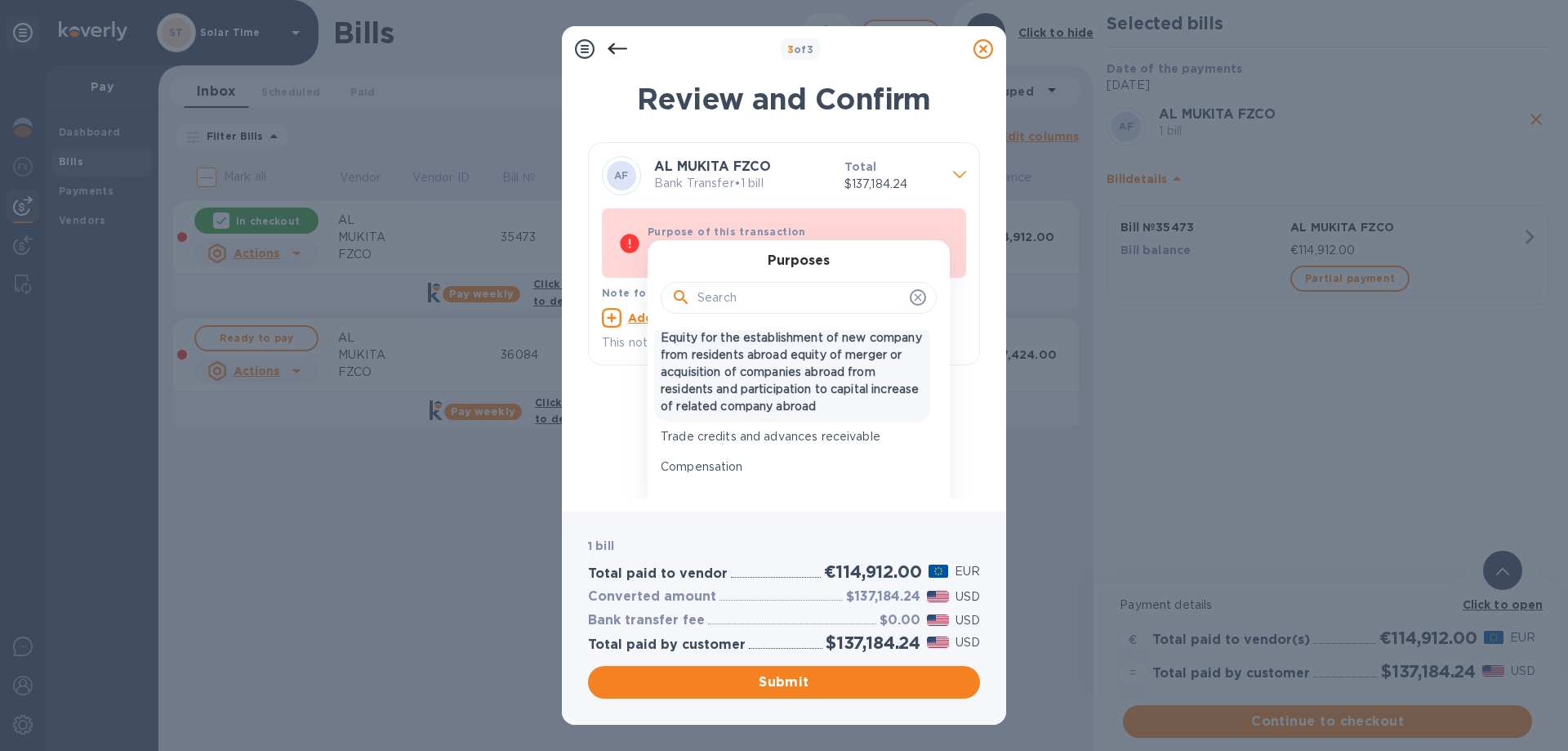
scroll to position [164, 0]
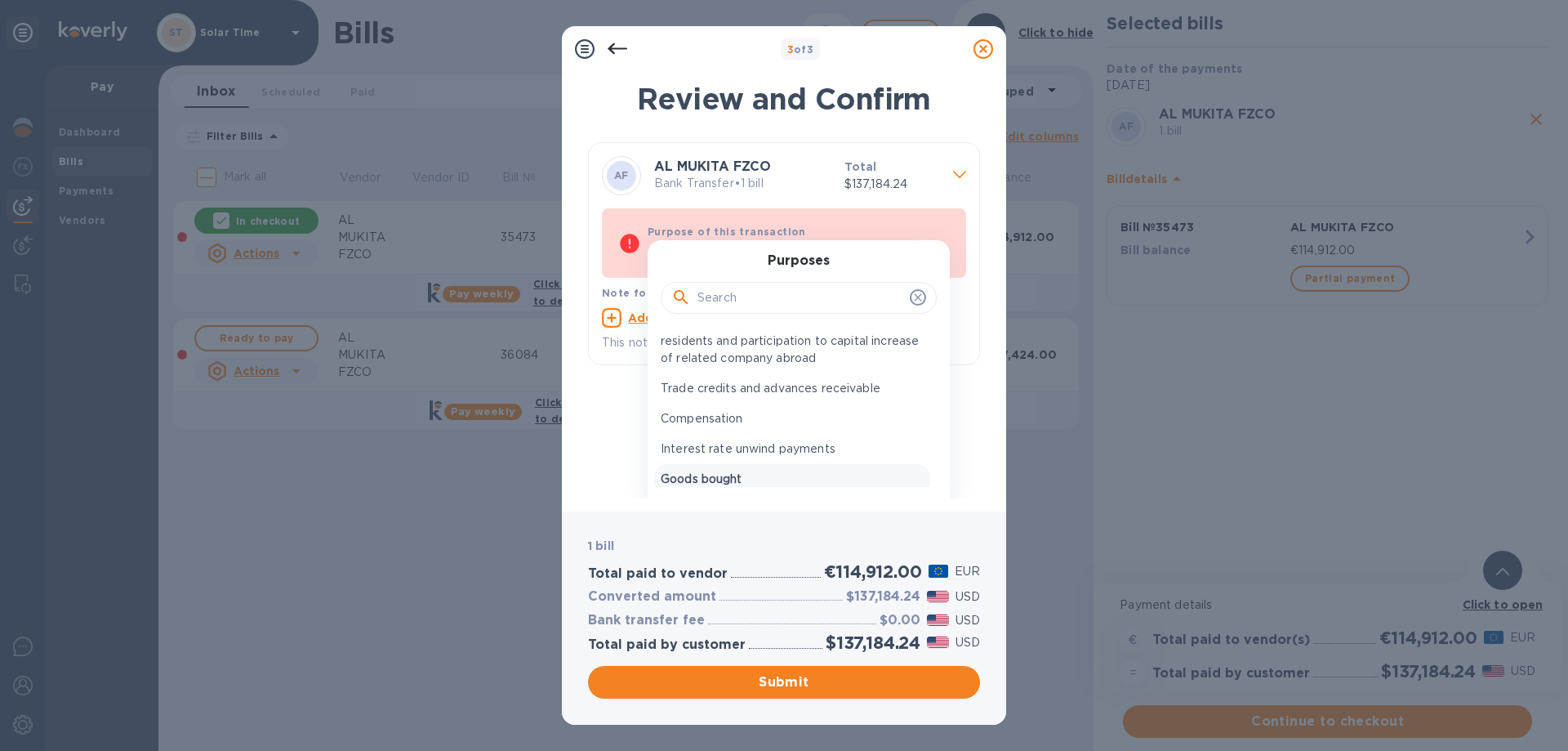
click at [787, 478] on p "Goods bought" at bounding box center [793, 479] width 263 height 17
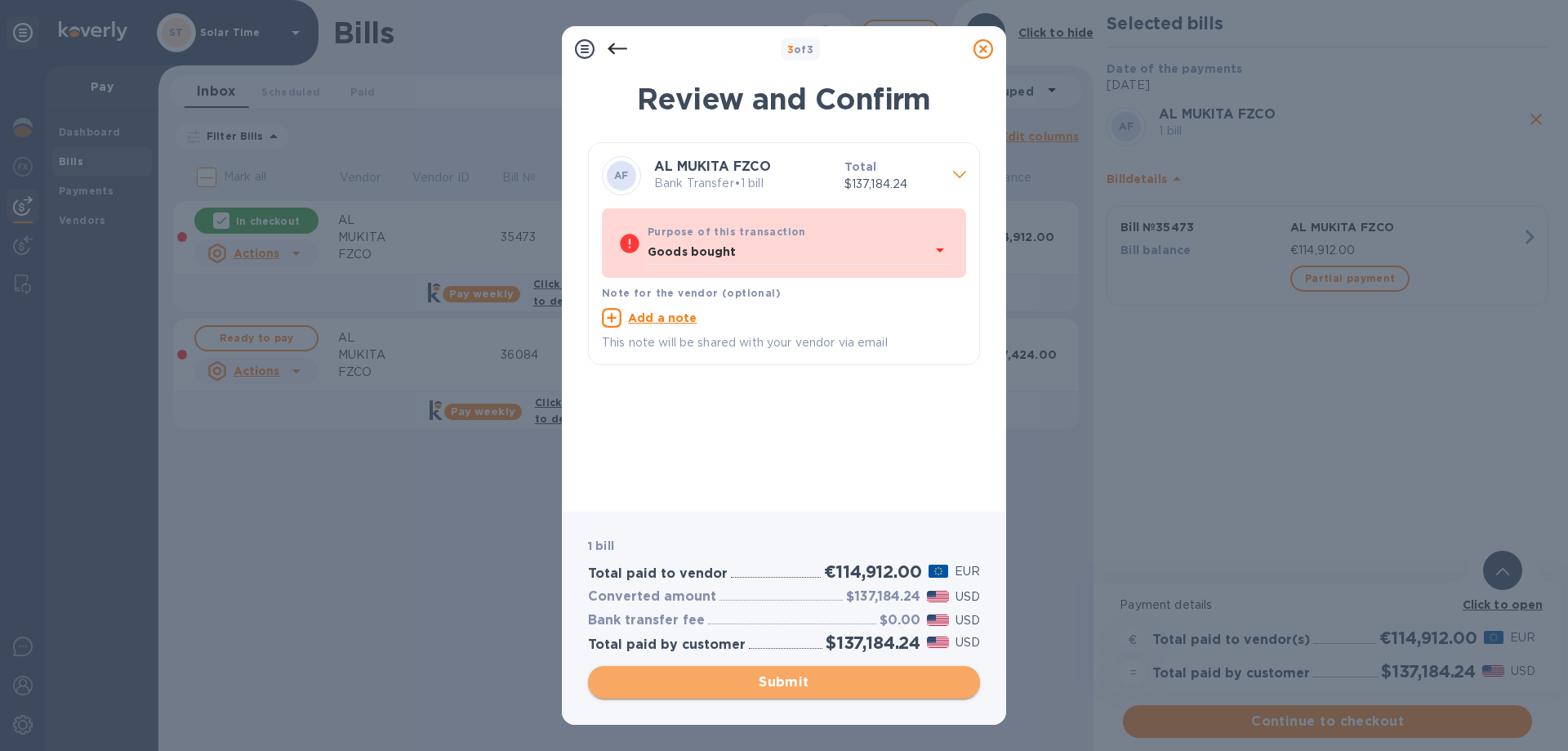
click at [802, 685] on span "Submit" at bounding box center [784, 681] width 366 height 19
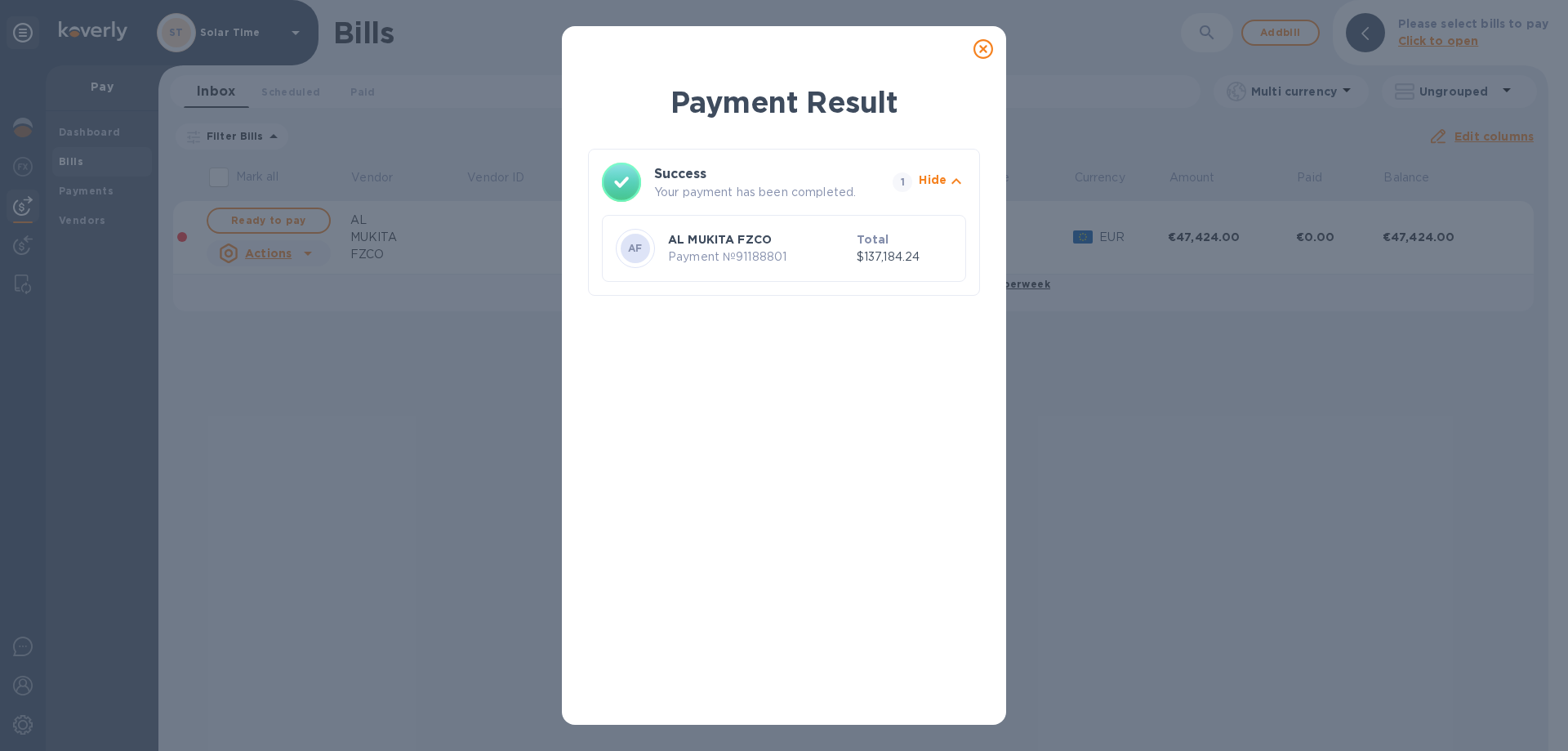
click at [1163, 484] on div "Payment Result Success Your payment has been completed. 1 Hide AF AL MUKITA FZC…" at bounding box center [784, 375] width 1568 height 751
click at [982, 50] on icon at bounding box center [983, 49] width 19 height 19
